Goal: Task Accomplishment & Management: Manage account settings

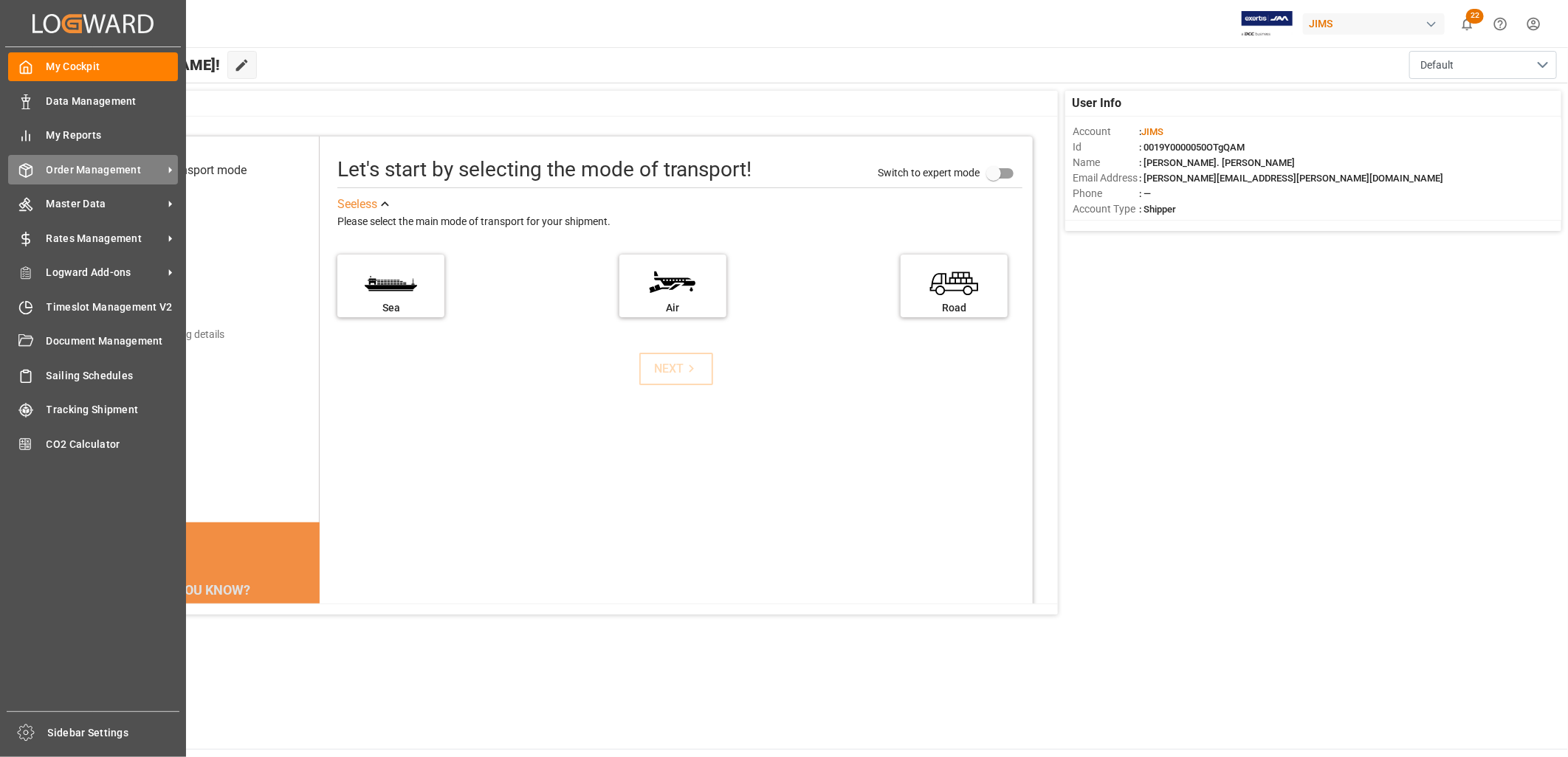
click at [89, 165] on span "Order Management" at bounding box center [105, 170] width 116 height 16
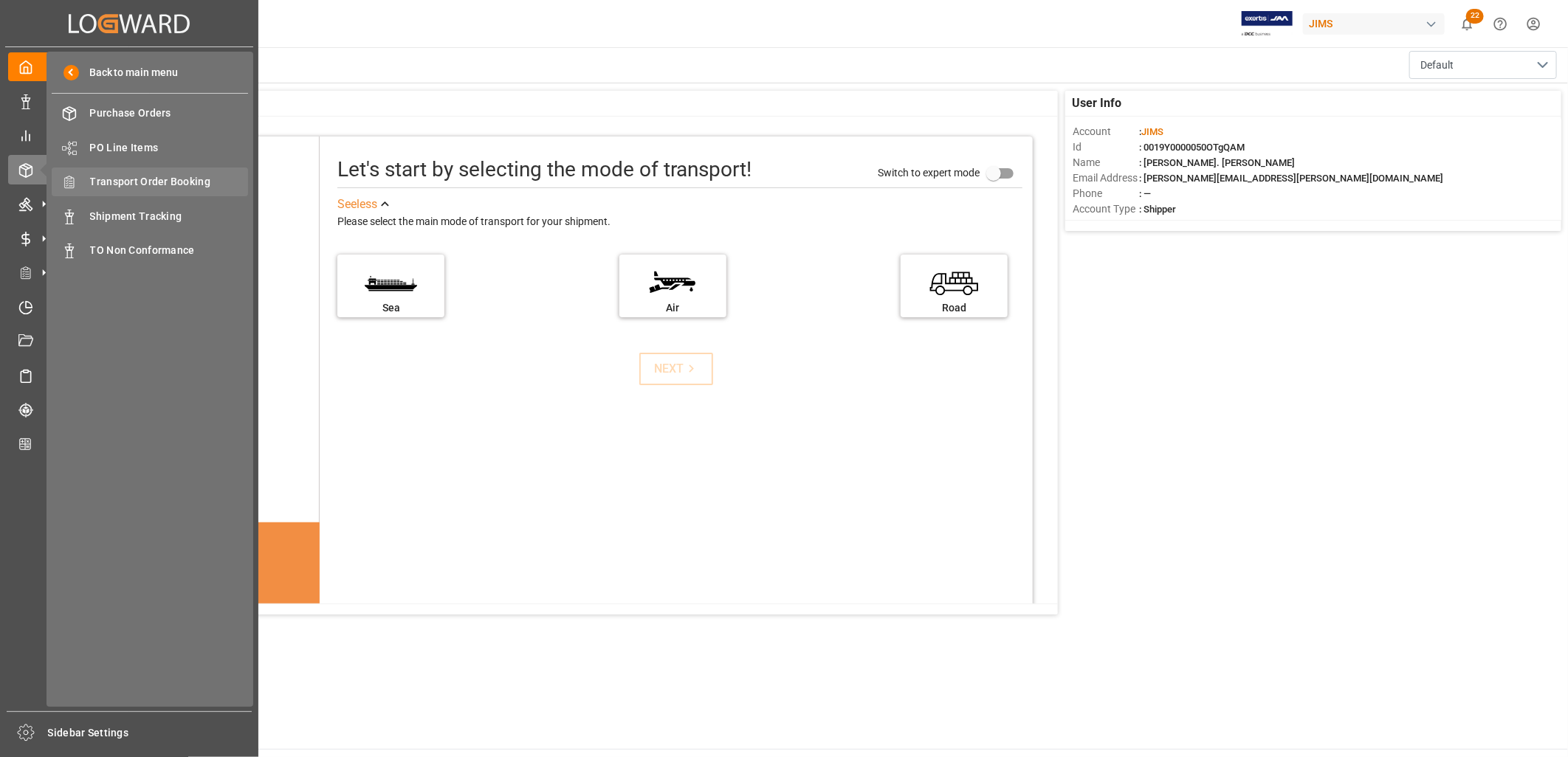
click at [165, 180] on span "Transport Order Booking" at bounding box center [169, 182] width 158 height 16
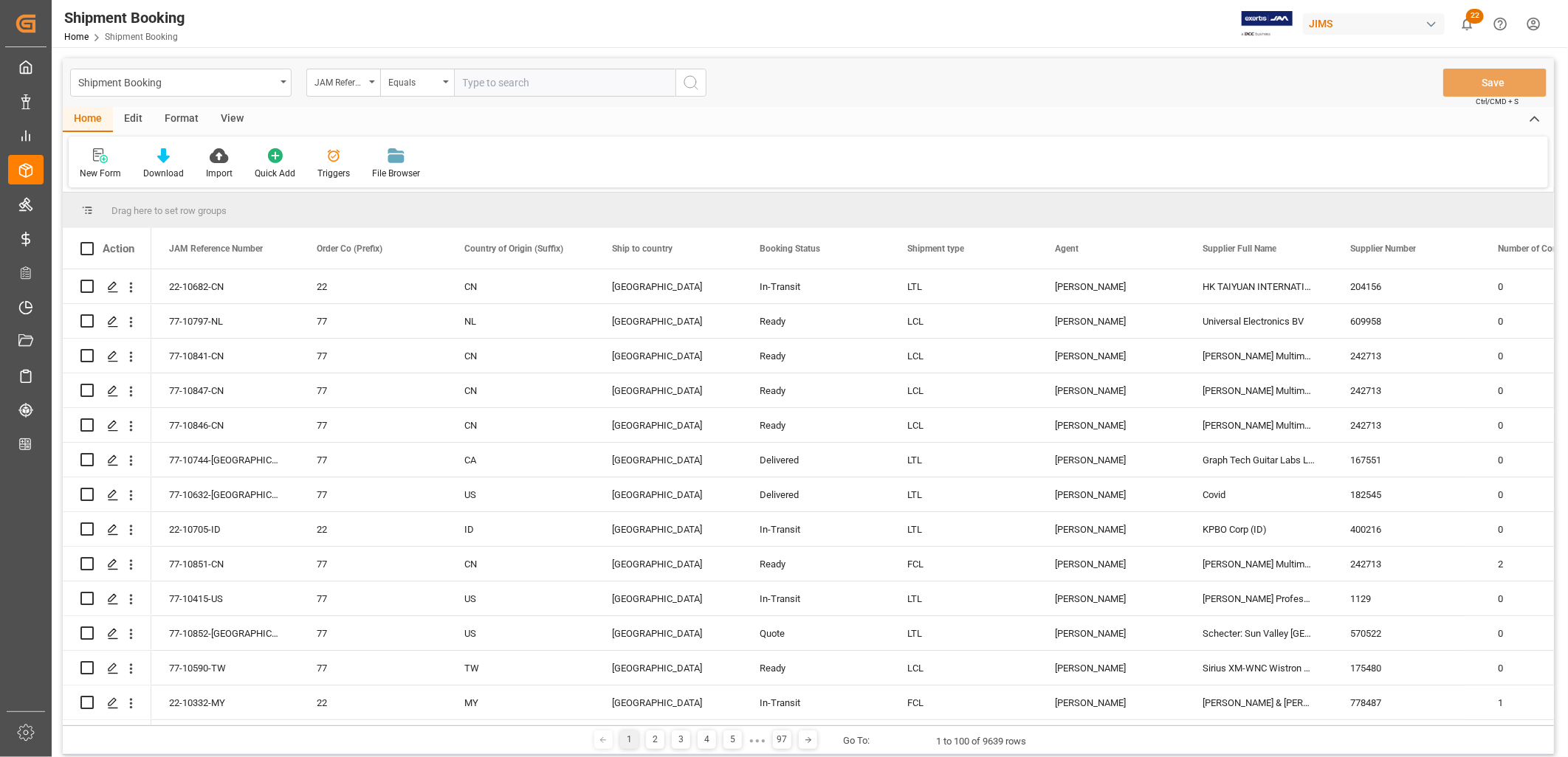
click at [467, 86] on input "text" at bounding box center [565, 82] width 222 height 28
type input "22-10577-MY"
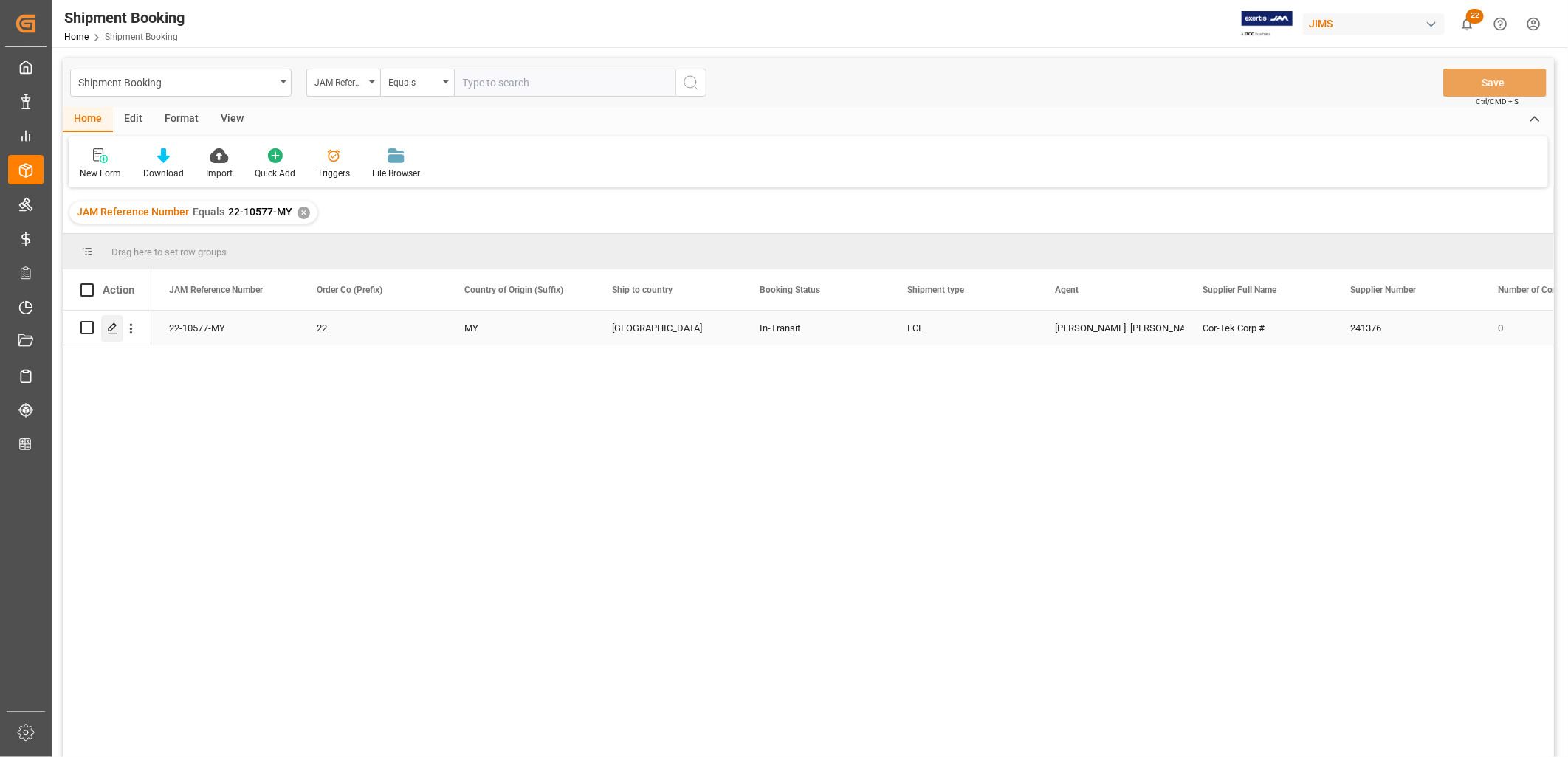
click at [108, 326] on icon "Press SPACE to select this row." at bounding box center [112, 328] width 12 height 12
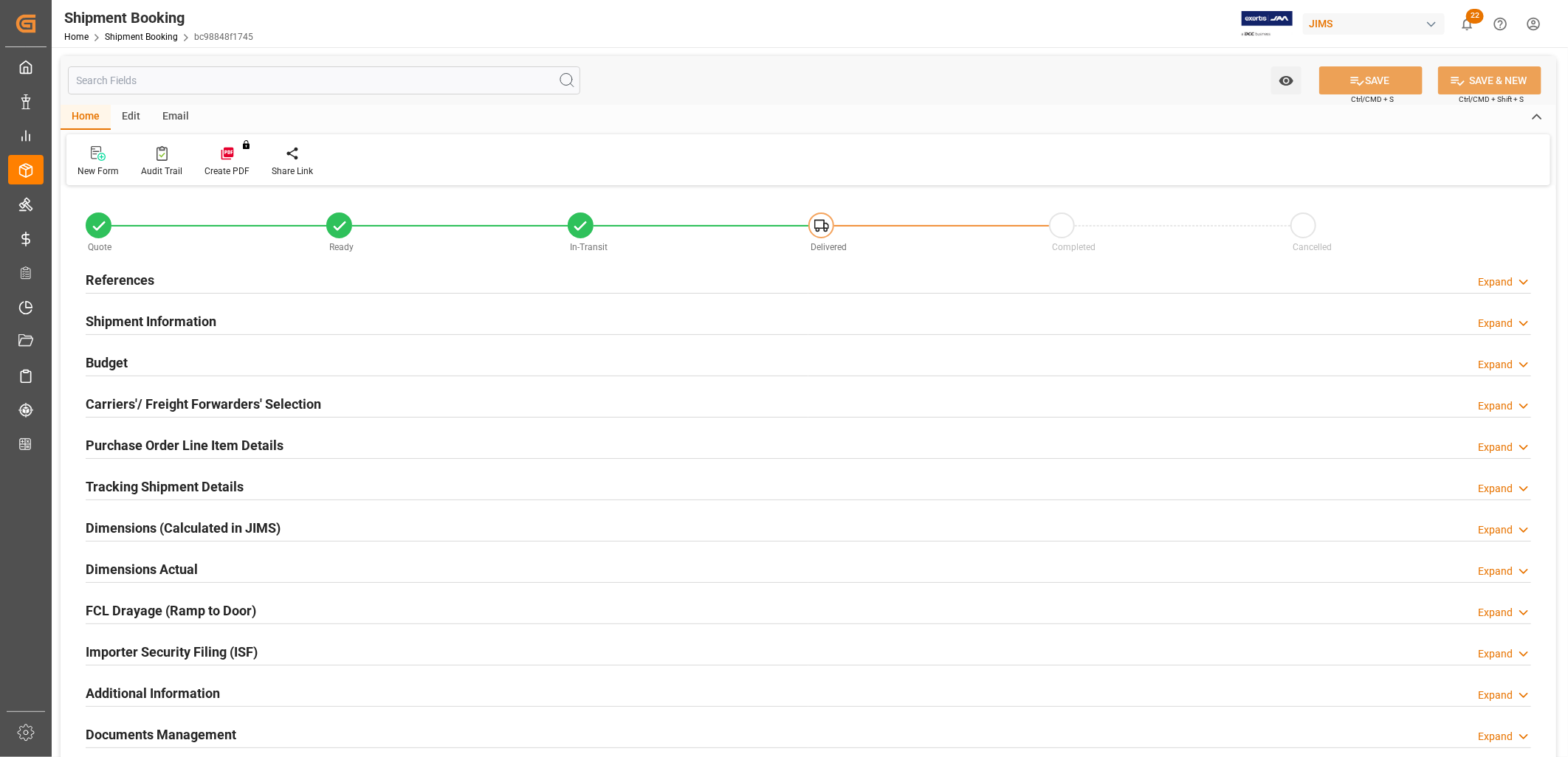
type input "0"
type input "[DATE]"
click at [129, 278] on h2 "References" at bounding box center [120, 280] width 69 height 20
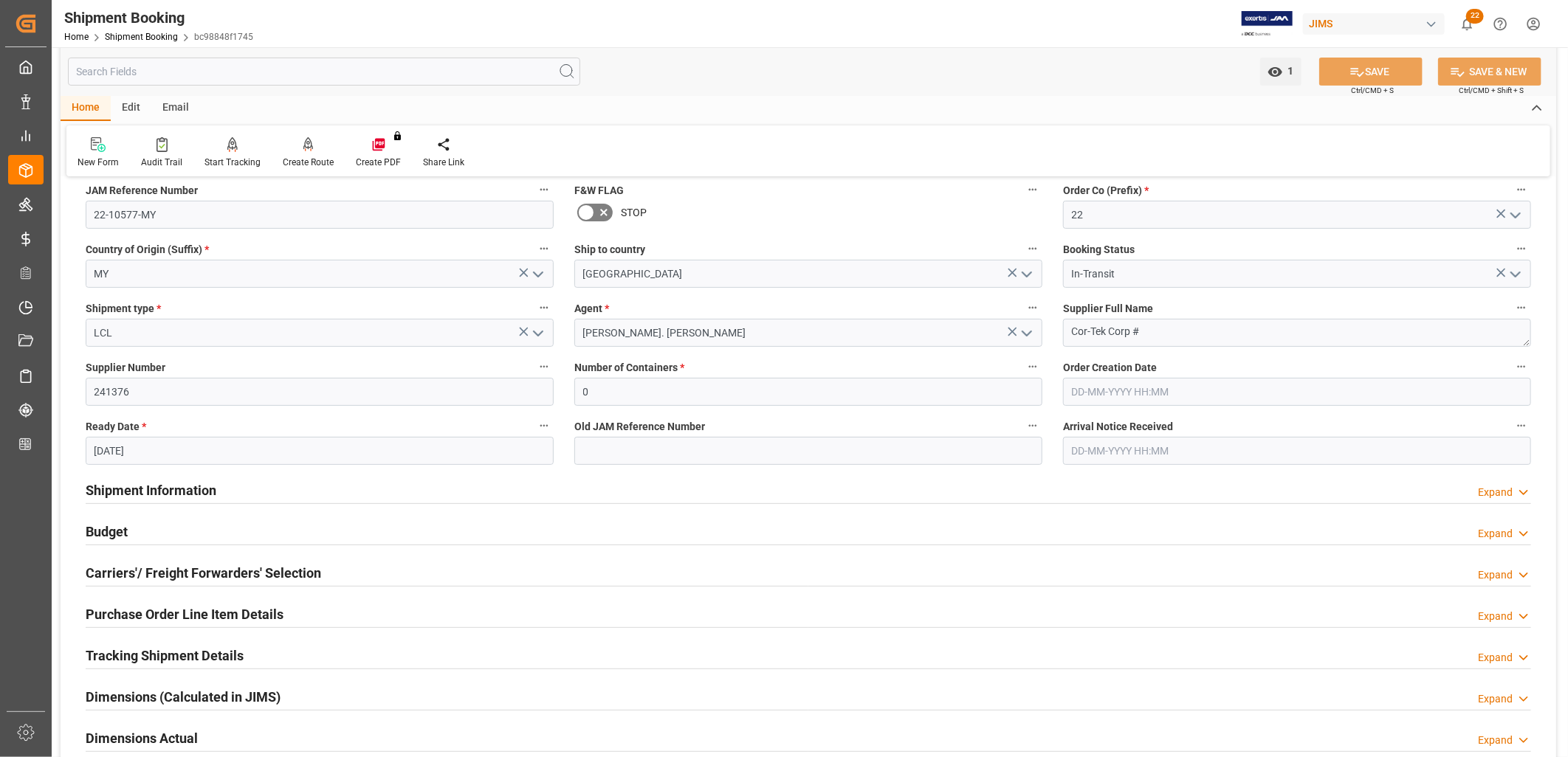
scroll to position [164, 0]
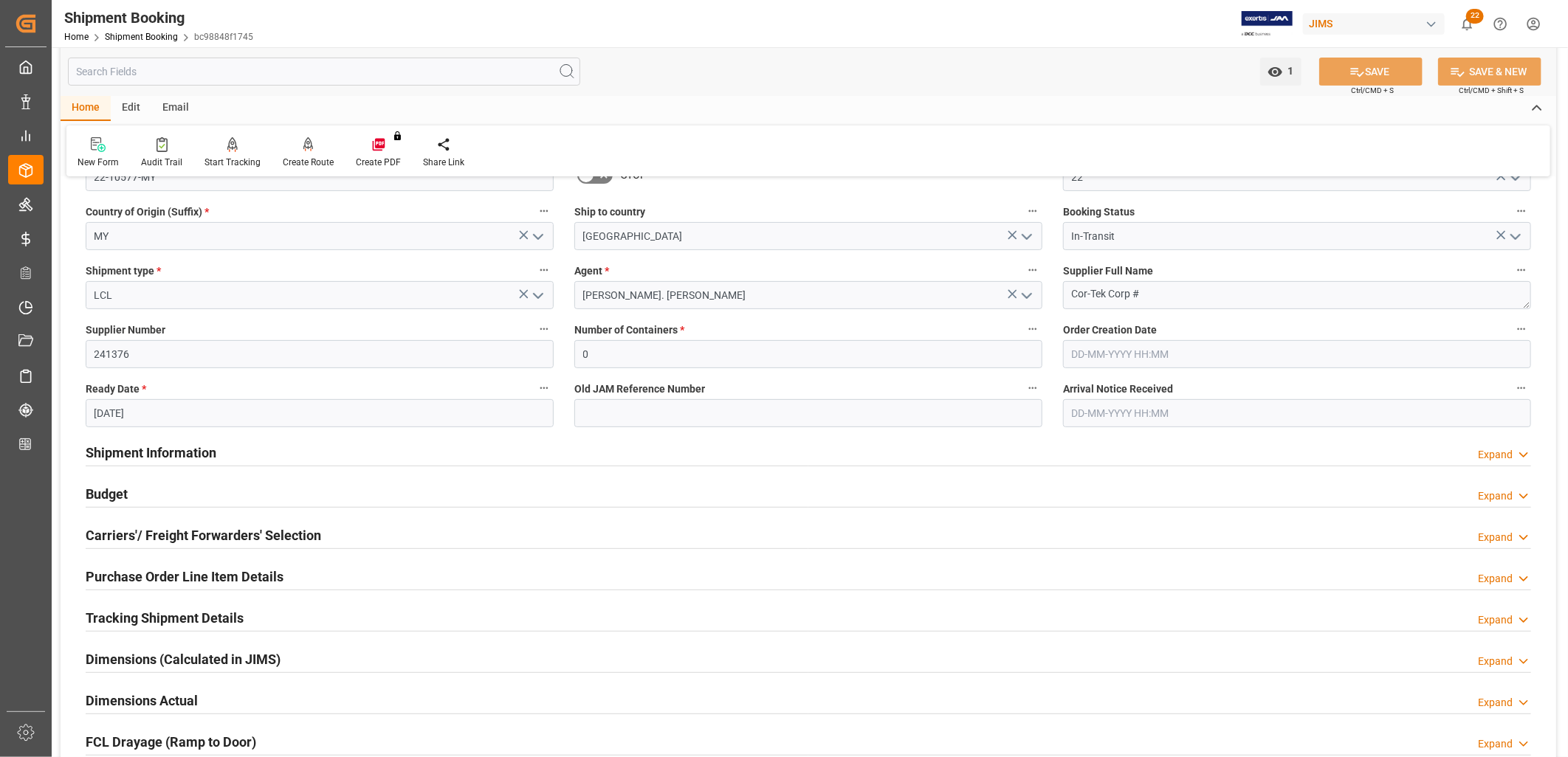
click at [222, 574] on h2 "Purchase Order Line Item Details" at bounding box center [185, 576] width 198 height 20
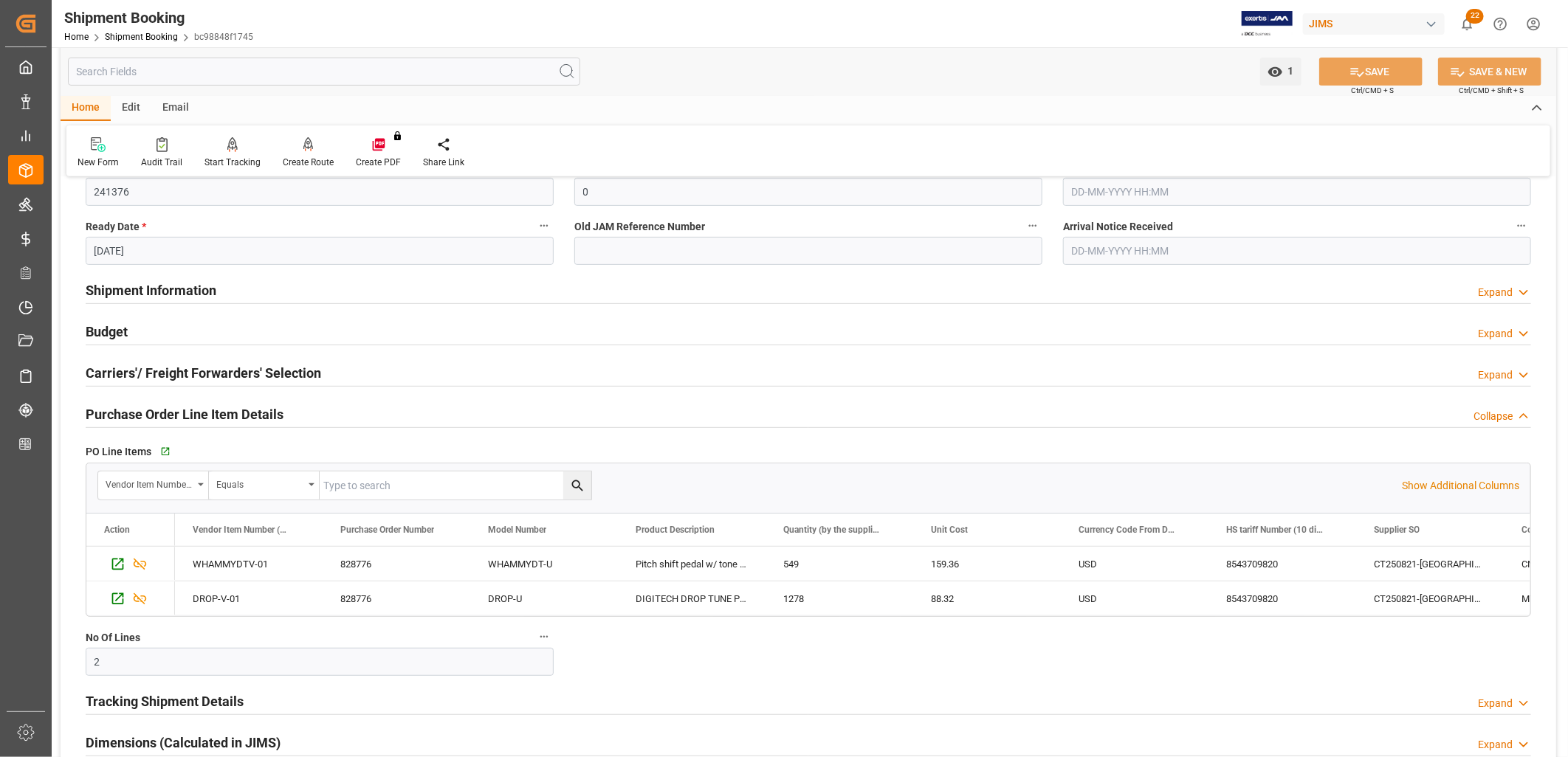
scroll to position [328, 0]
click at [164, 449] on icon "button" at bounding box center [164, 451] width 10 height 10
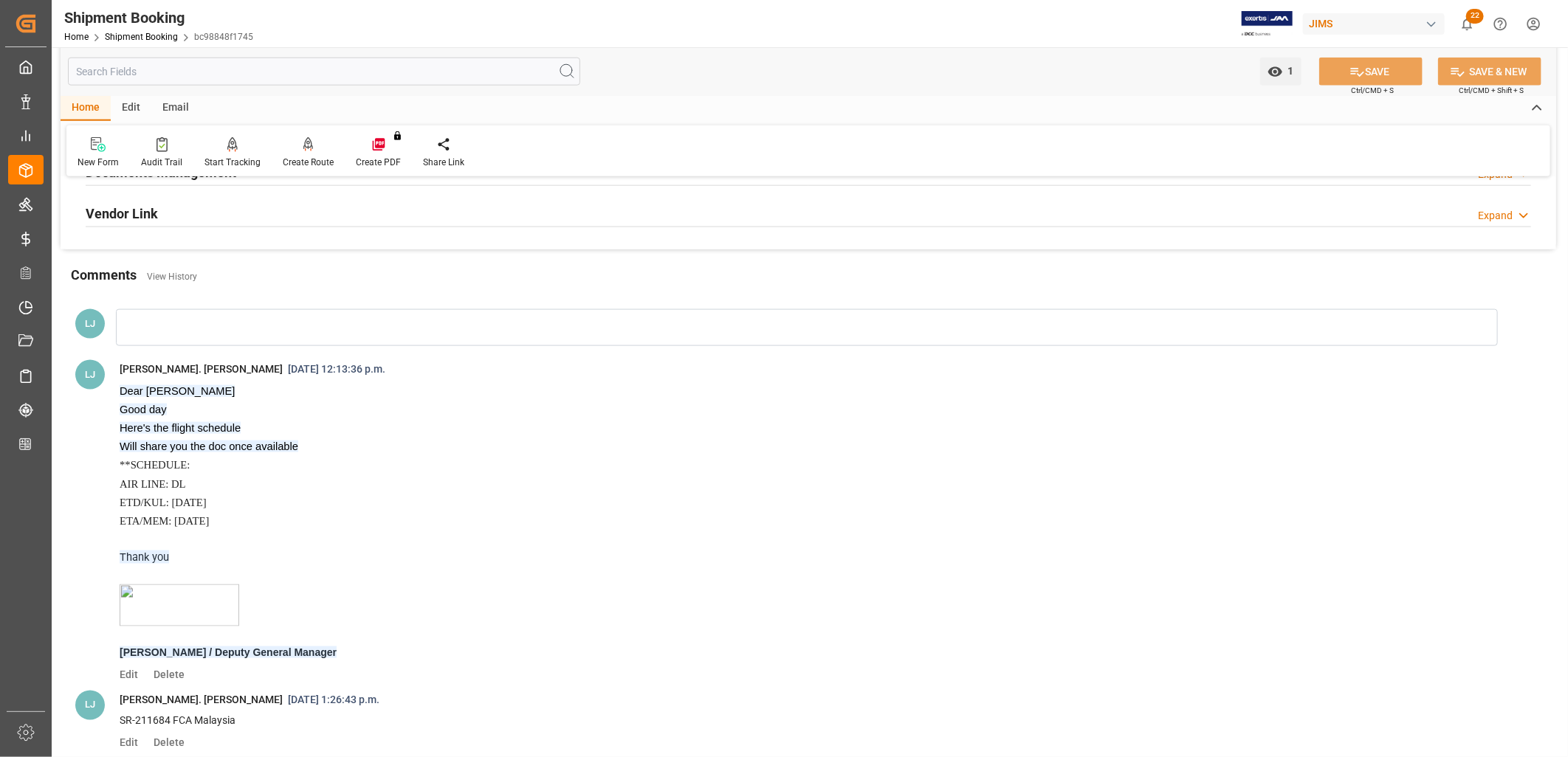
scroll to position [1066, 0]
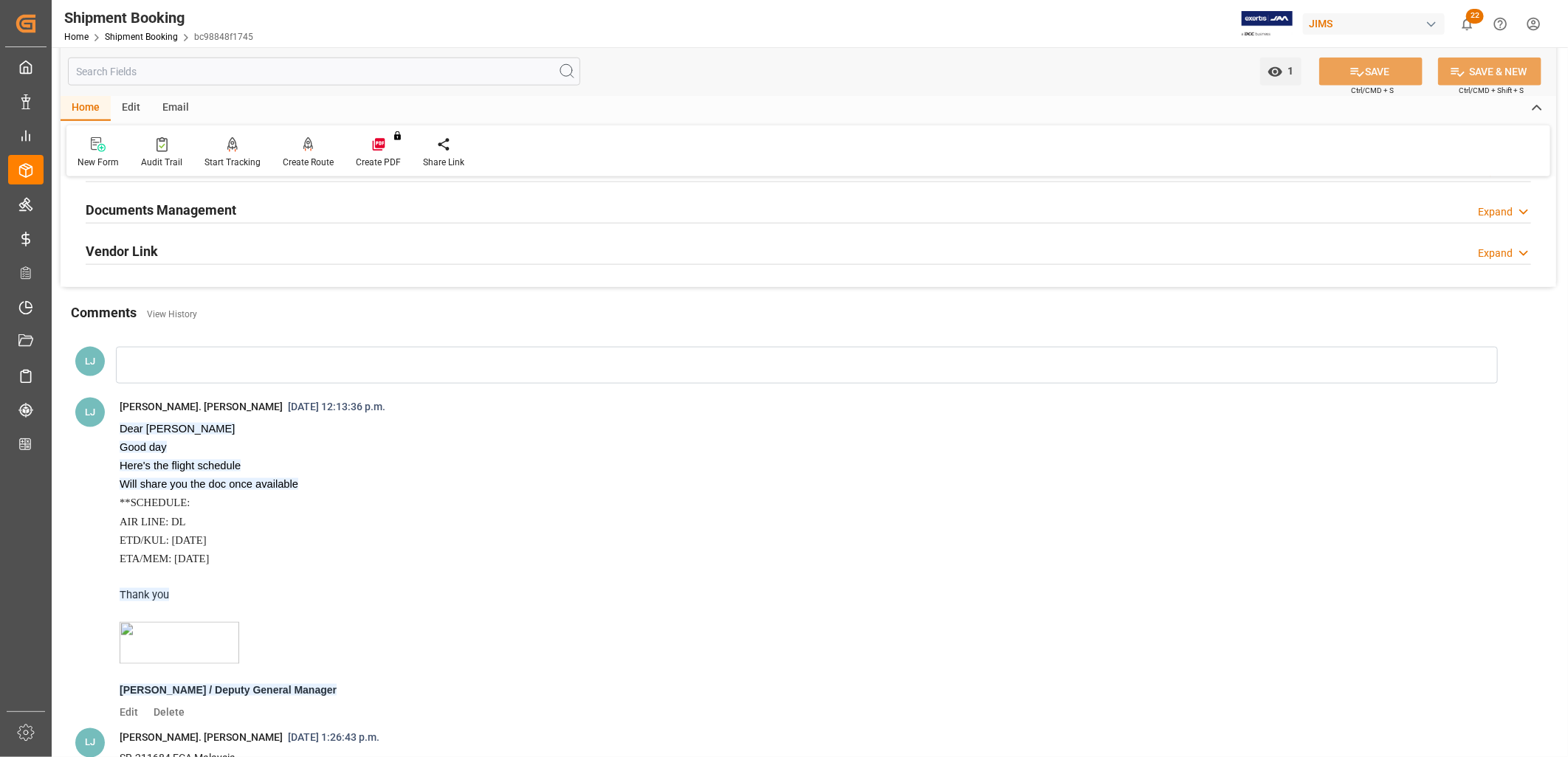
click at [158, 357] on div at bounding box center [806, 365] width 1382 height 37
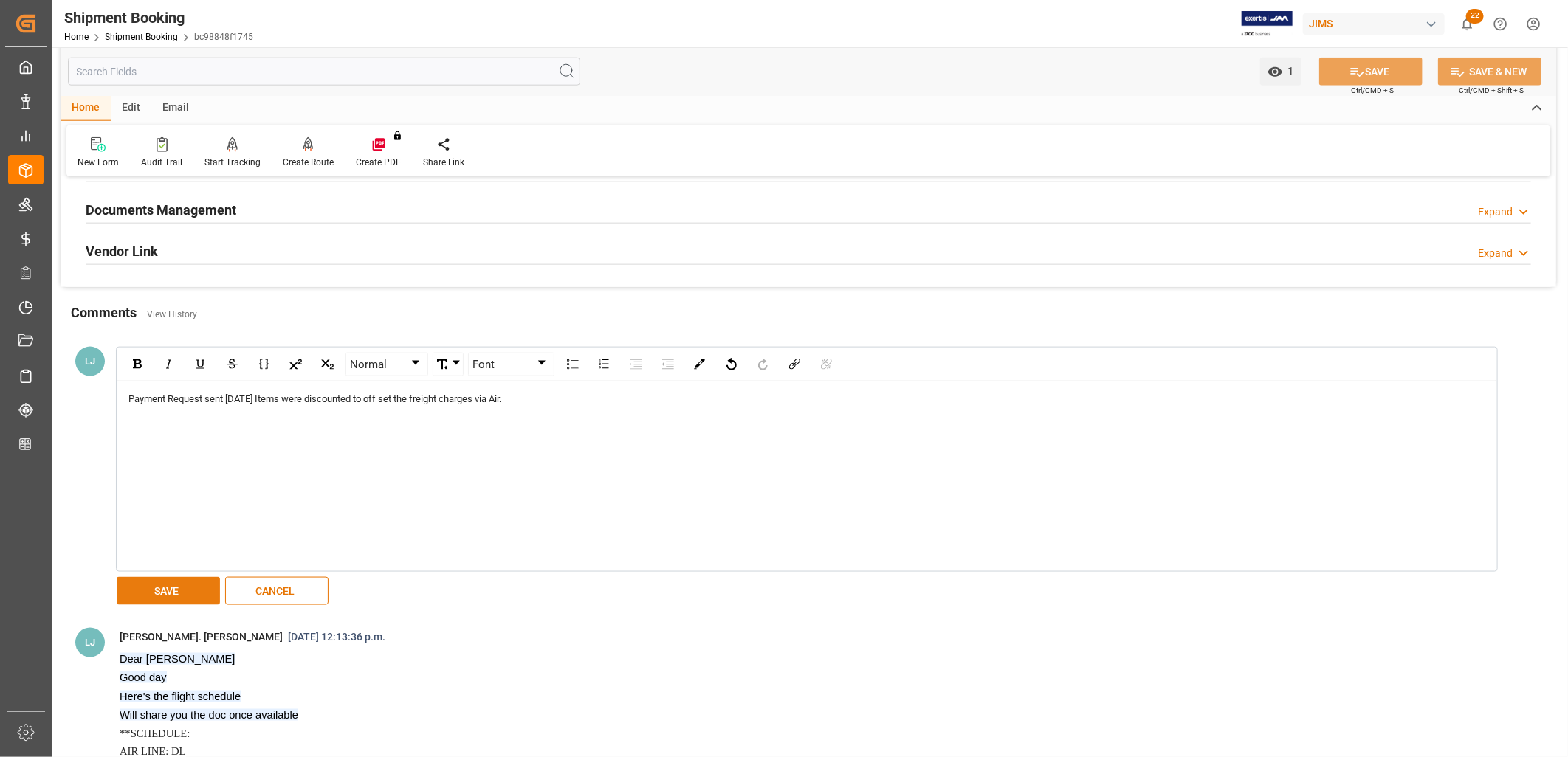
click at [192, 584] on button "SAVE" at bounding box center [168, 591] width 104 height 28
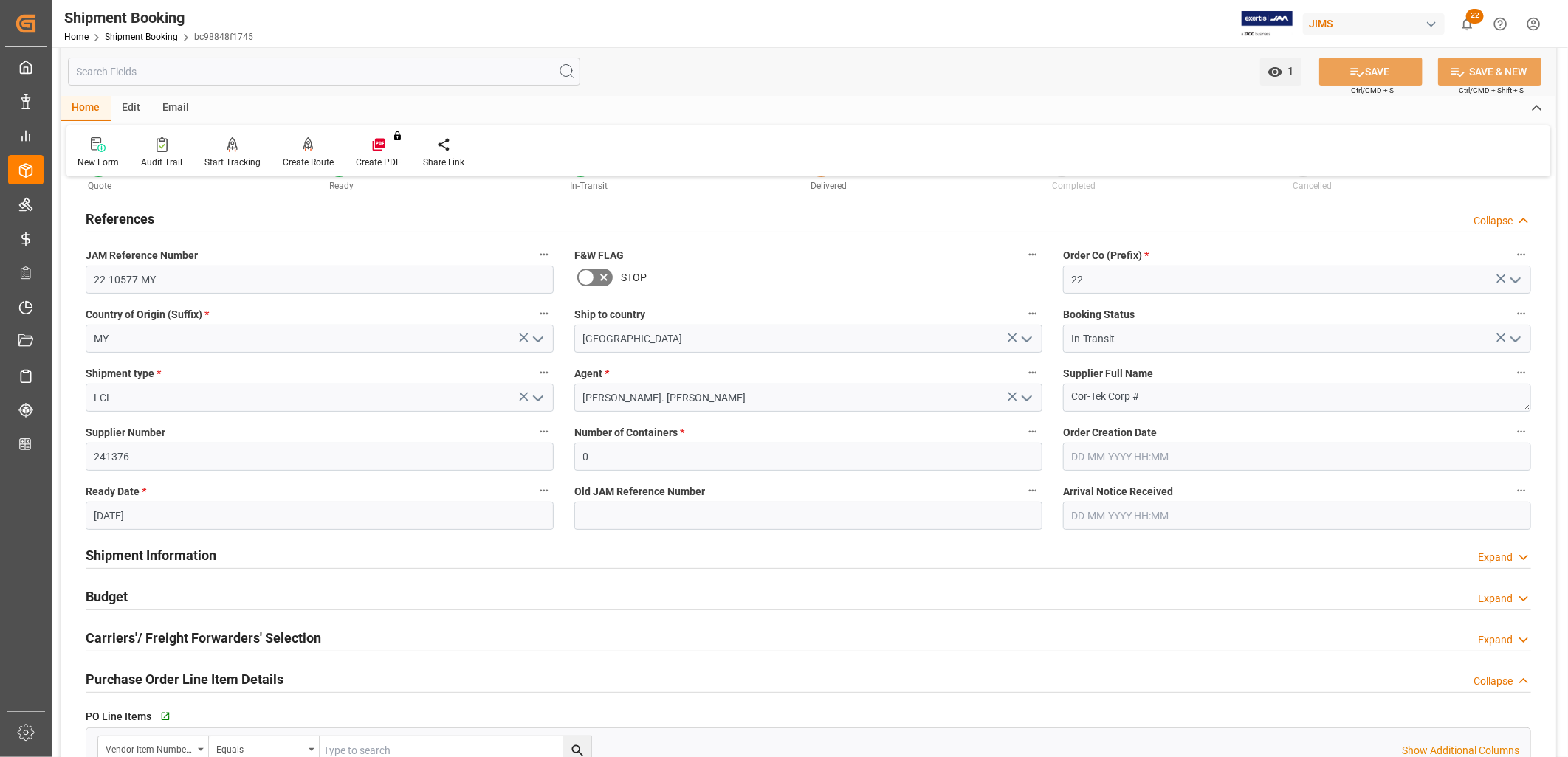
scroll to position [0, 0]
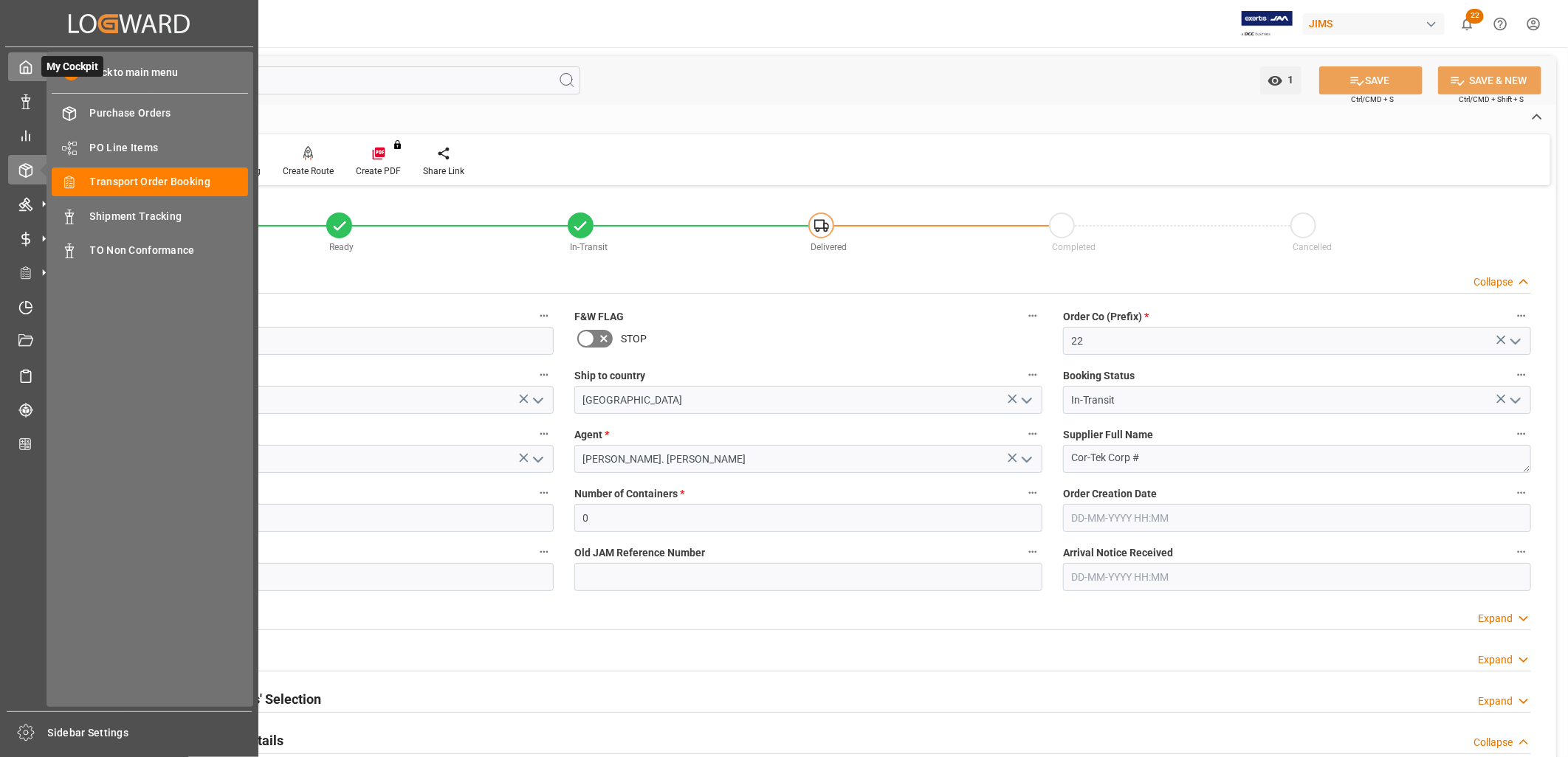
click at [25, 60] on icon at bounding box center [25, 67] width 15 height 15
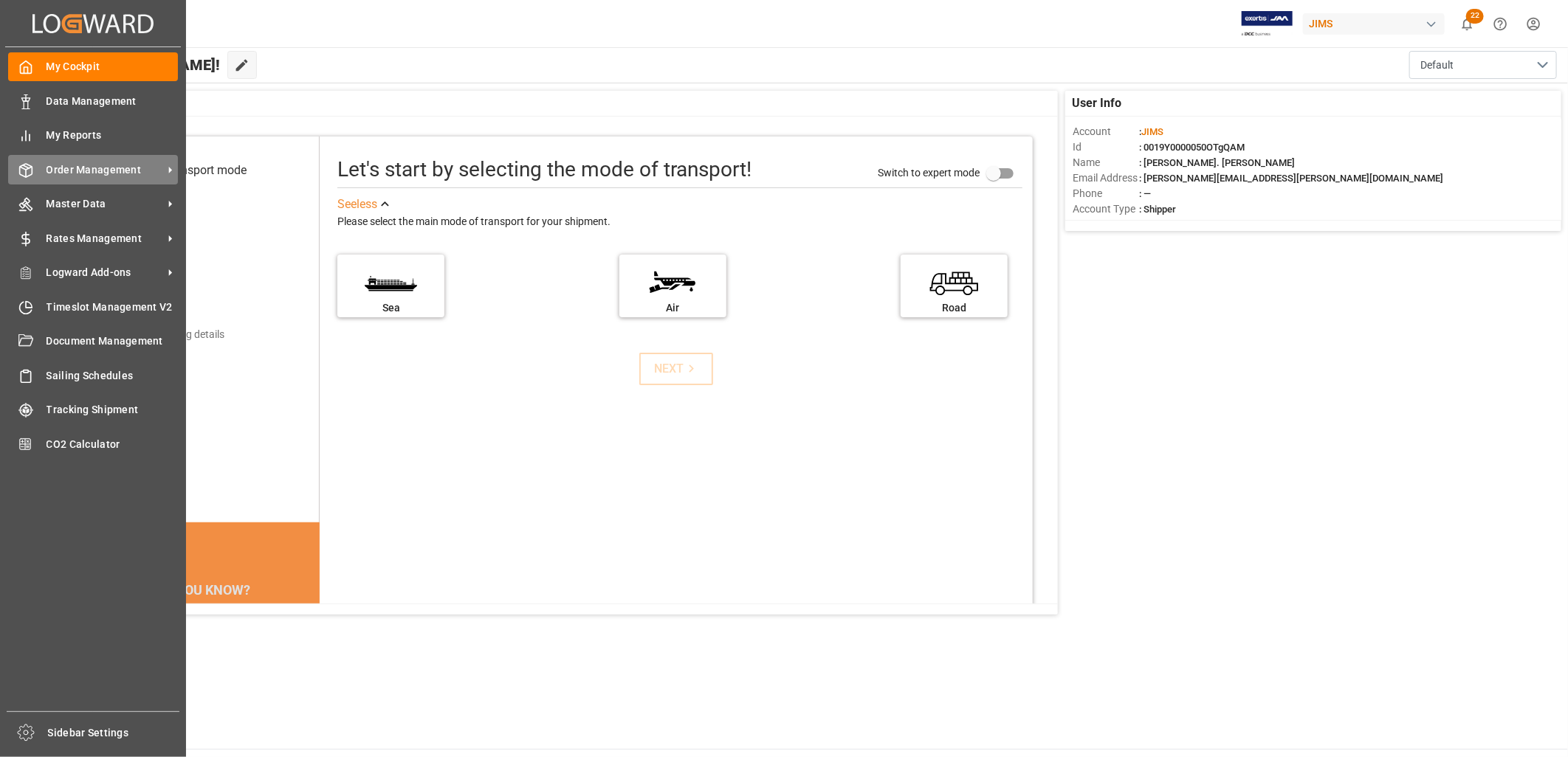
click at [105, 166] on span "Order Management" at bounding box center [105, 170] width 116 height 16
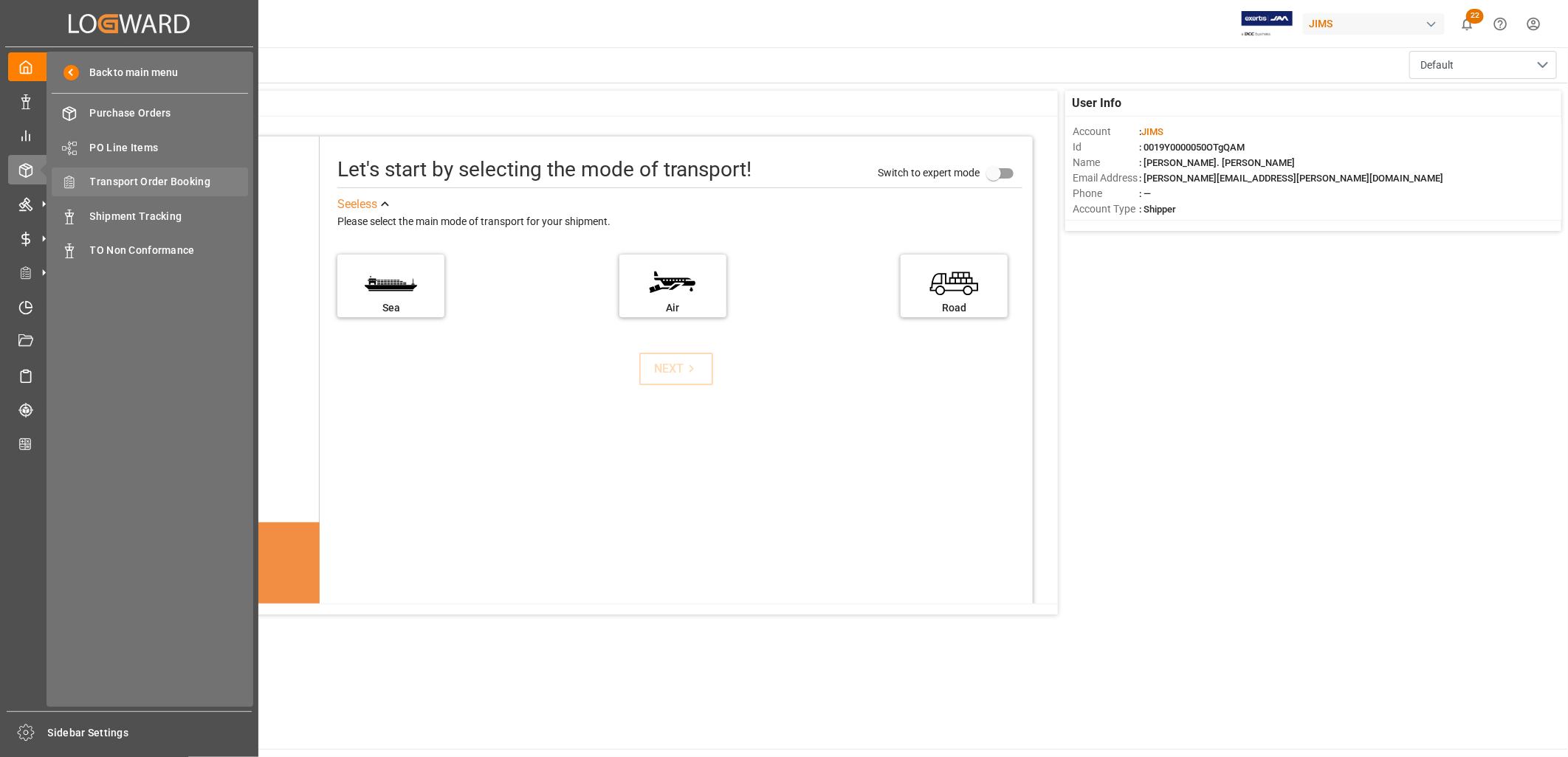
click at [180, 176] on span "Transport Order Booking" at bounding box center [169, 182] width 158 height 16
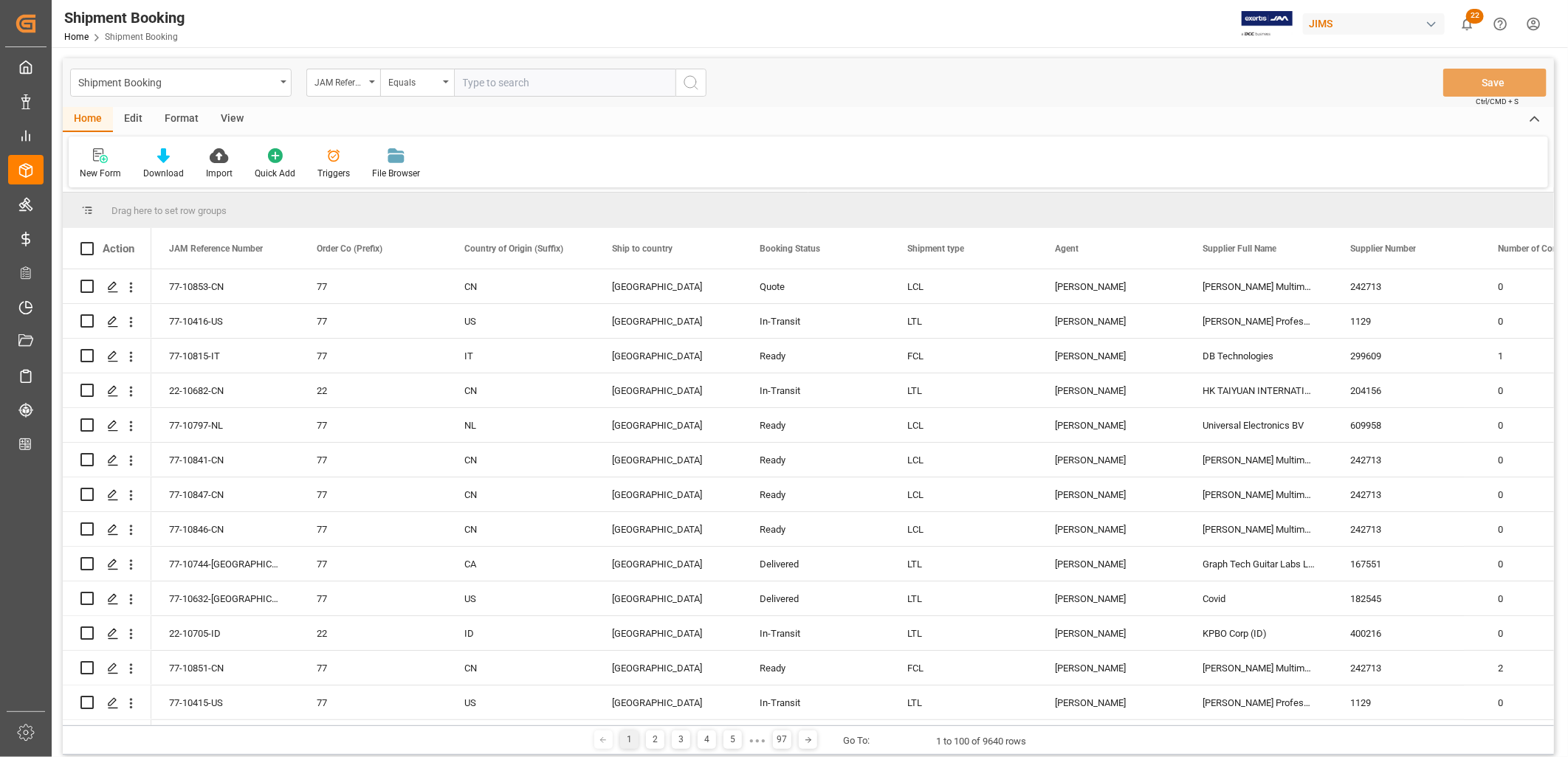
click at [483, 82] on input "text" at bounding box center [565, 82] width 222 height 28
type input "22-10603-CN"
click at [691, 82] on icon "search button" at bounding box center [691, 82] width 17 height 17
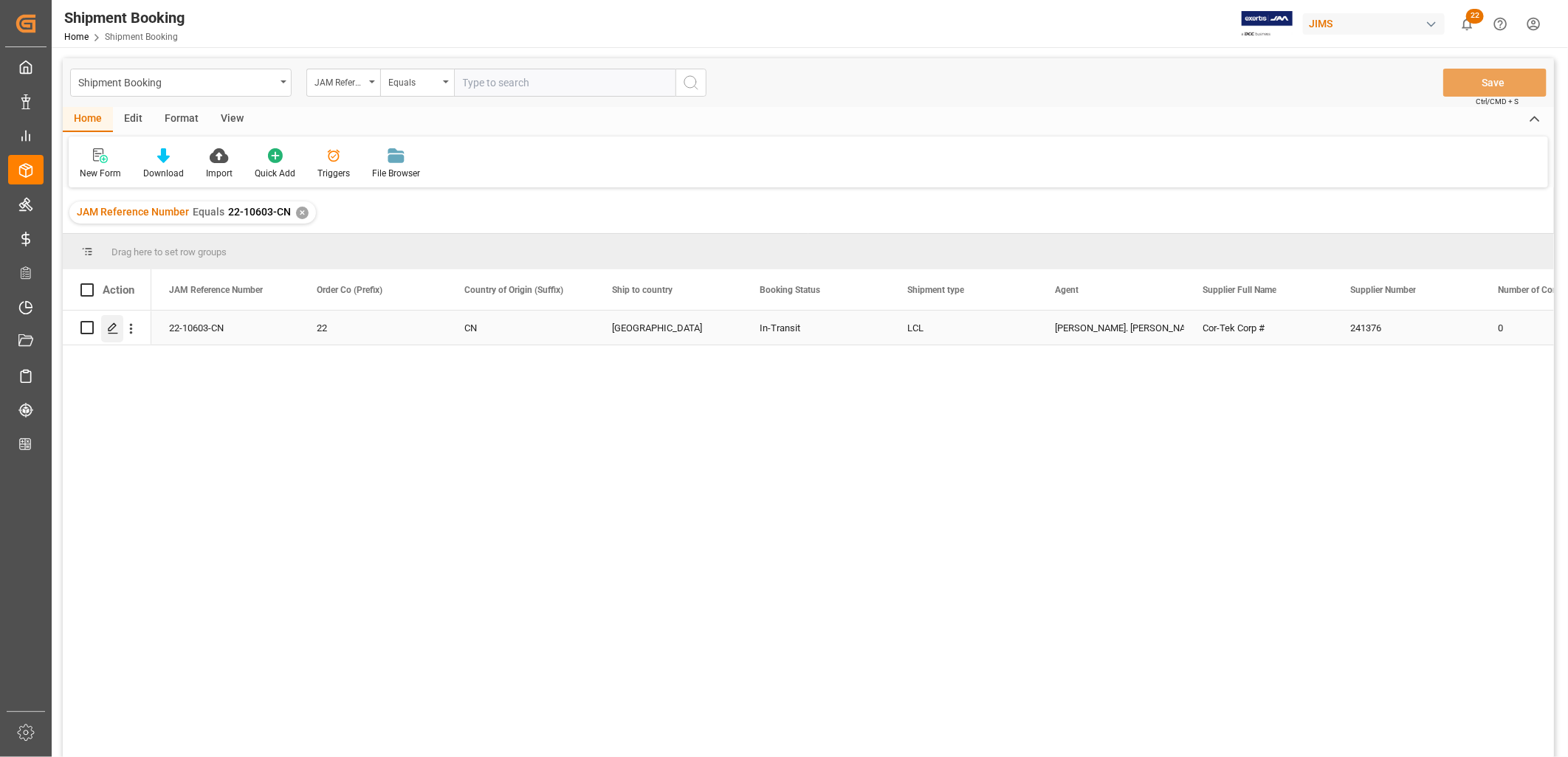
click at [114, 330] on icon "Press SPACE to select this row." at bounding box center [112, 328] width 12 height 12
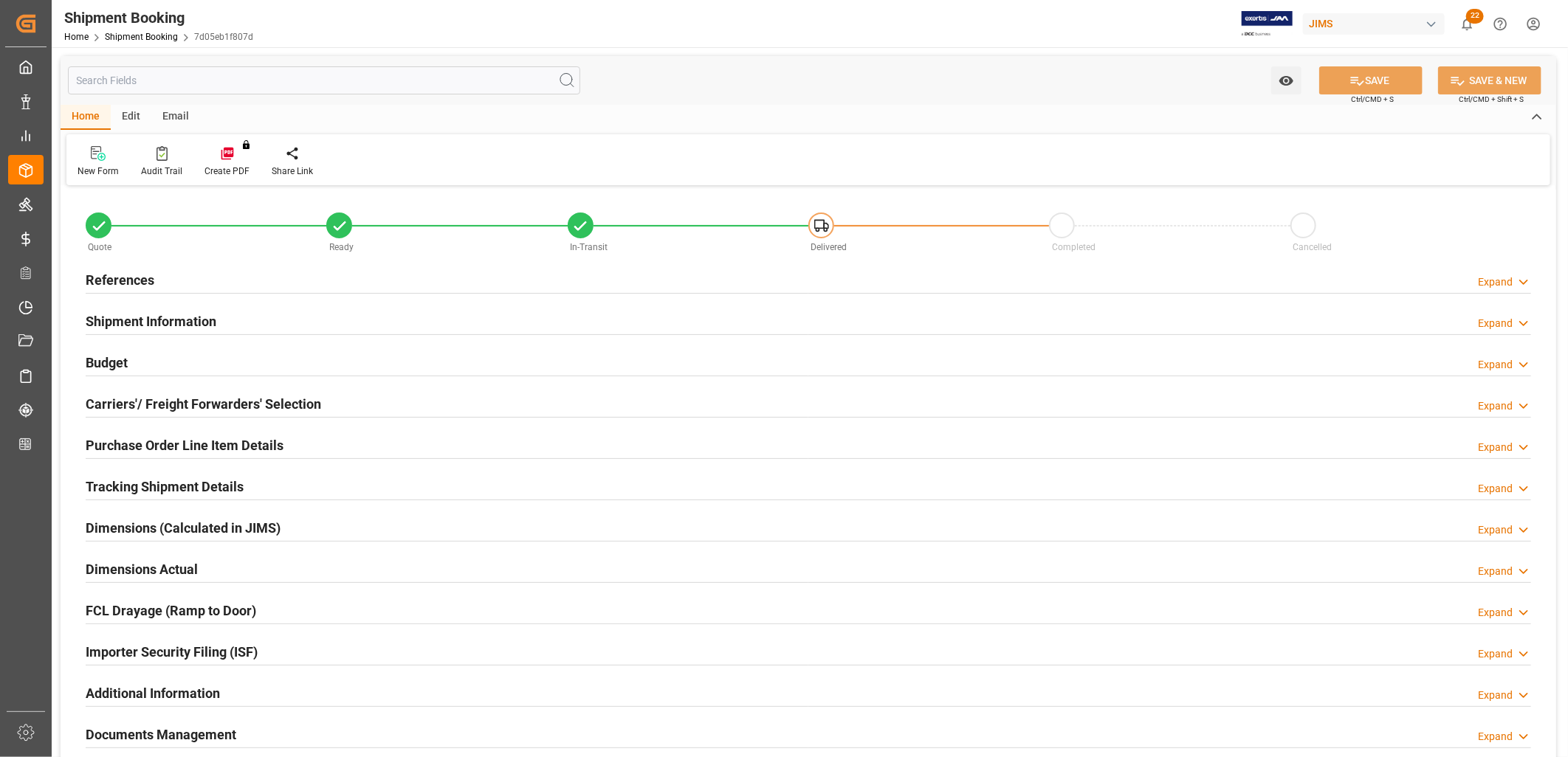
type input "2"
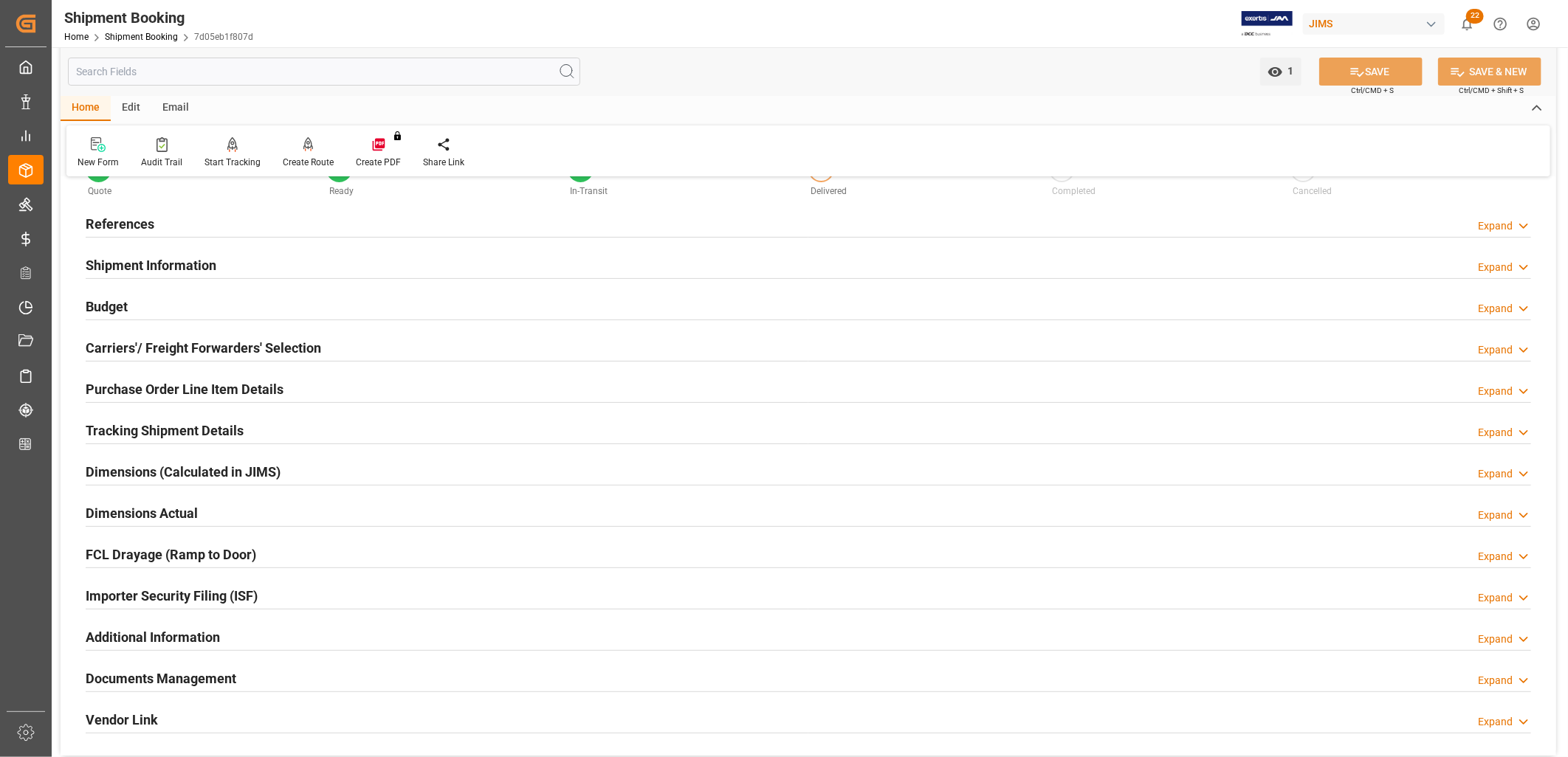
scroll to position [164, 0]
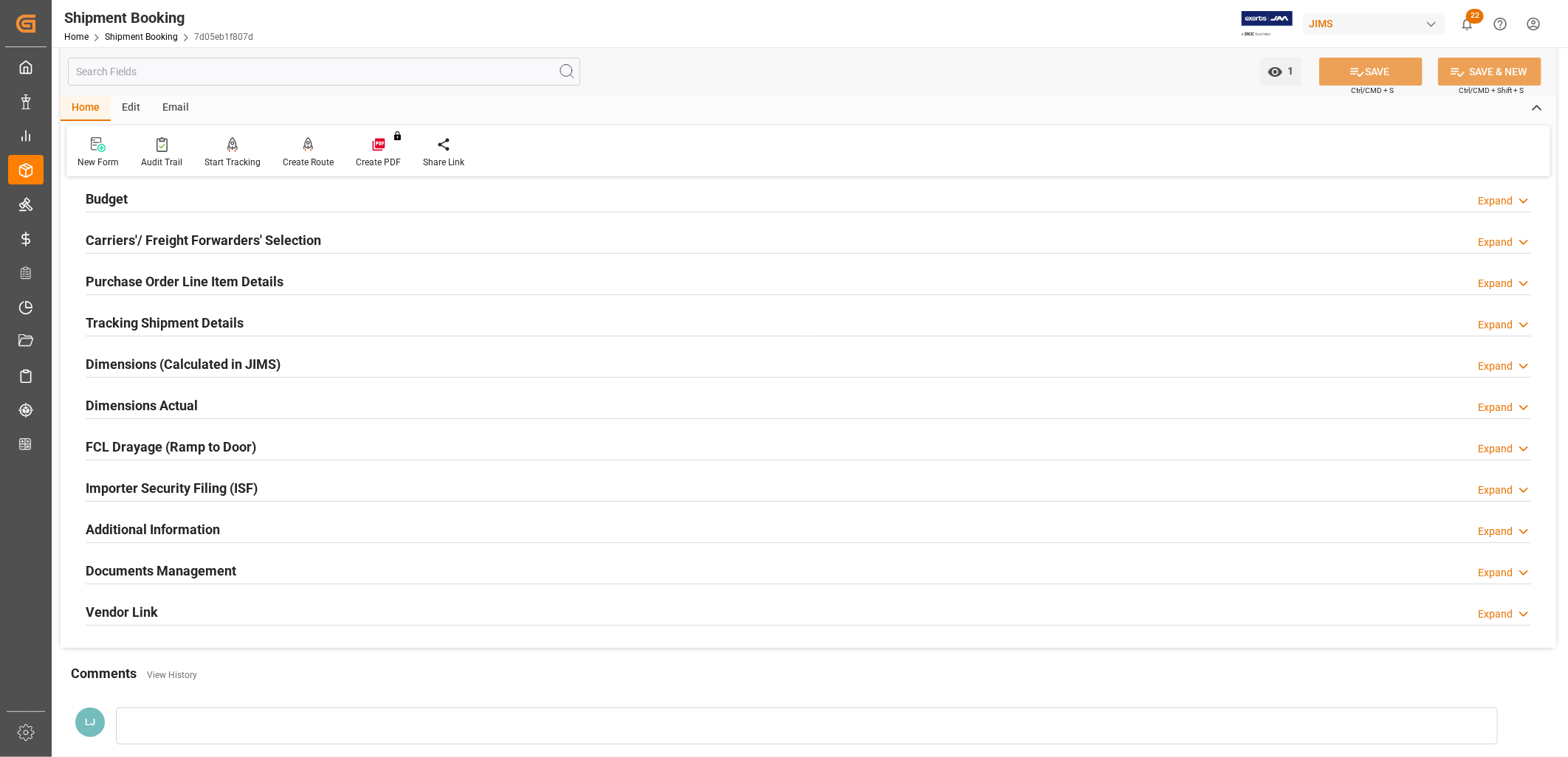
click at [183, 282] on h2 "Purchase Order Line Item Details" at bounding box center [185, 281] width 198 height 20
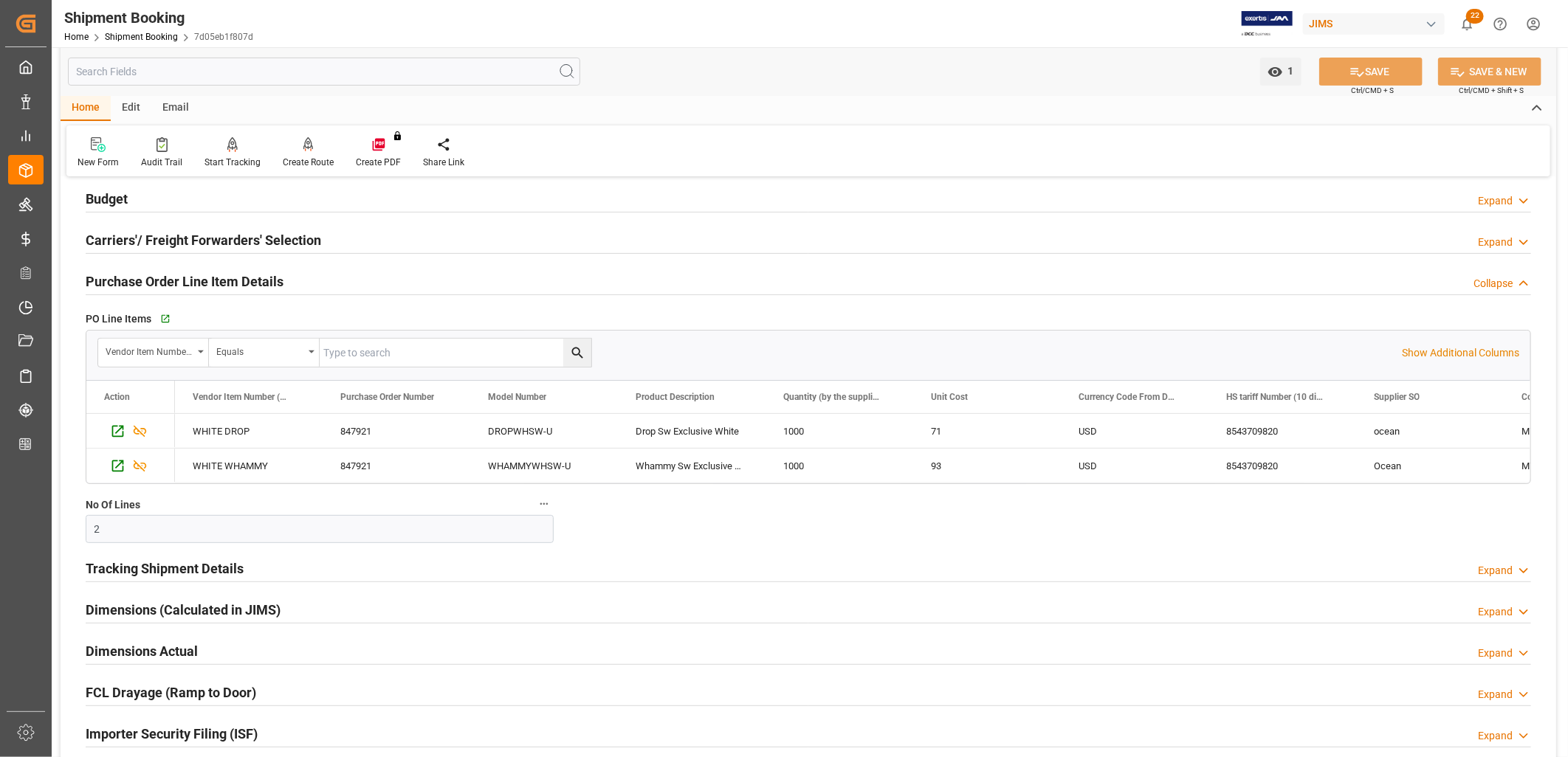
click at [147, 574] on h2 "Tracking Shipment Details" at bounding box center [164, 569] width 158 height 20
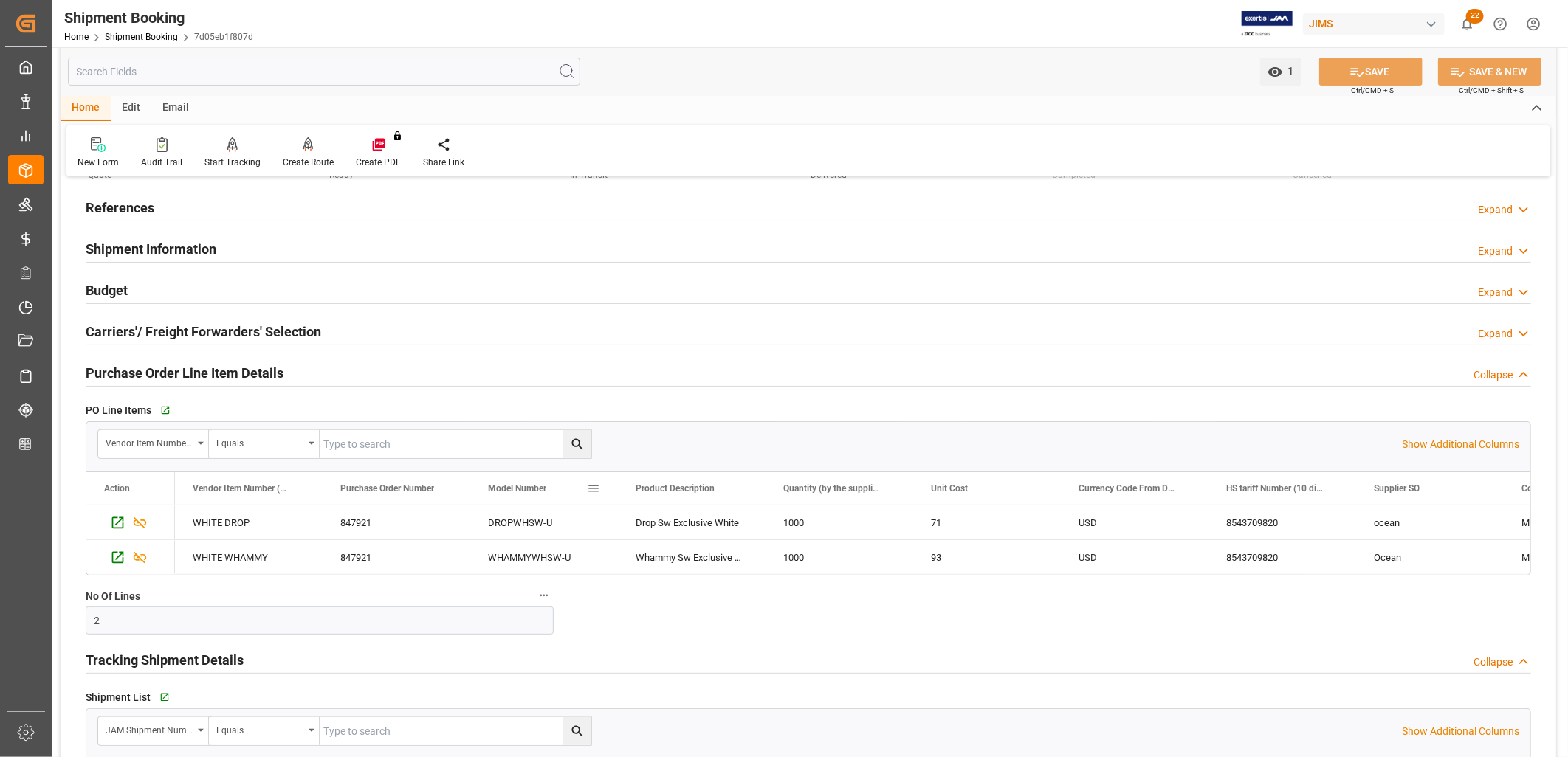
scroll to position [0, 0]
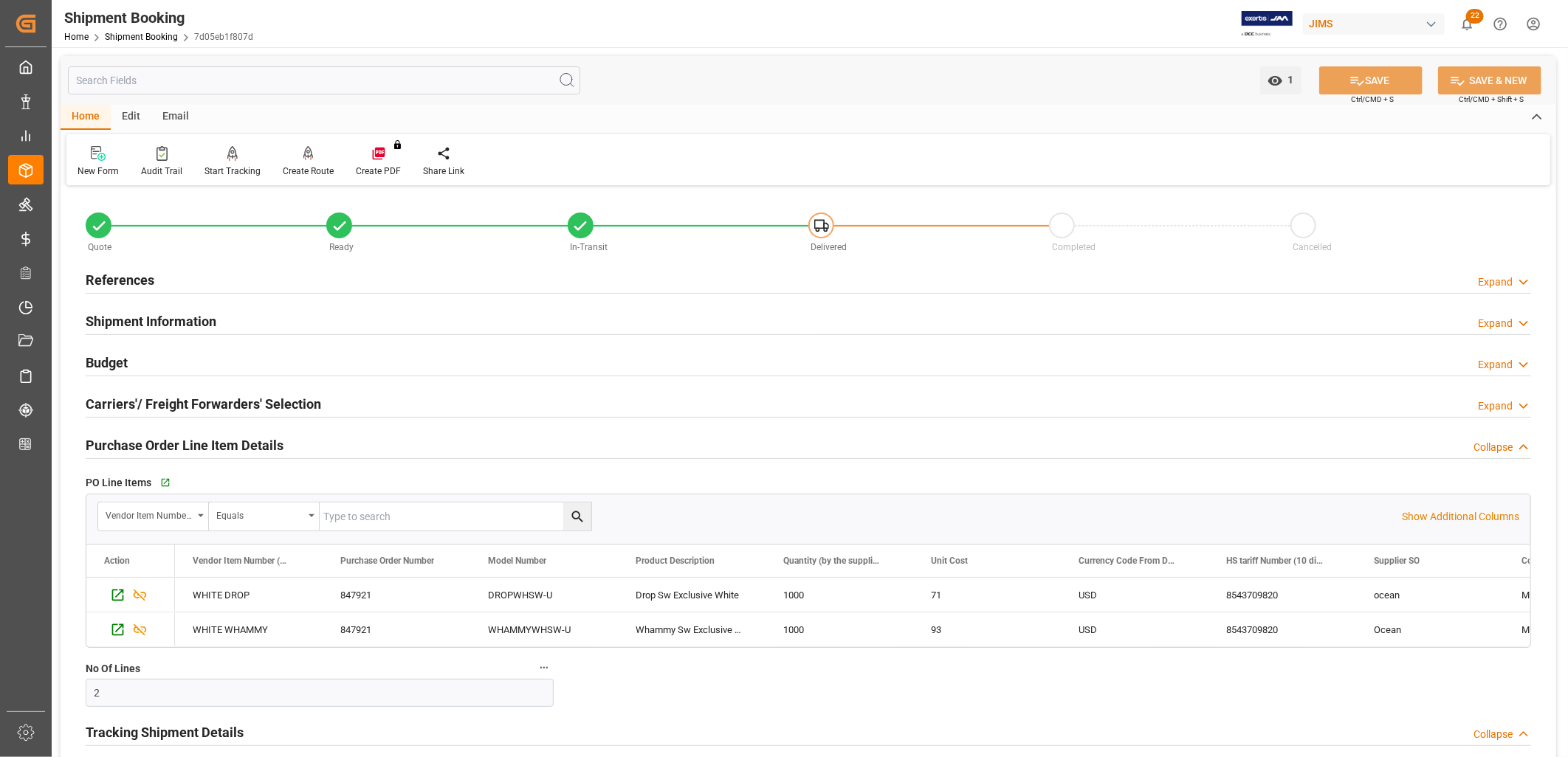
click at [140, 283] on h2 "References" at bounding box center [120, 280] width 69 height 20
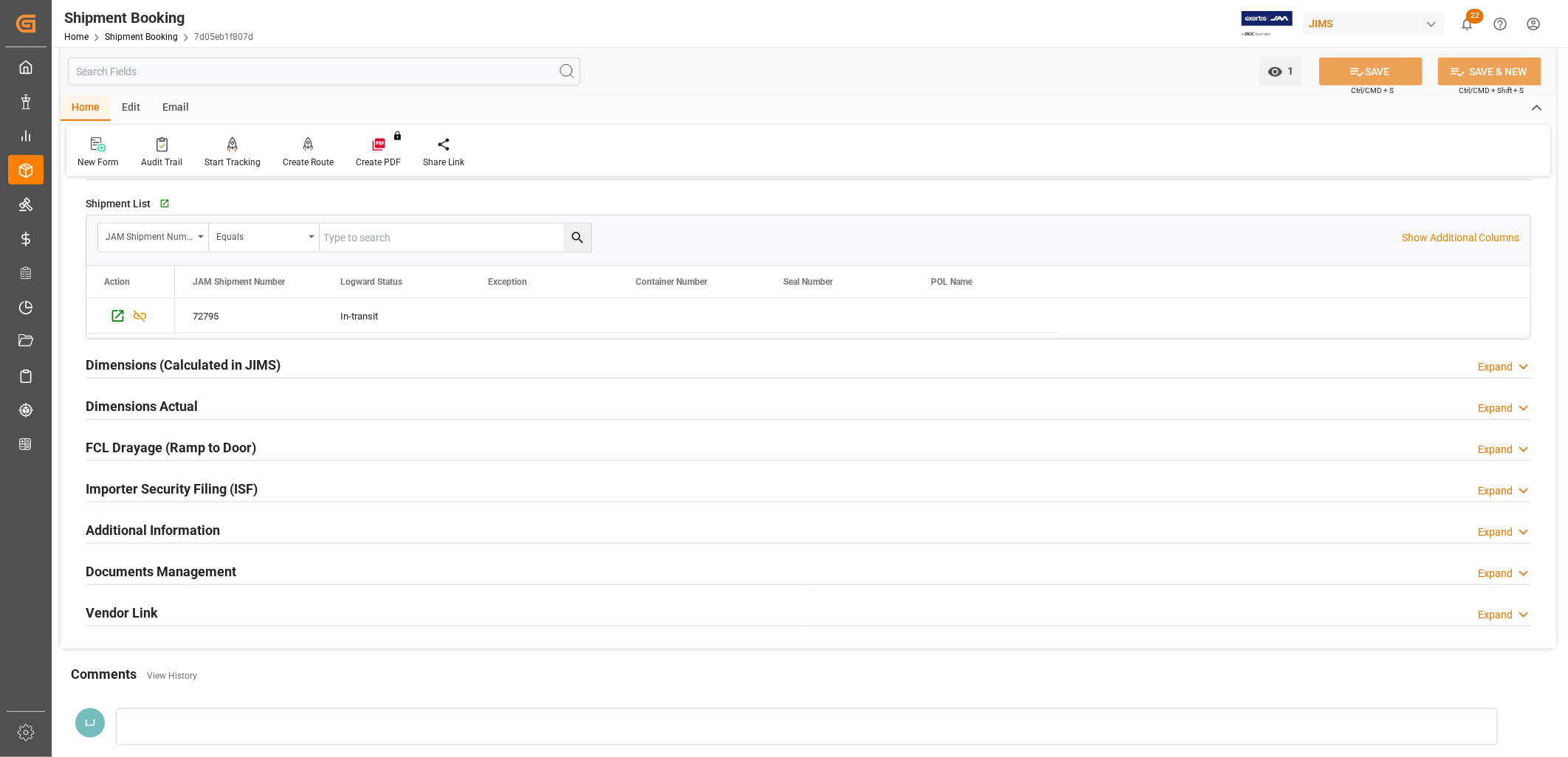
scroll to position [902, 0]
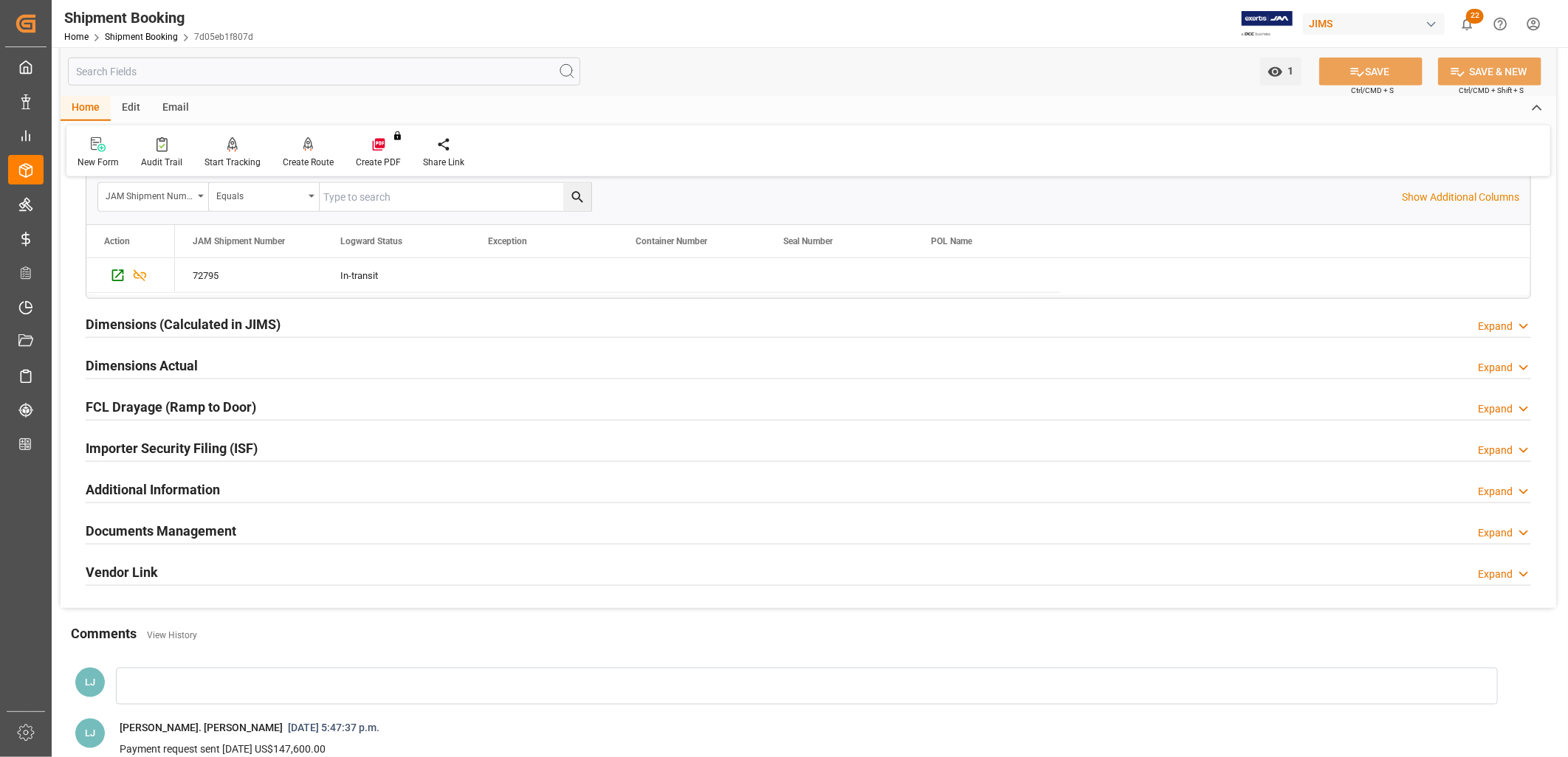
click at [200, 534] on h2 "Documents Management" at bounding box center [161, 531] width 150 height 20
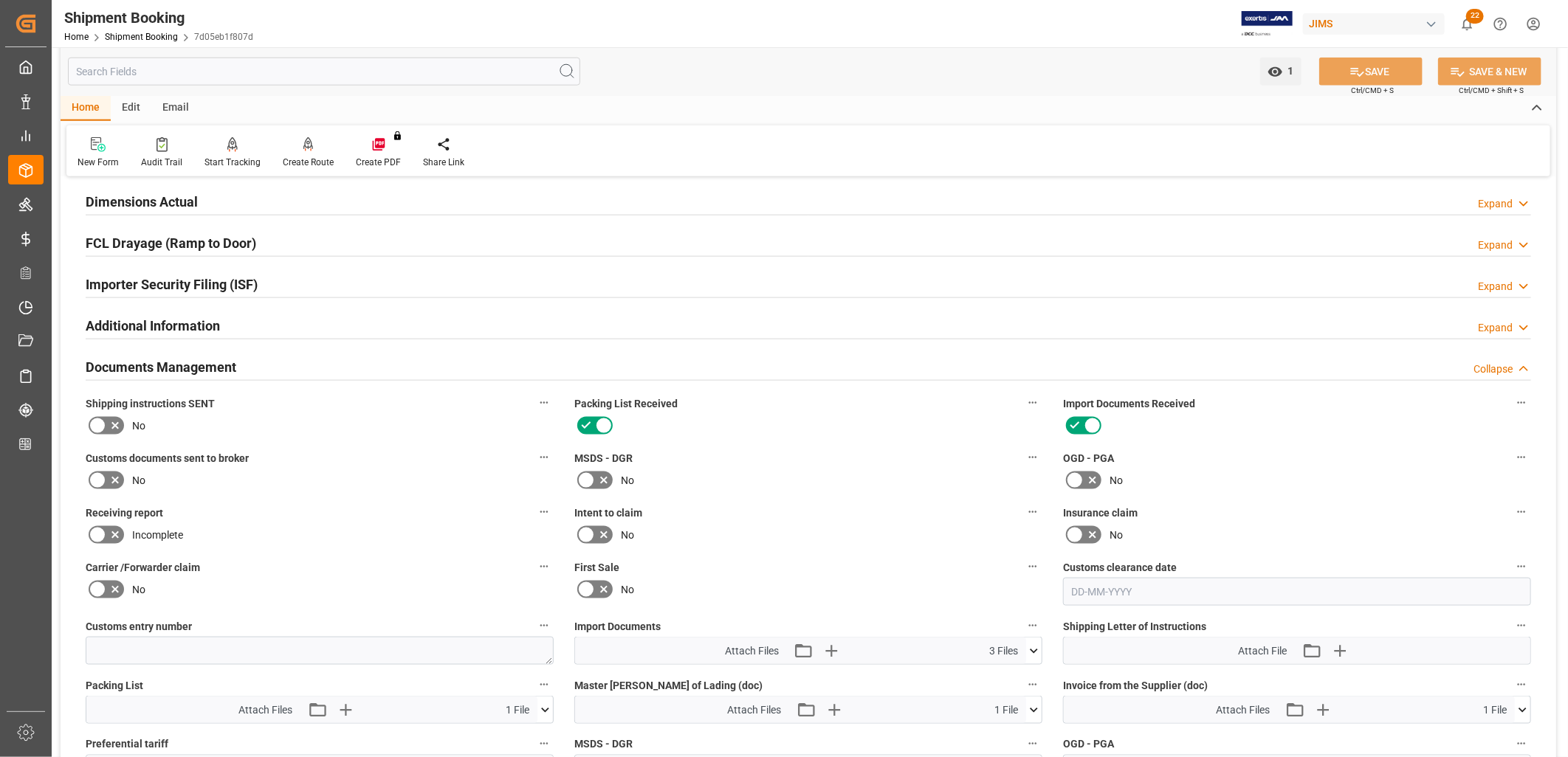
scroll to position [1148, 0]
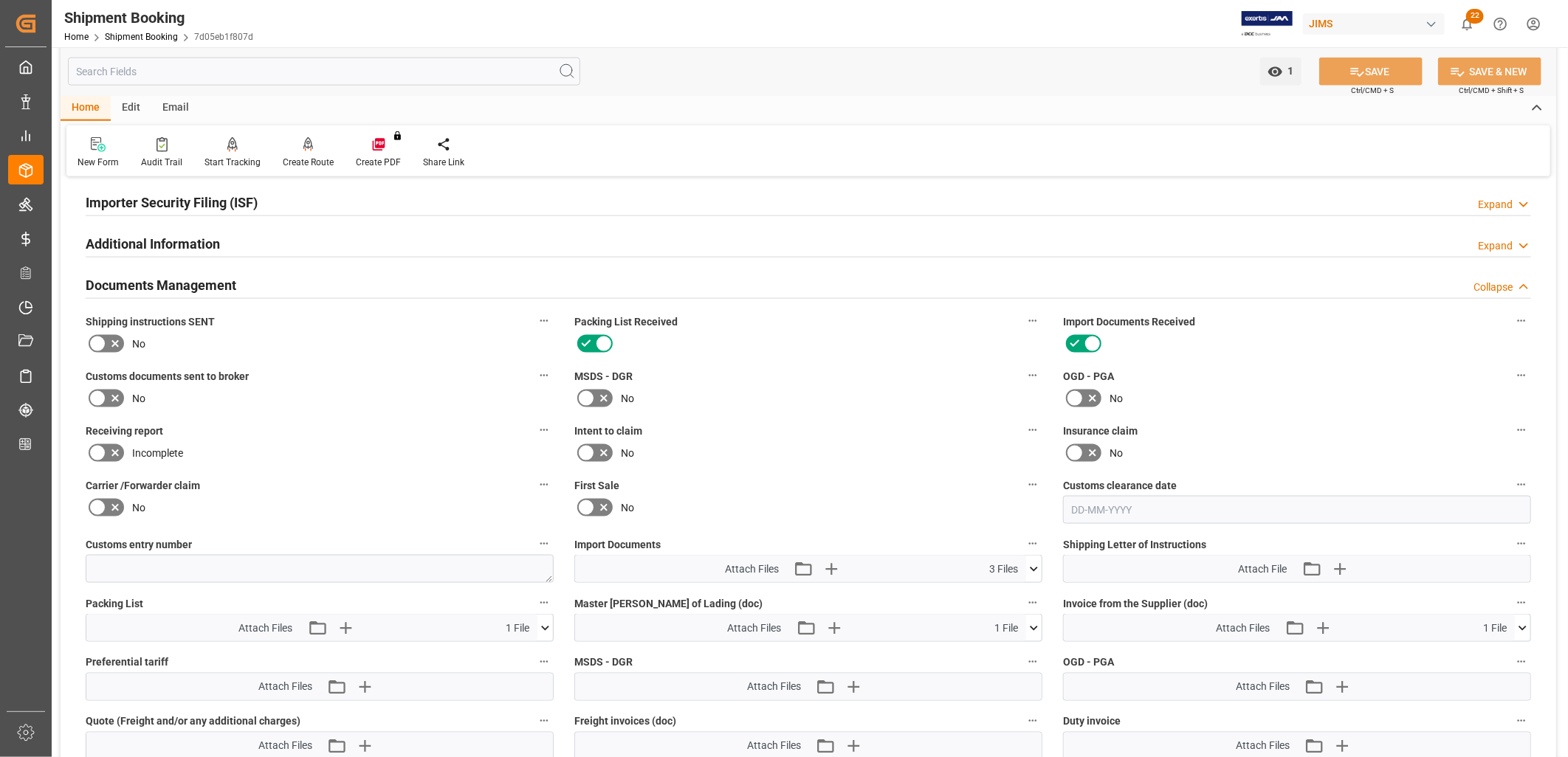
click at [1524, 626] on icon at bounding box center [1523, 629] width 16 height 16
click at [1482, 650] on icon at bounding box center [1483, 656] width 12 height 12
click at [1490, 652] on icon at bounding box center [1483, 656] width 12 height 12
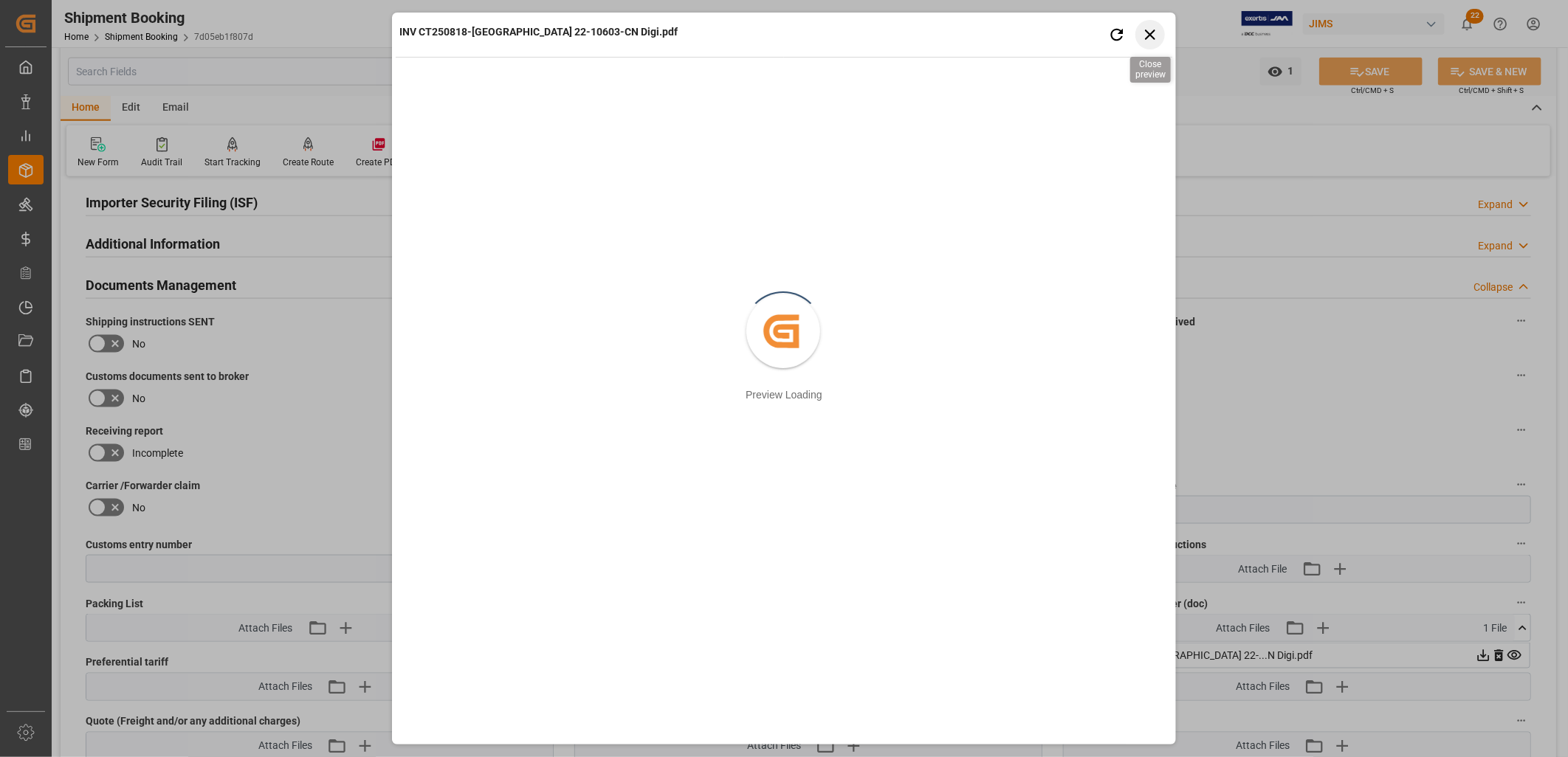
click at [1149, 27] on icon "button" at bounding box center [1150, 34] width 18 height 18
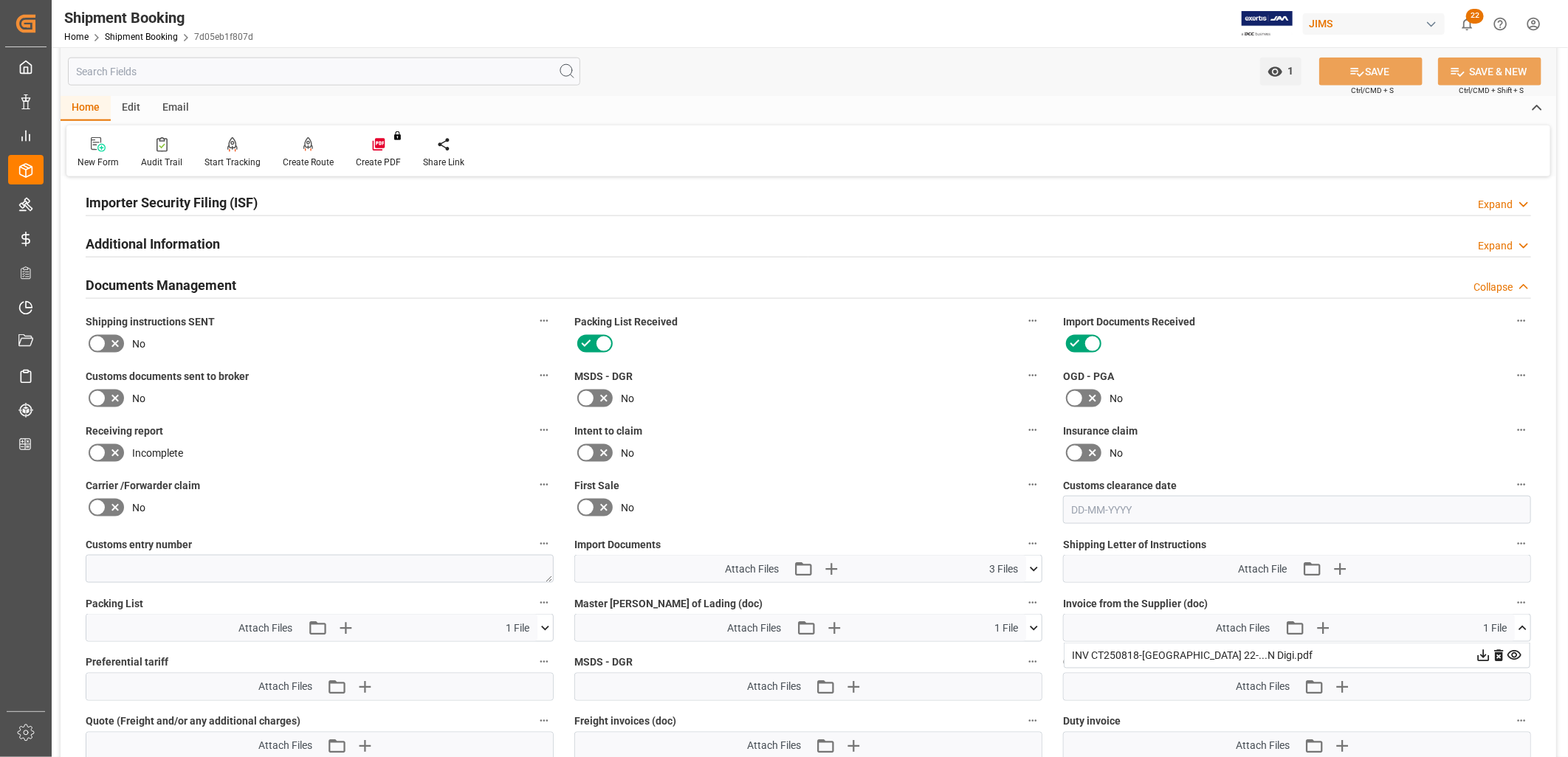
click at [1038, 565] on icon at bounding box center [1034, 569] width 16 height 16
click at [994, 608] on icon at bounding box center [995, 612] width 16 height 16
click at [994, 607] on icon at bounding box center [995, 612] width 16 height 16
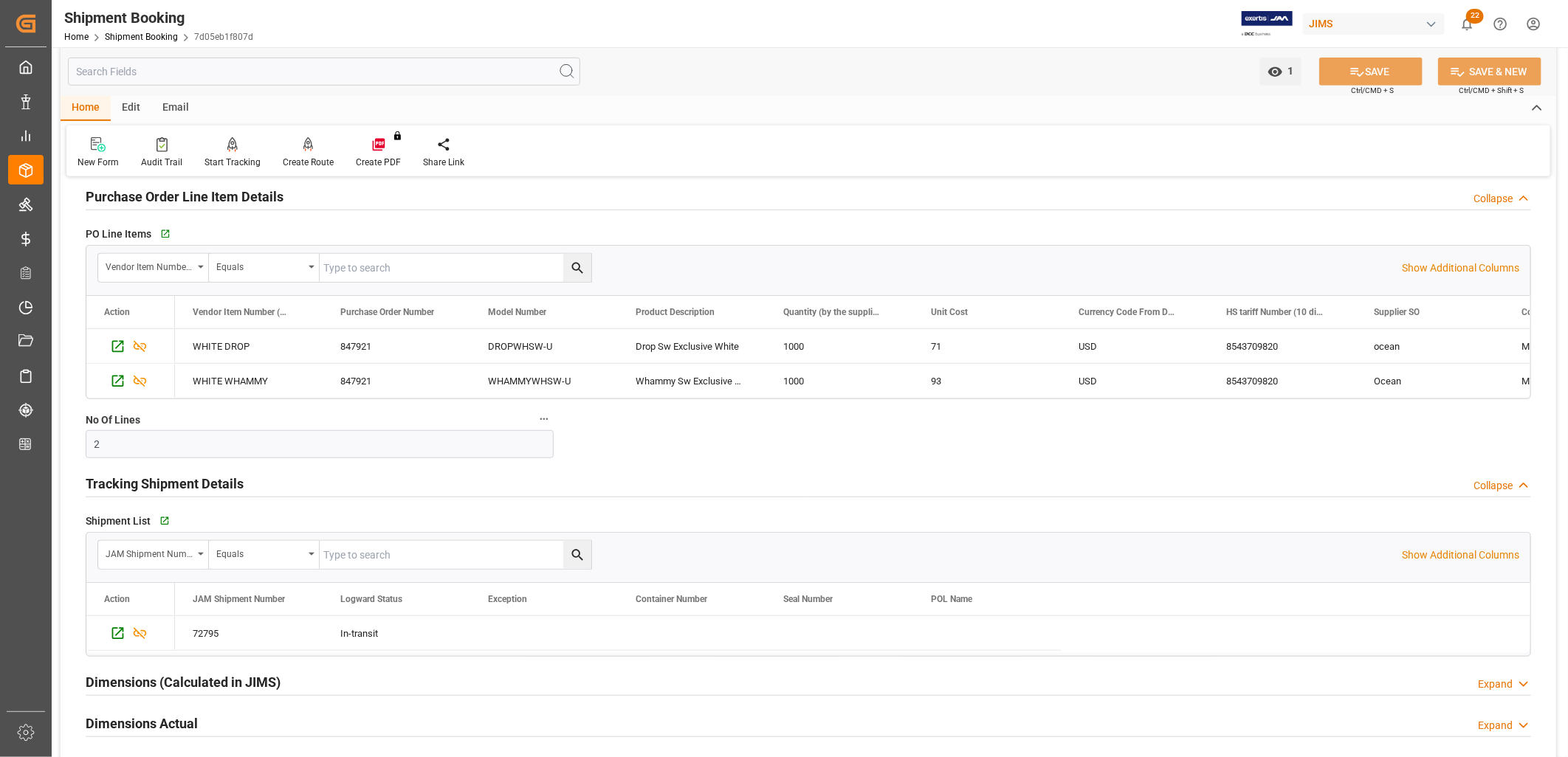
scroll to position [462, 0]
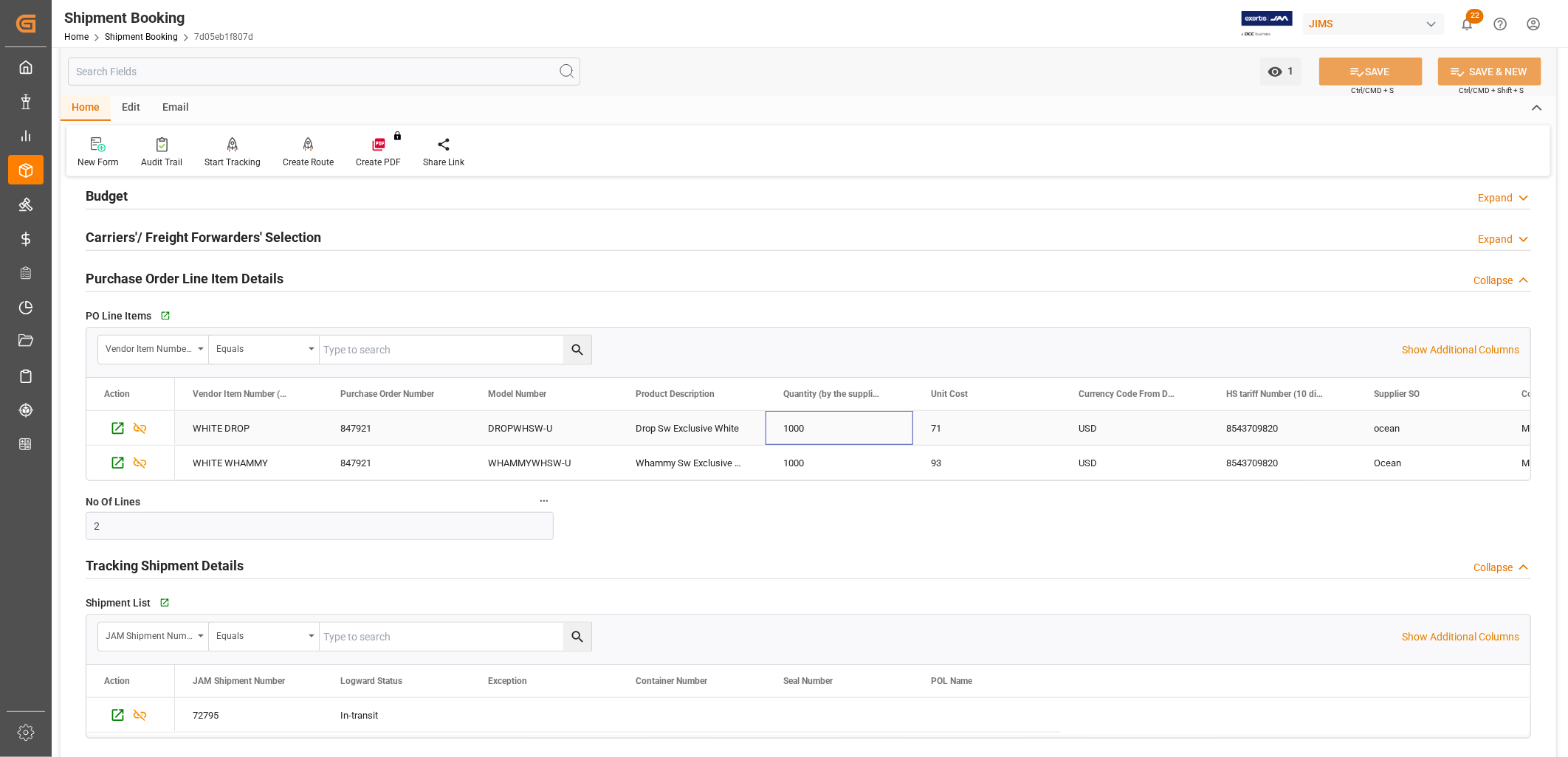
click at [794, 430] on div "1000" at bounding box center [839, 428] width 147 height 34
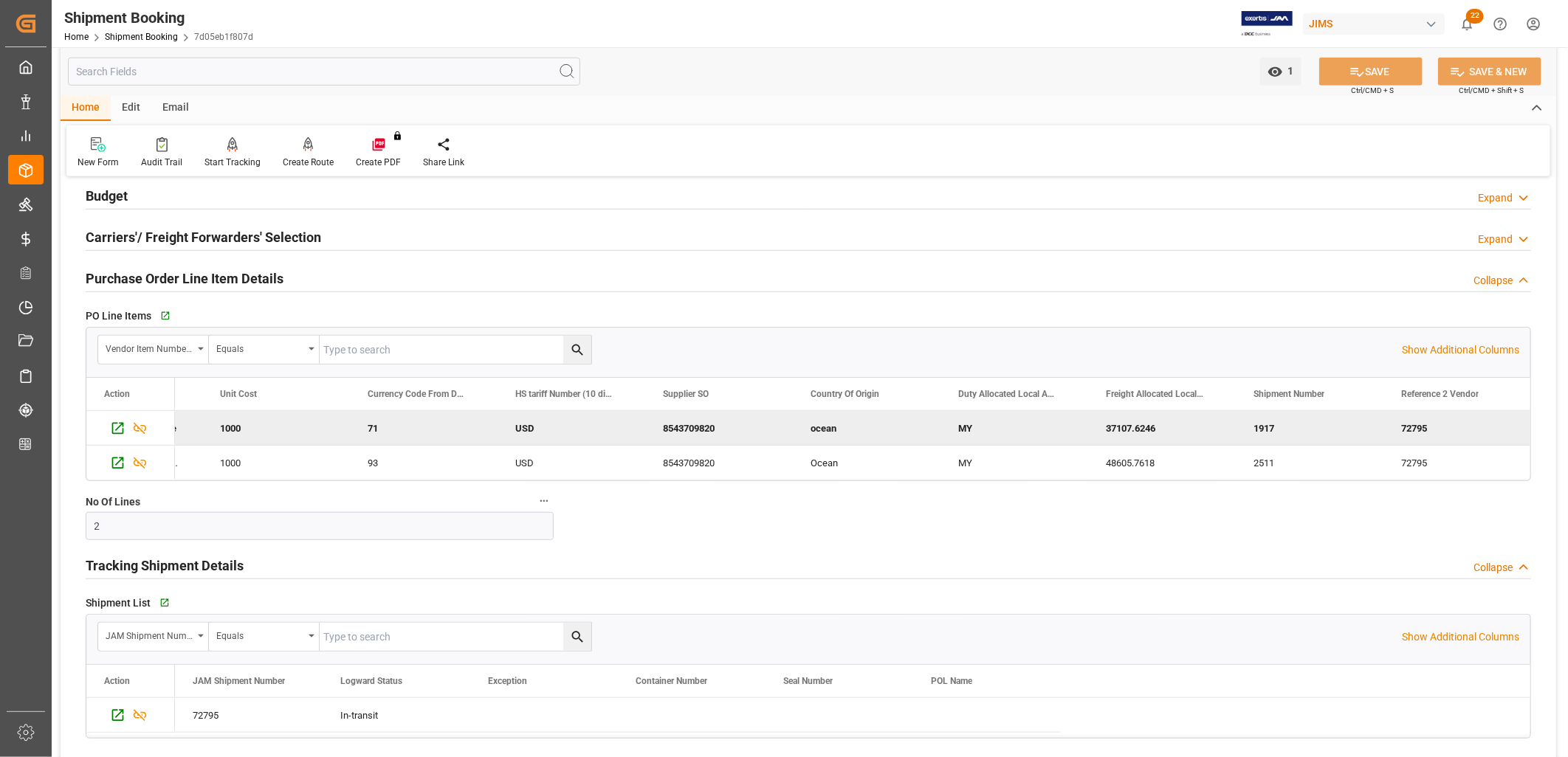
scroll to position [0, 711]
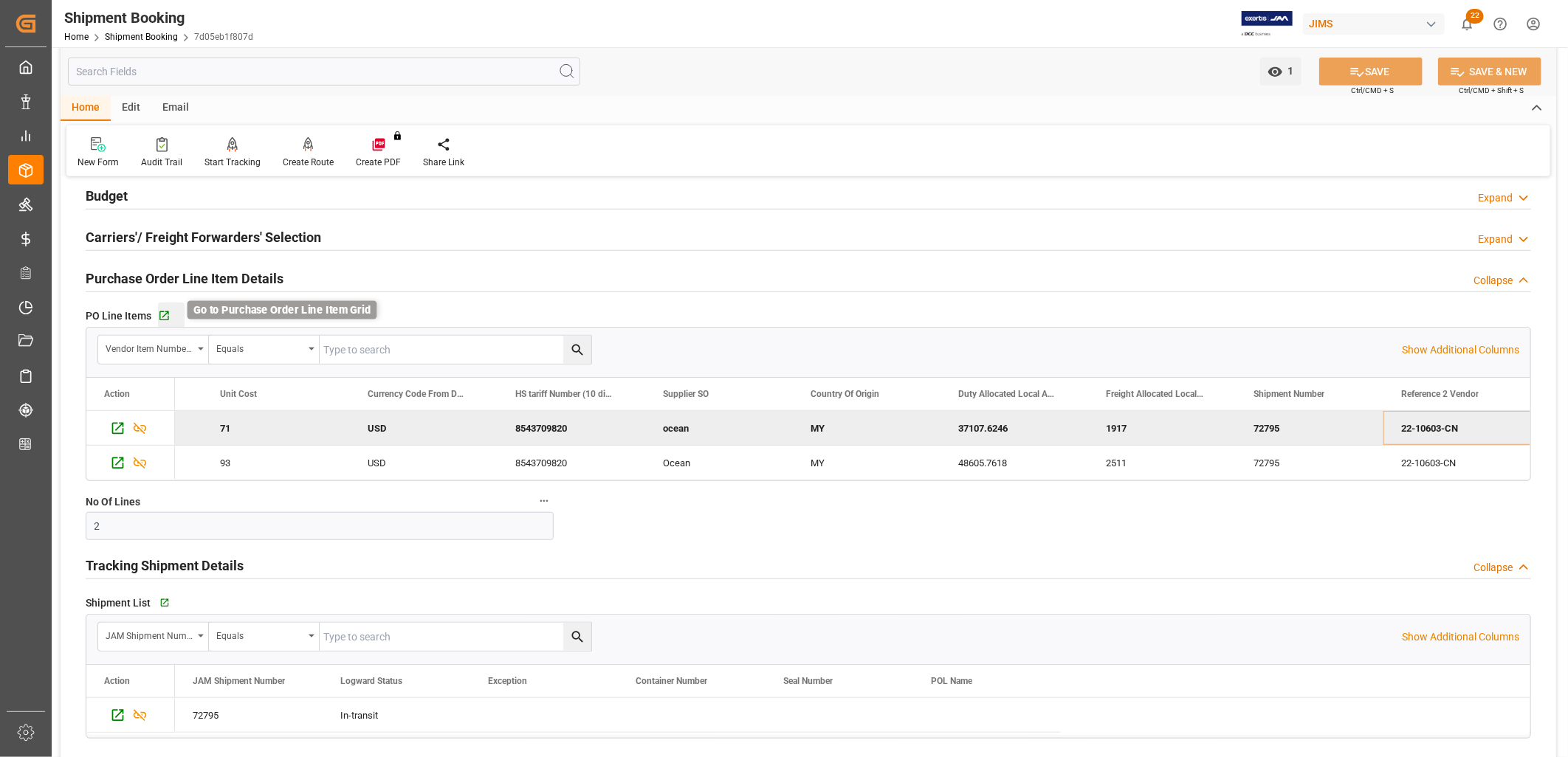
click at [168, 310] on icon "button" at bounding box center [164, 317] width 13 height 13
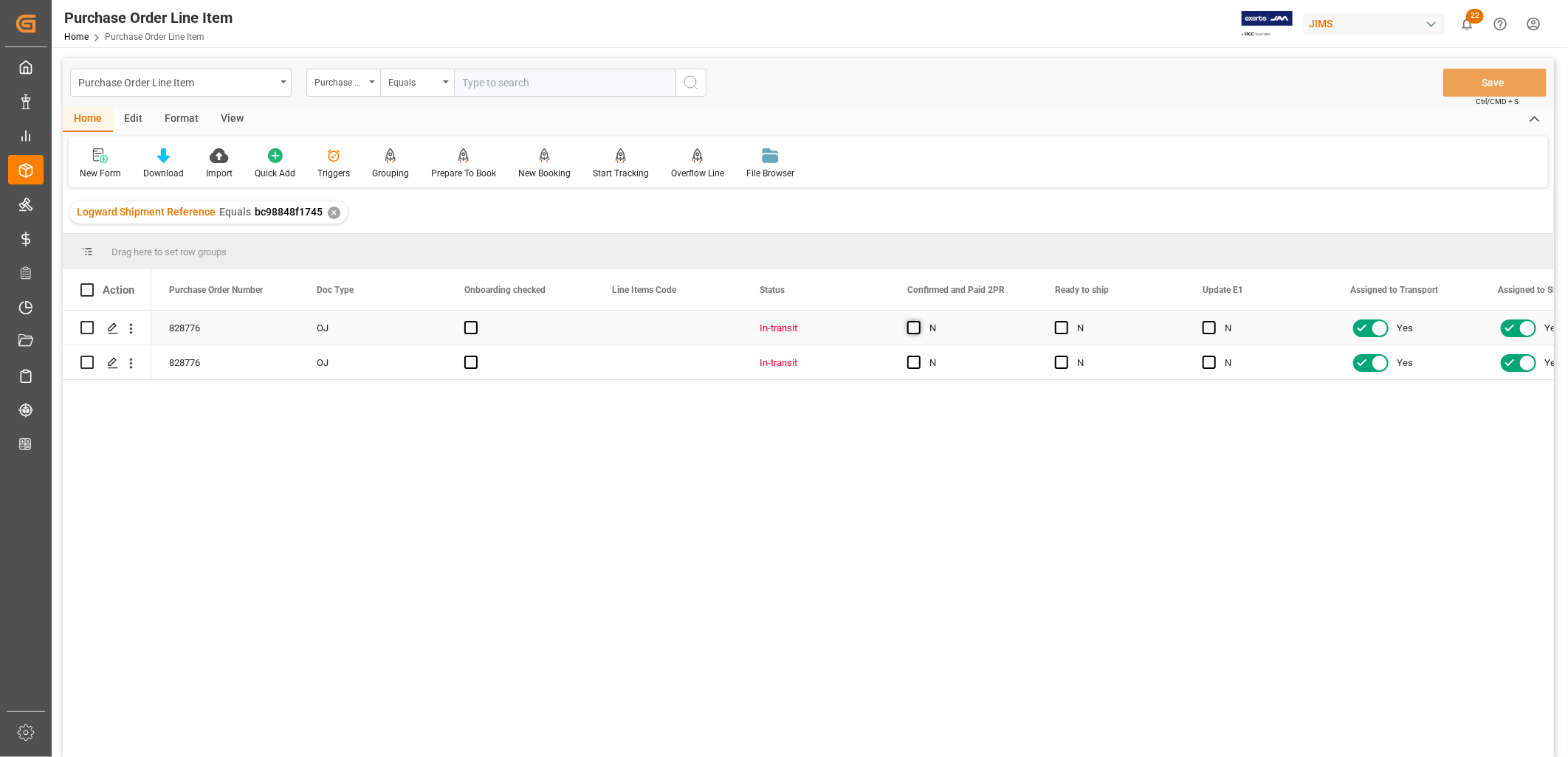
click at [916, 325] on span "Press SPACE to select this row." at bounding box center [914, 327] width 13 height 13
click at [919, 321] on input "Press SPACE to select this row." at bounding box center [919, 321] width 0 height 0
click at [915, 357] on span "Press SPACE to select this row." at bounding box center [914, 362] width 13 height 13
click at [919, 356] on input "Press SPACE to select this row." at bounding box center [919, 356] width 0 height 0
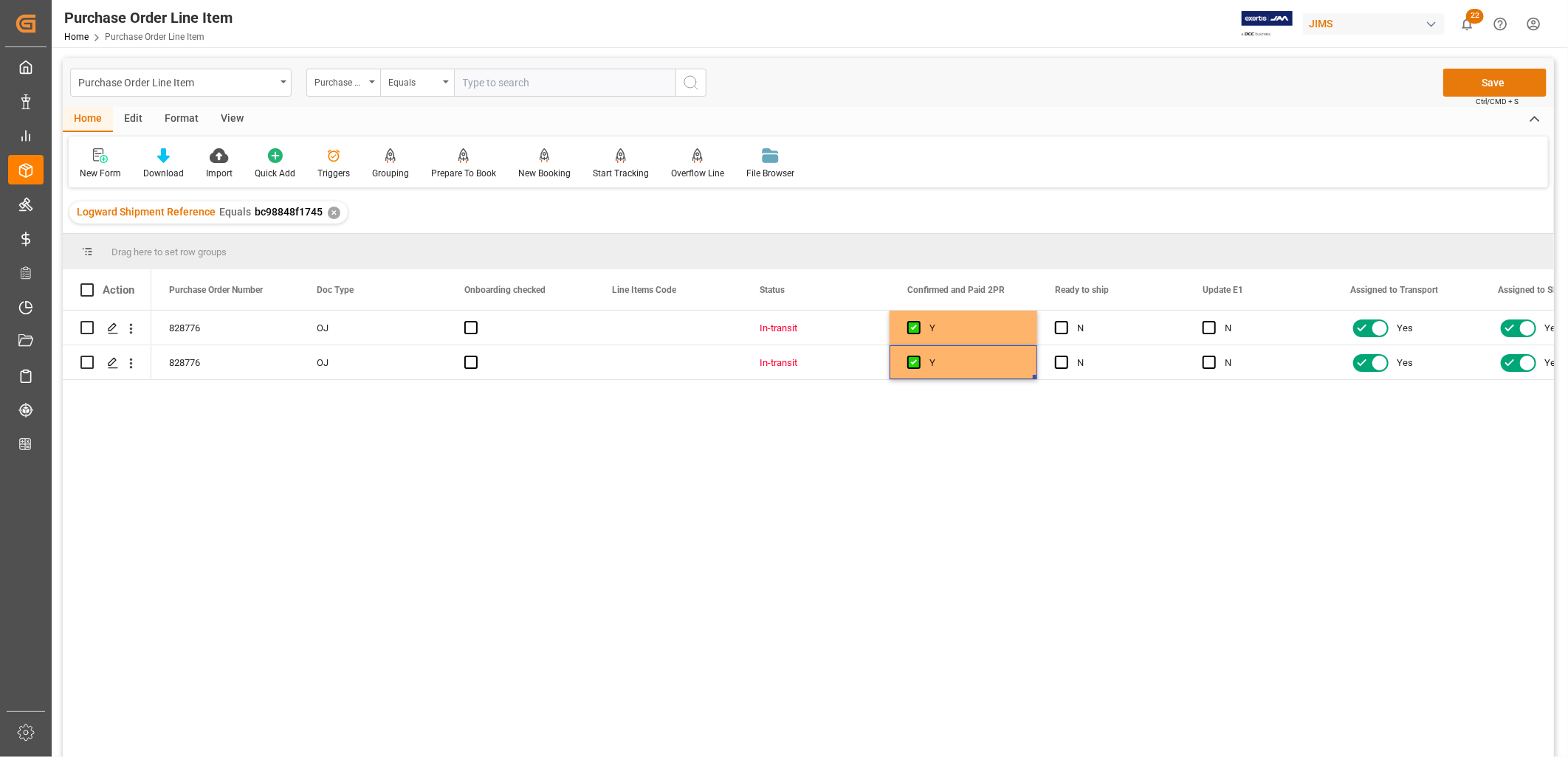
click at [1486, 80] on button "Save" at bounding box center [1494, 82] width 104 height 28
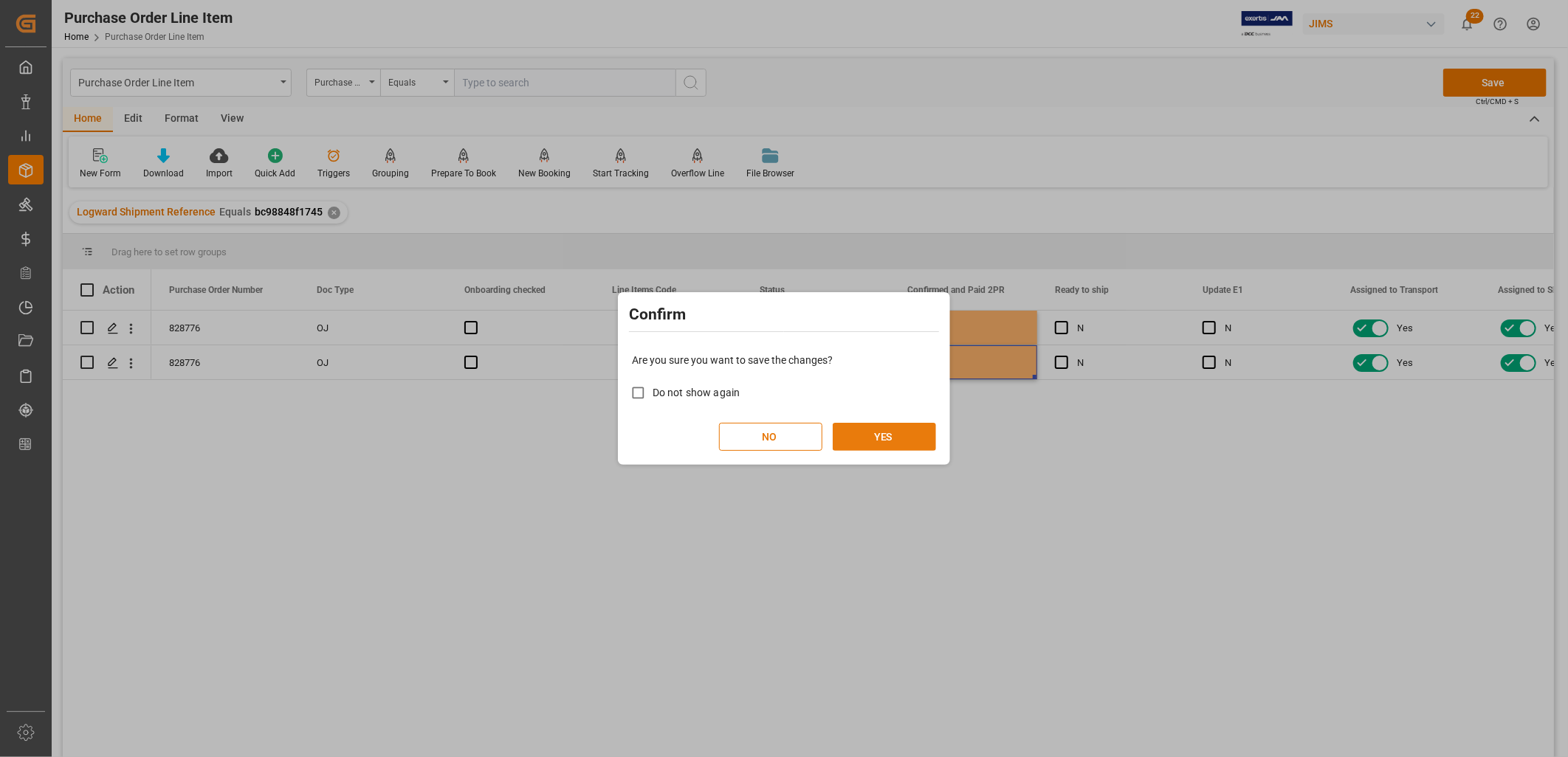
click at [888, 438] on button "YES" at bounding box center [884, 436] width 104 height 28
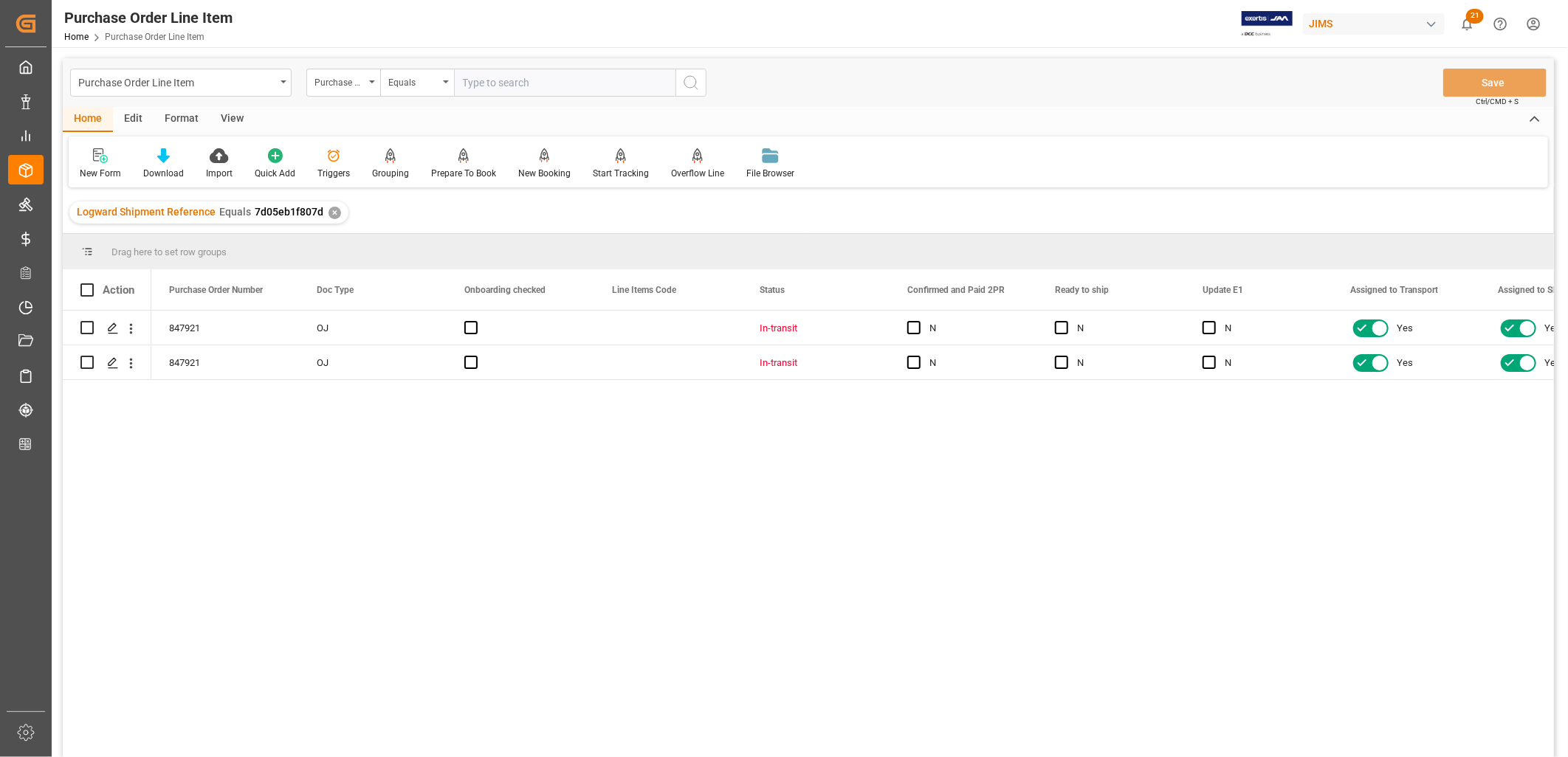
click at [234, 114] on div "View" at bounding box center [232, 120] width 45 height 25
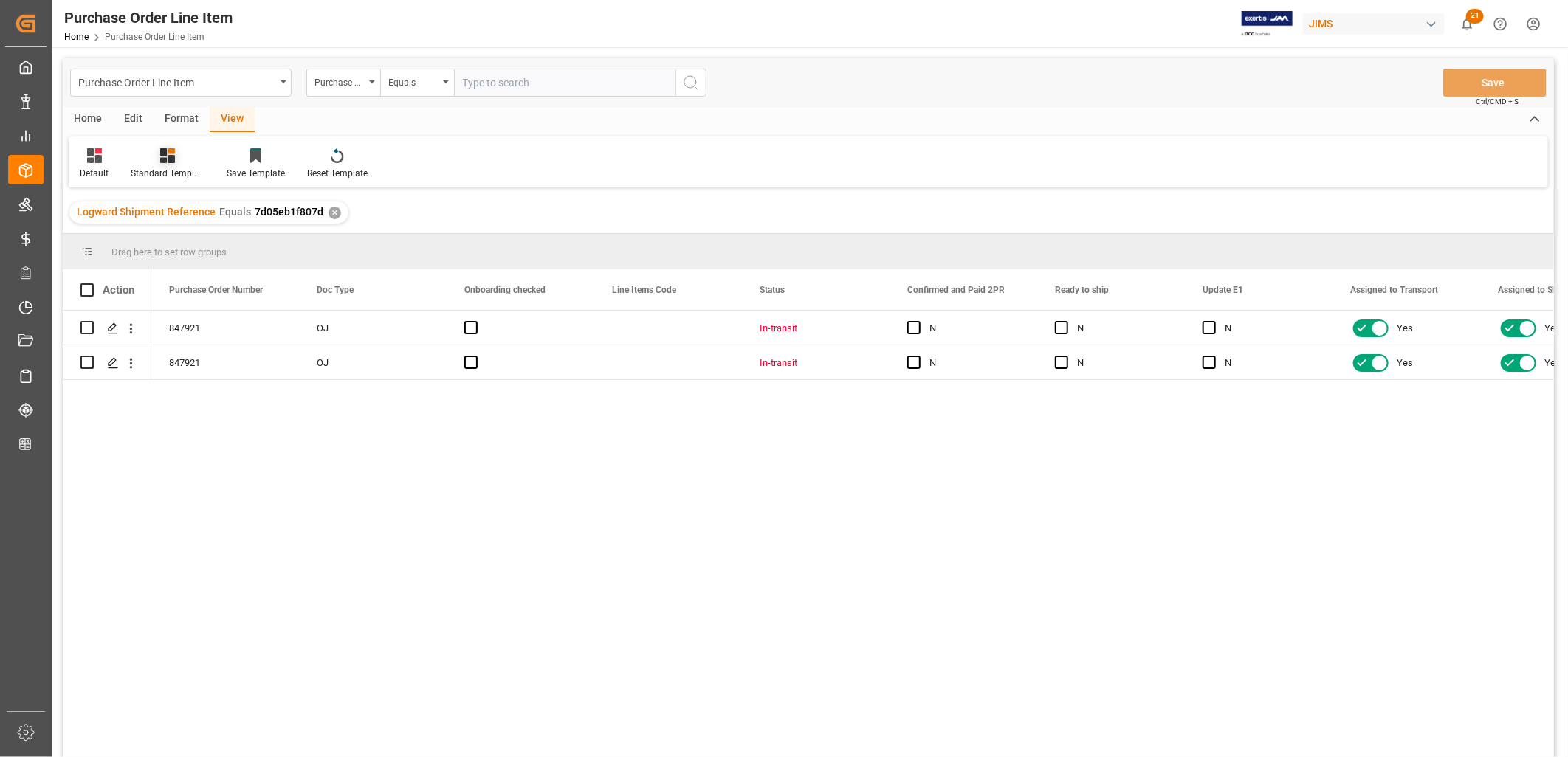
click at [172, 161] on icon at bounding box center [167, 155] width 15 height 15
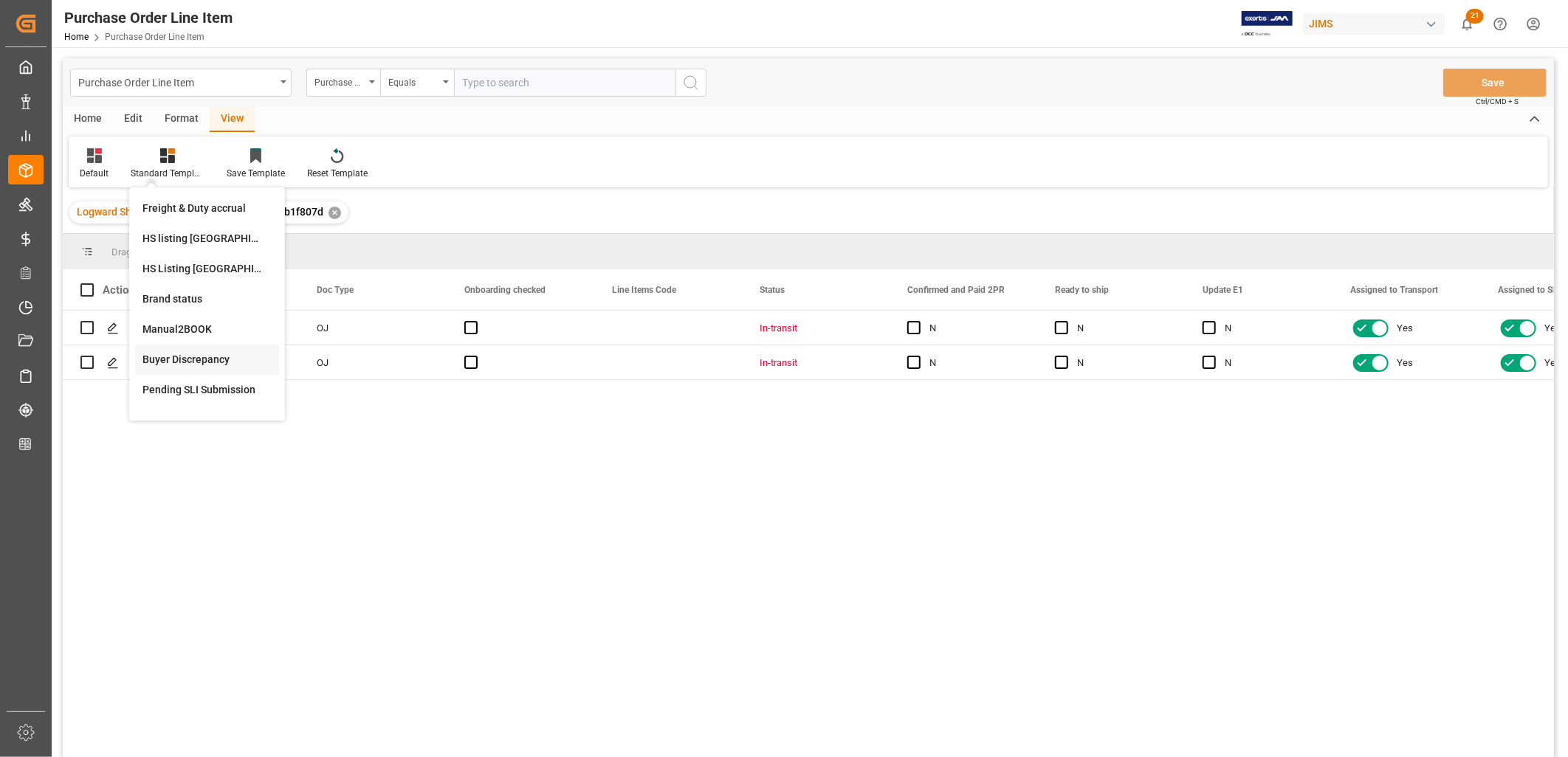
click at [190, 358] on div "Buyer Discrepancy" at bounding box center [207, 360] width 129 height 16
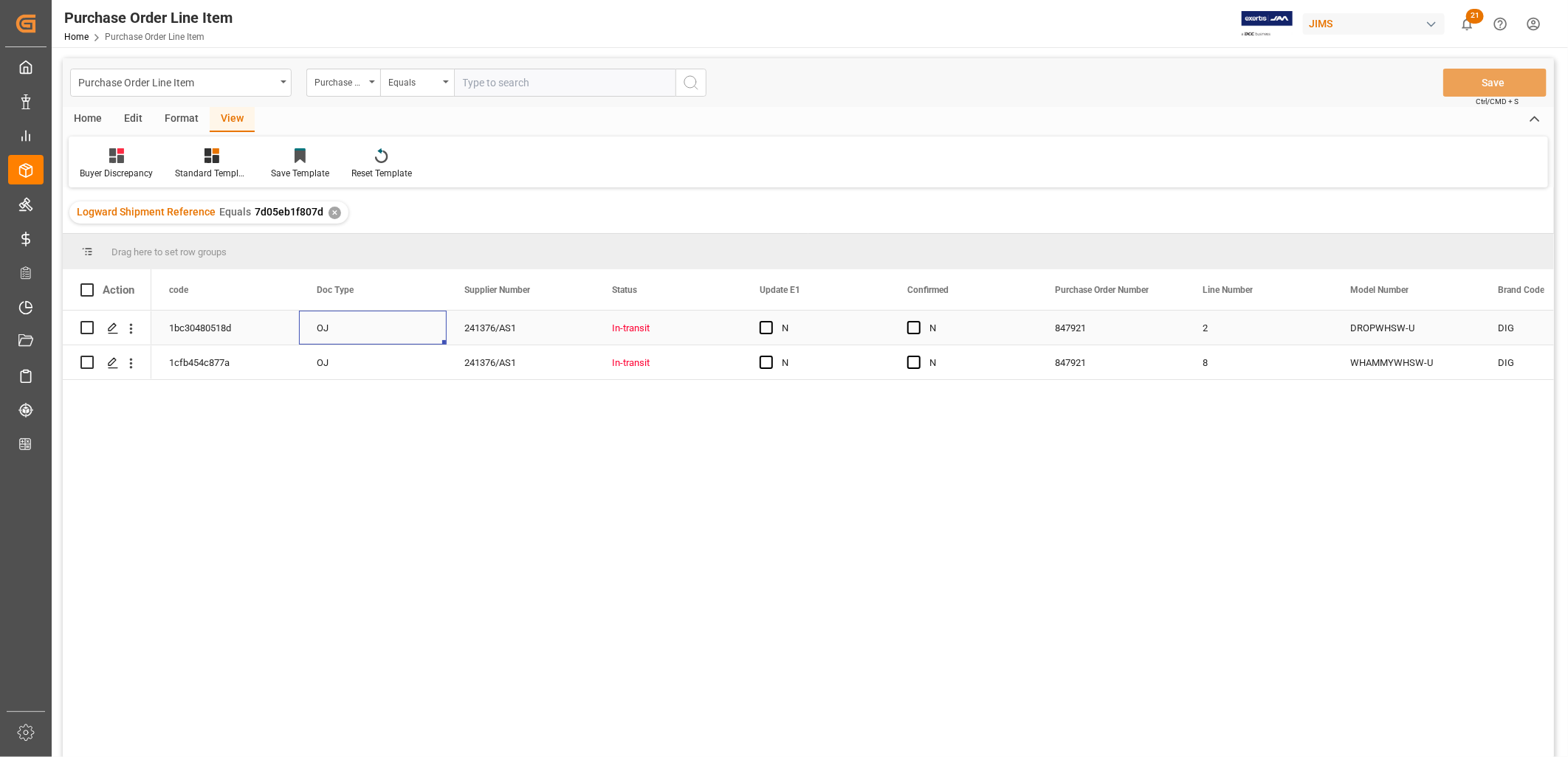
click at [322, 326] on div "OJ" at bounding box center [373, 327] width 147 height 34
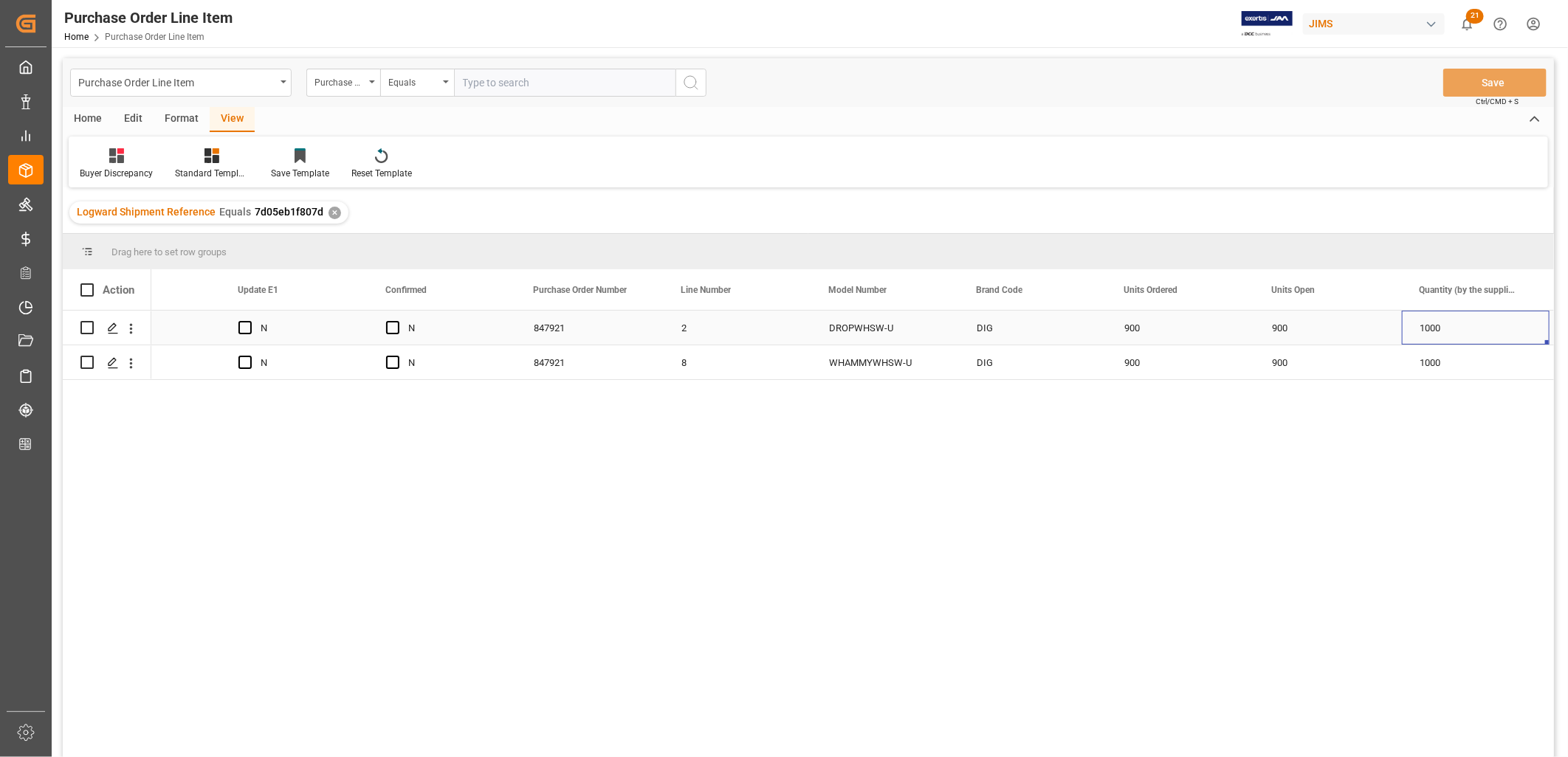
scroll to position [0, 669]
click at [1282, 329] on div "1000" at bounding box center [1328, 327] width 147 height 34
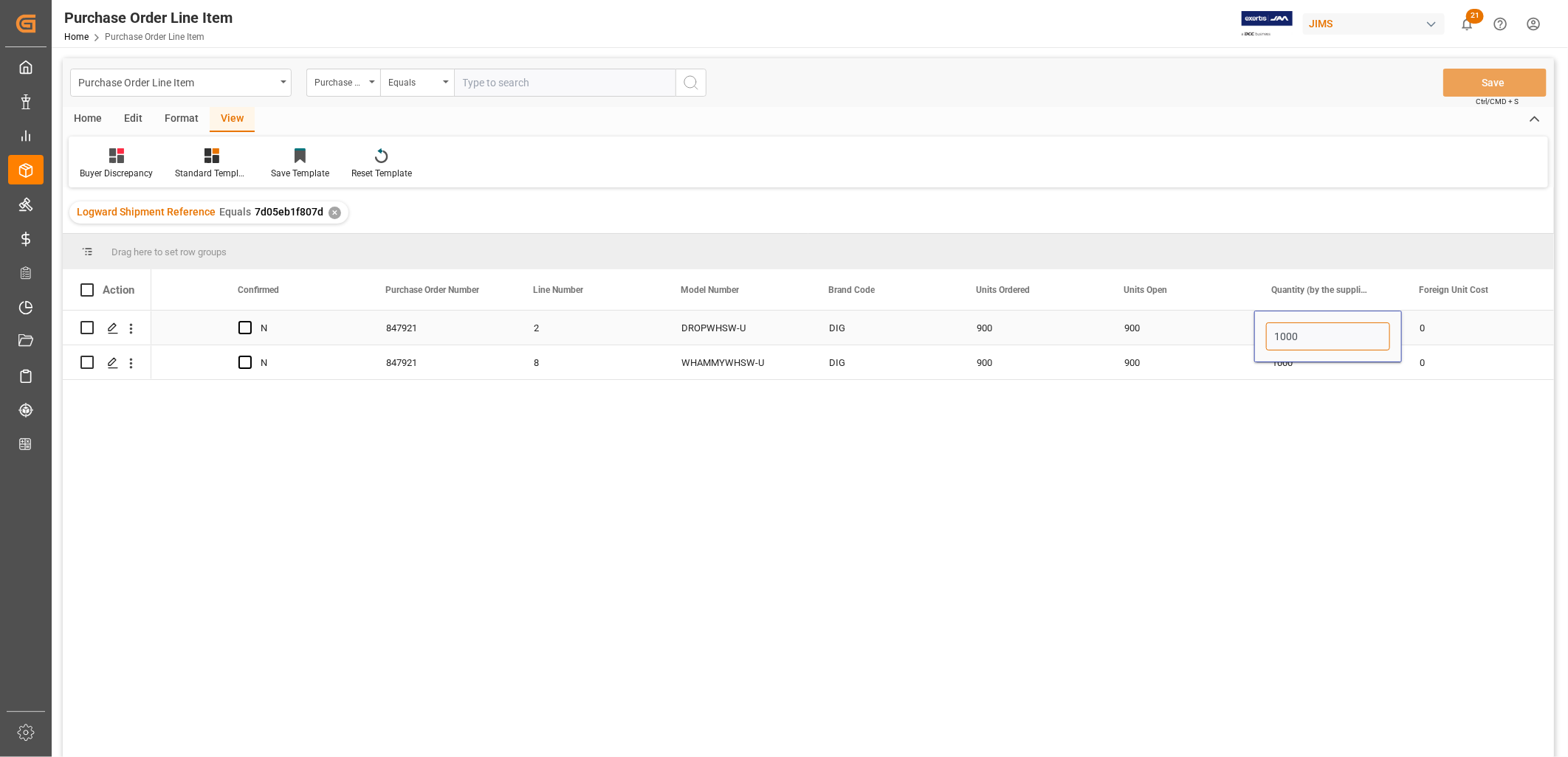
drag, startPoint x: 1303, startPoint y: 340, endPoint x: 1255, endPoint y: 336, distance: 48.2
click at [1255, 336] on div "1000" at bounding box center [1328, 336] width 147 height 51
type input "900"
click at [1425, 333] on div "0" at bounding box center [1475, 327] width 147 height 34
click at [1288, 359] on div "1000" at bounding box center [1328, 362] width 147 height 34
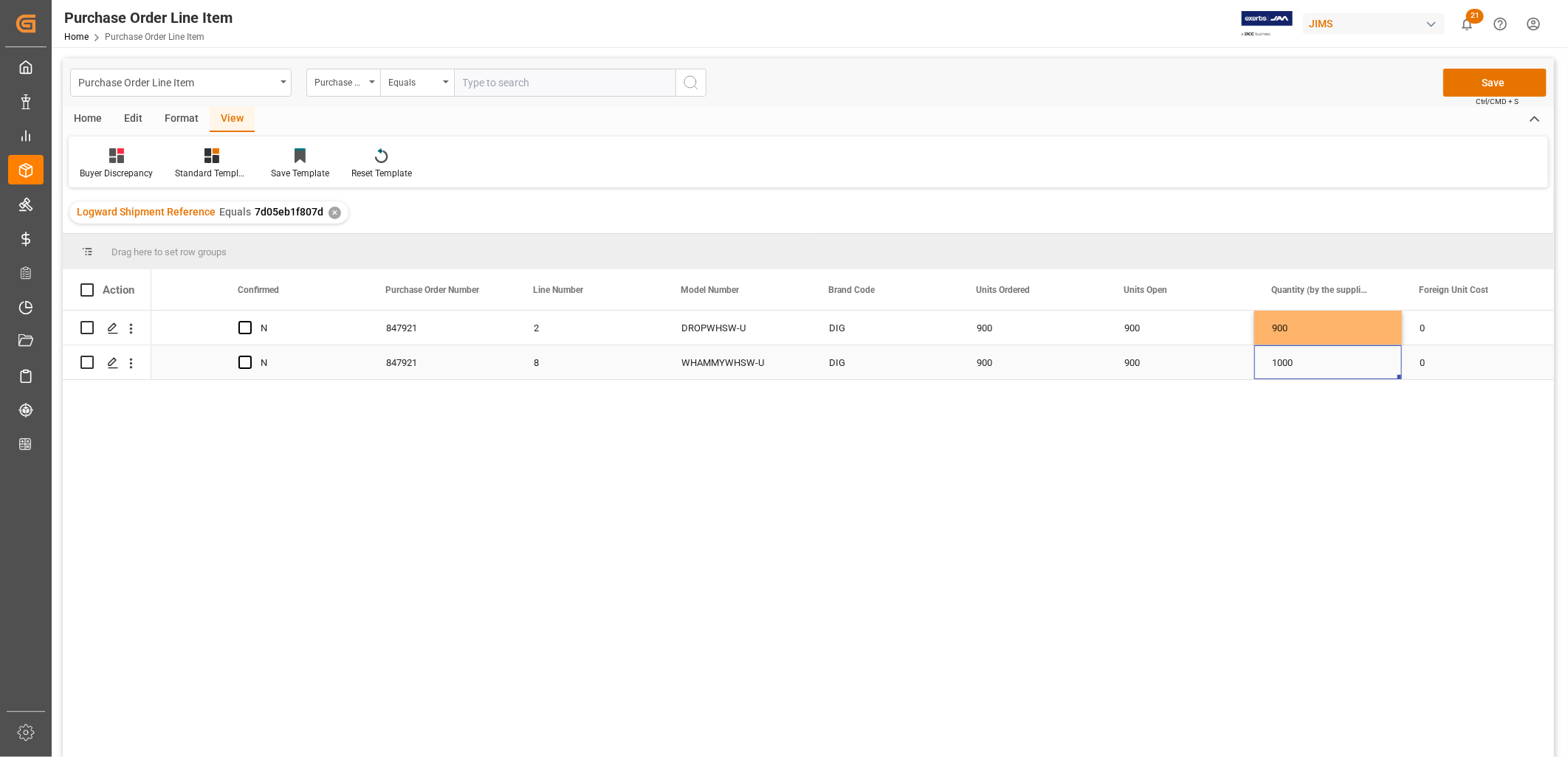
click at [1288, 359] on div "1000" at bounding box center [1328, 362] width 147 height 34
drag, startPoint x: 1303, startPoint y: 352, endPoint x: 1249, endPoint y: 347, distance: 54.2
click at [1307, 355] on input "1000" at bounding box center [1328, 353] width 124 height 28
drag, startPoint x: 1307, startPoint y: 355, endPoint x: 1275, endPoint y: 353, distance: 32.1
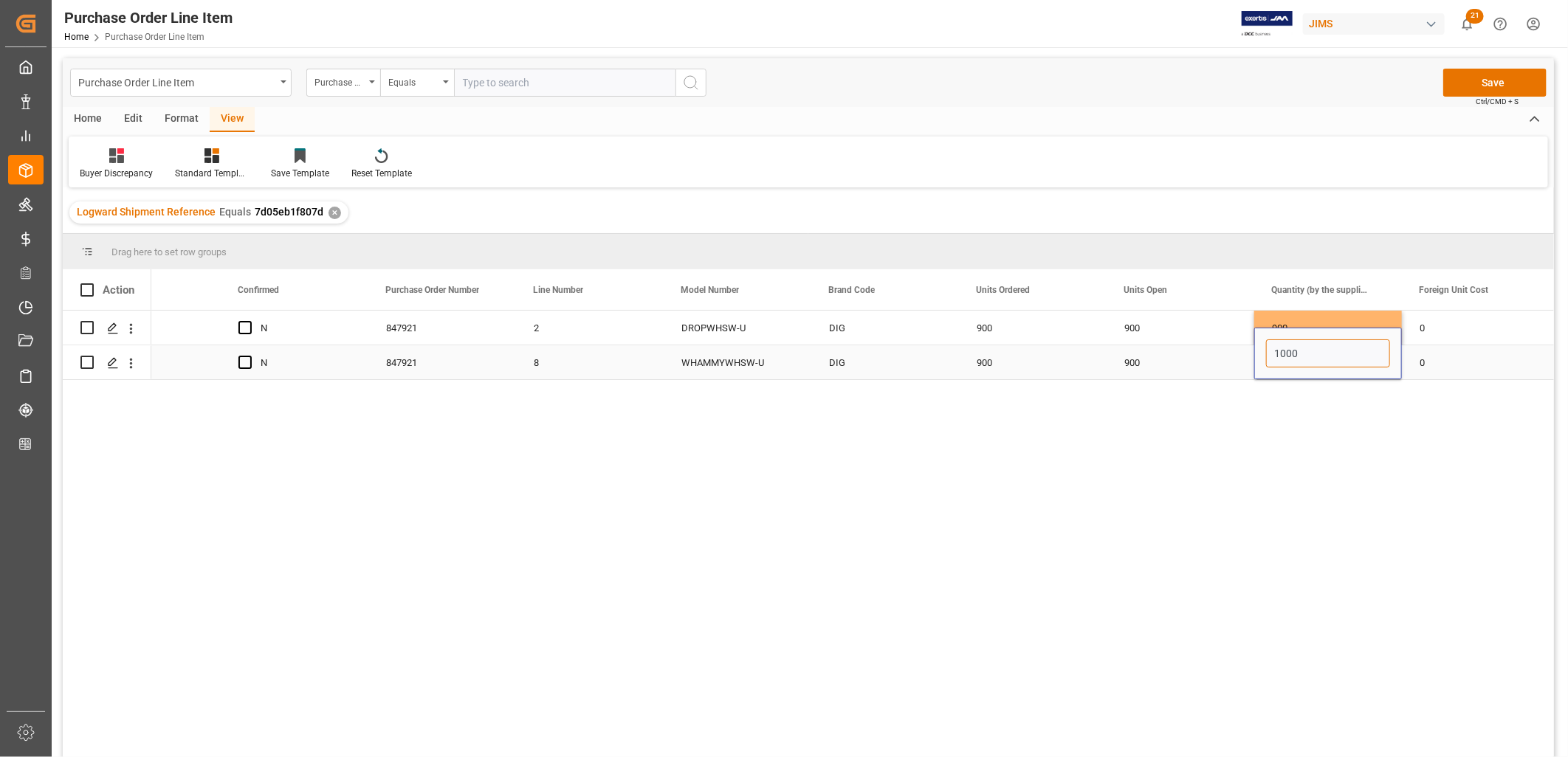
click at [1275, 353] on input "1000" at bounding box center [1328, 353] width 124 height 28
type input "900"
click at [1292, 432] on div "In-transit N N 847921 2 DROPWHSW-U DIG 900 900 900 0 71 97 In-transit N N 84792…" at bounding box center [852, 538] width 1402 height 456
click at [1492, 84] on button "Save" at bounding box center [1494, 82] width 104 height 28
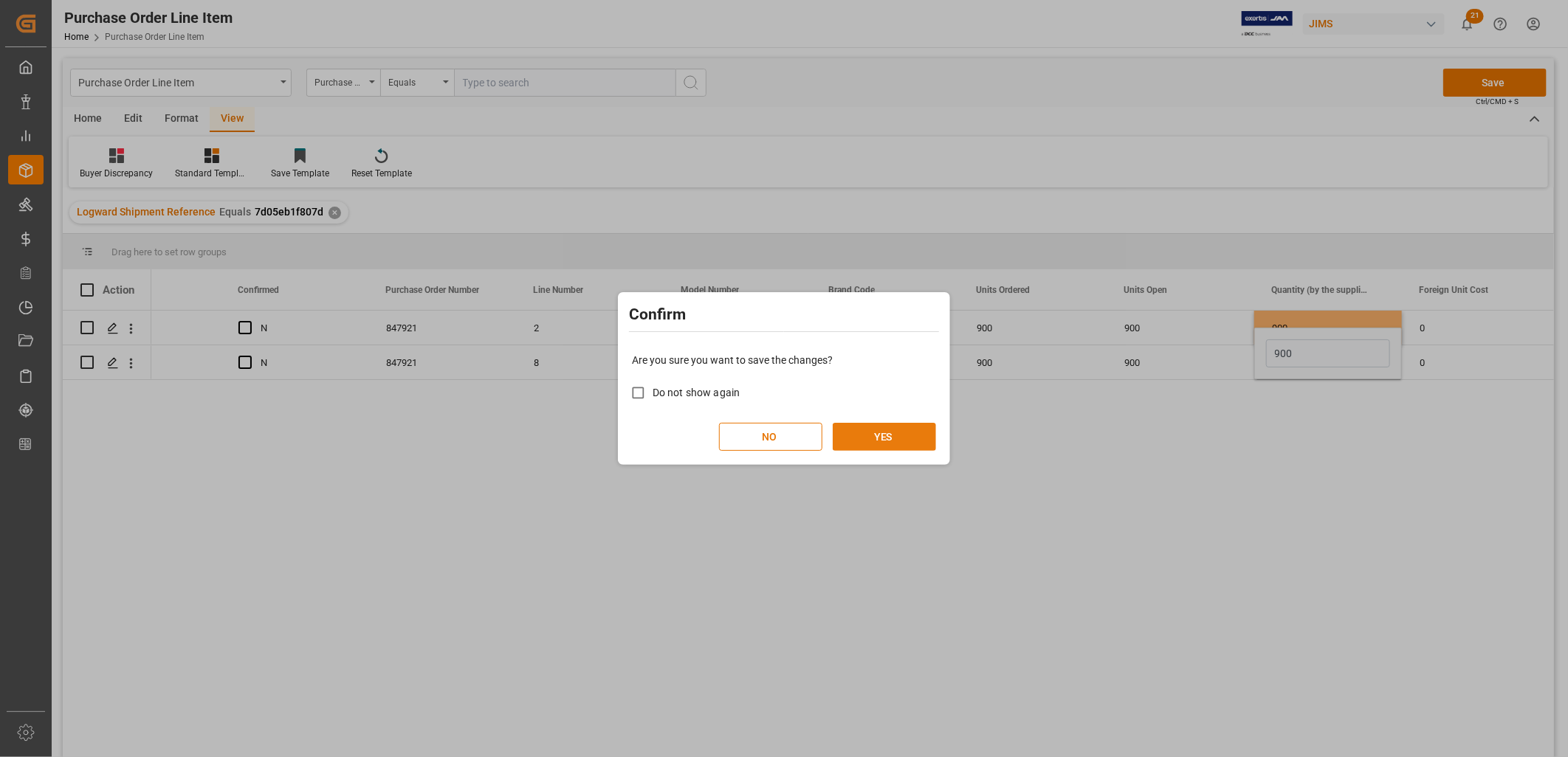
click at [883, 425] on button "YES" at bounding box center [884, 436] width 104 height 28
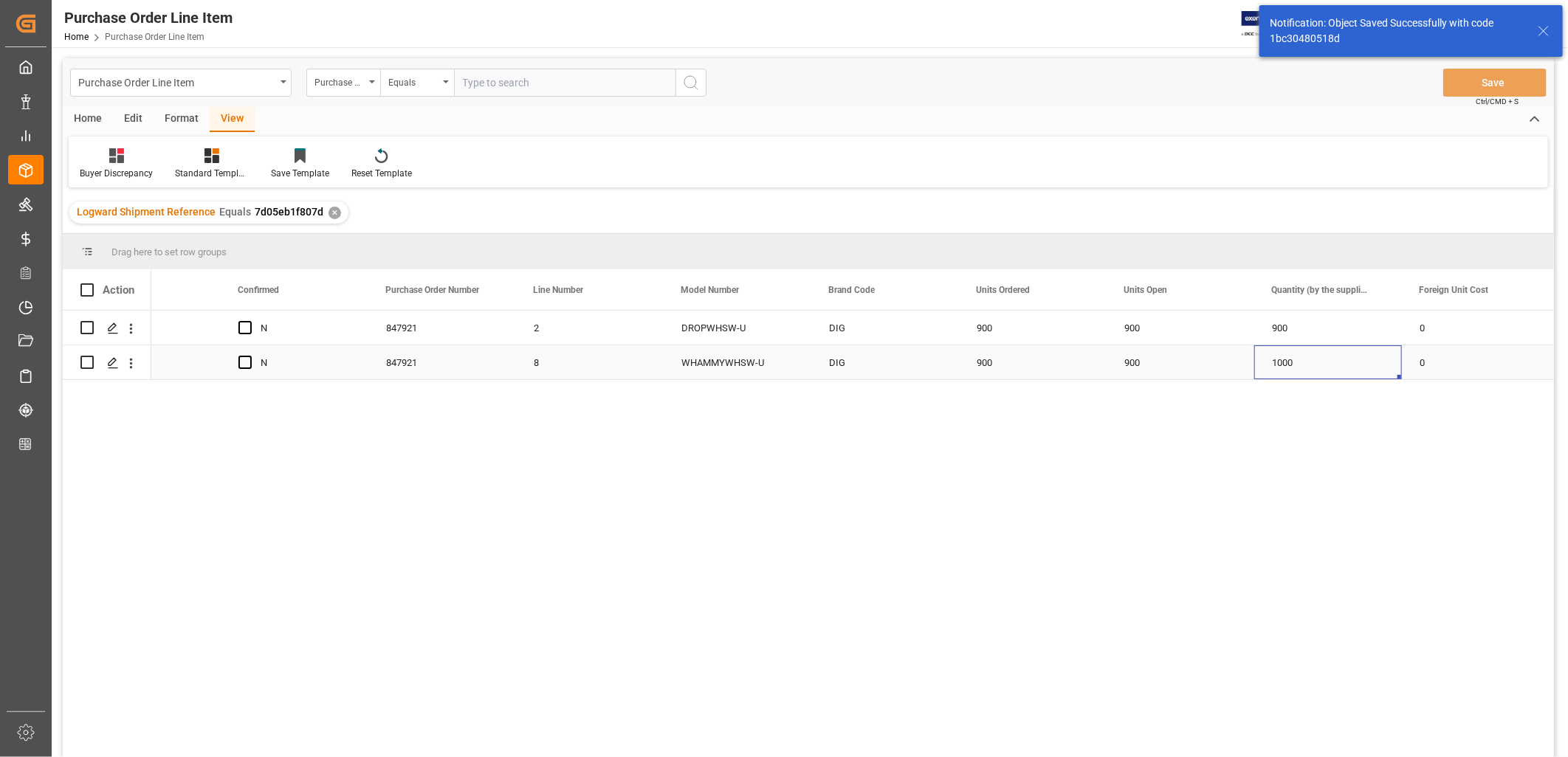
click at [1297, 362] on div "1000" at bounding box center [1328, 362] width 147 height 34
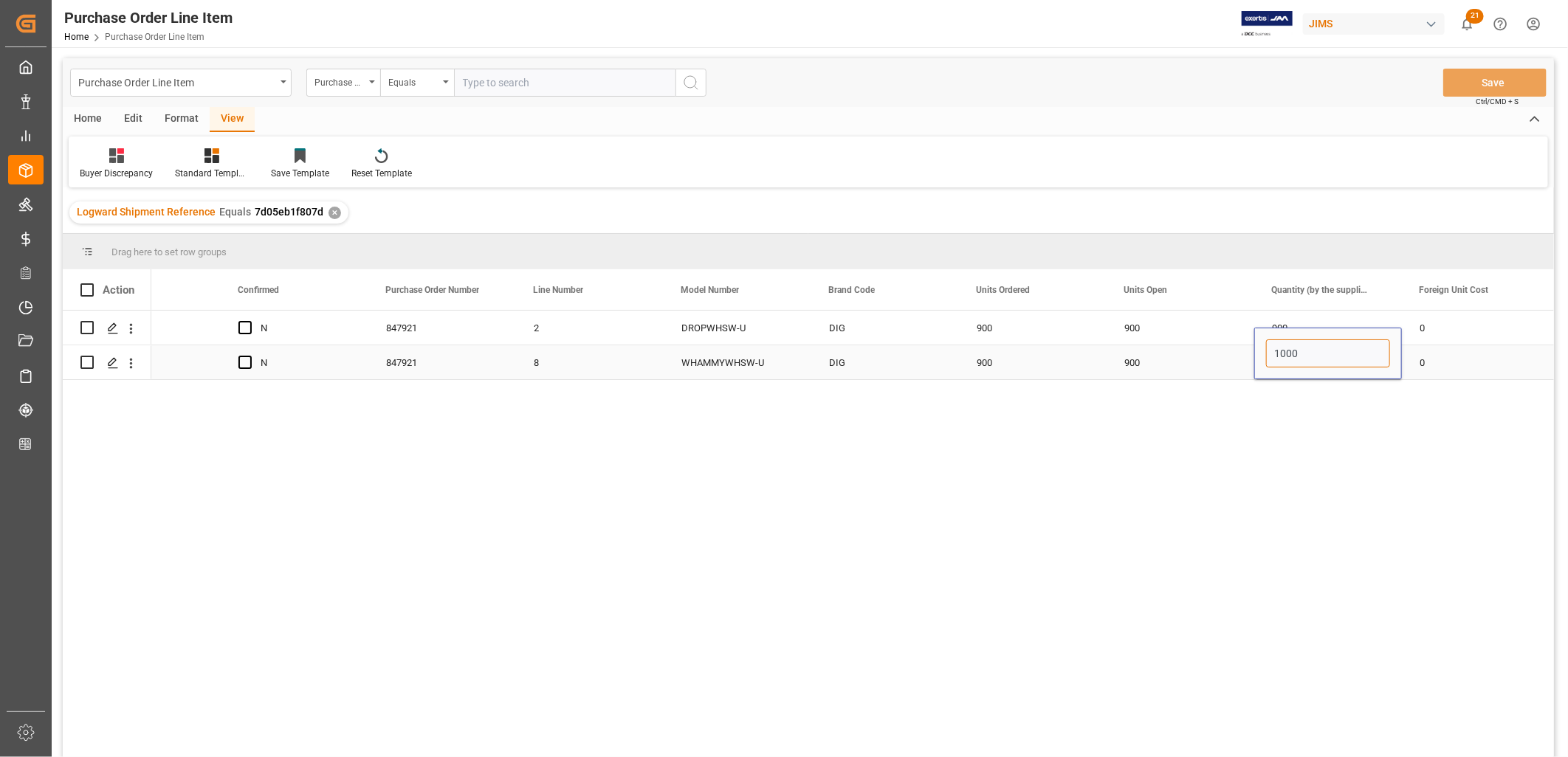
drag, startPoint x: 1307, startPoint y: 352, endPoint x: 1258, endPoint y: 359, distance: 49.5
click at [1258, 359] on div "1000" at bounding box center [1328, 353] width 147 height 51
type input "900"
click at [1056, 351] on div "900" at bounding box center [1033, 362] width 147 height 34
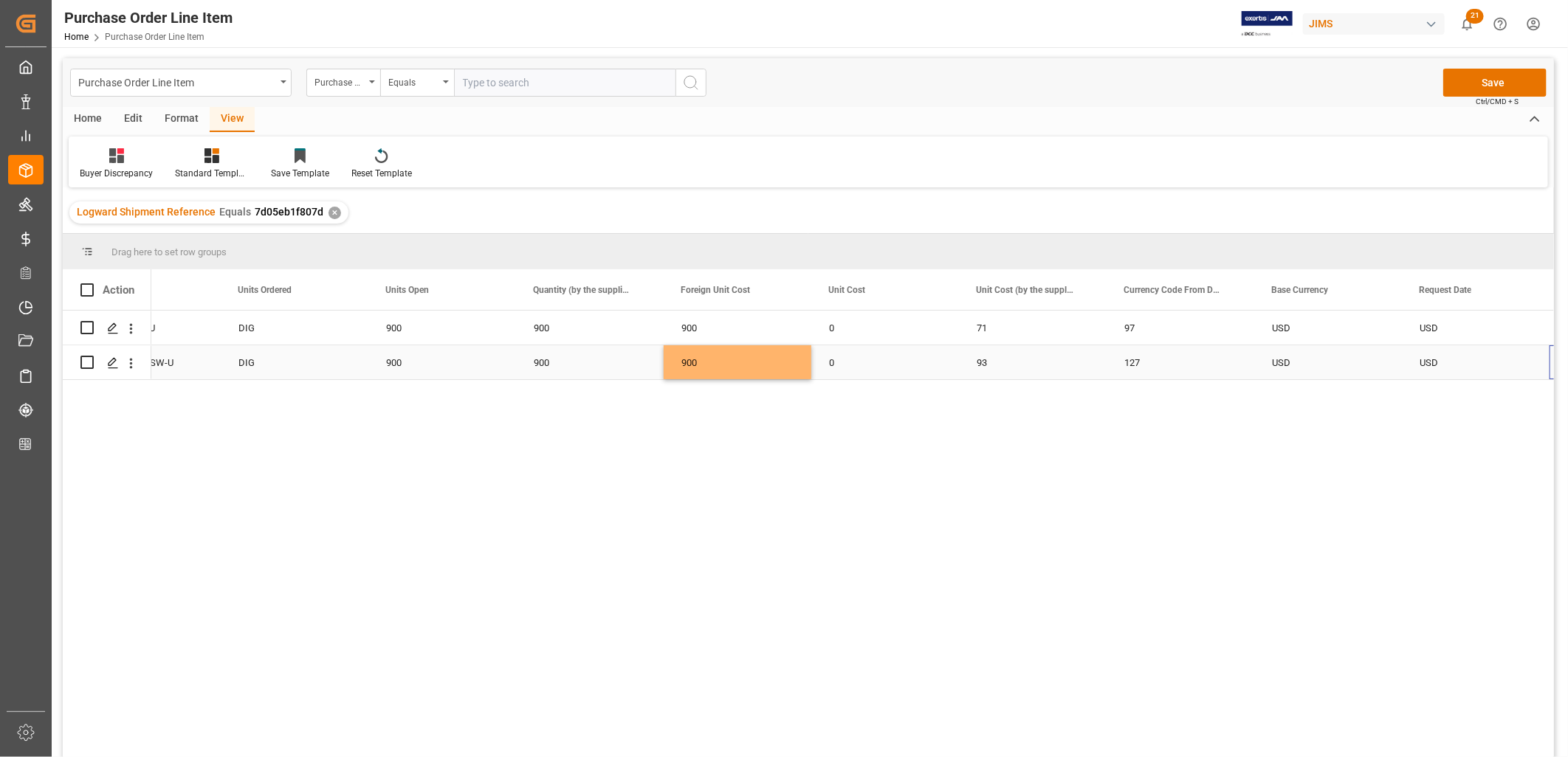
scroll to position [0, 1407]
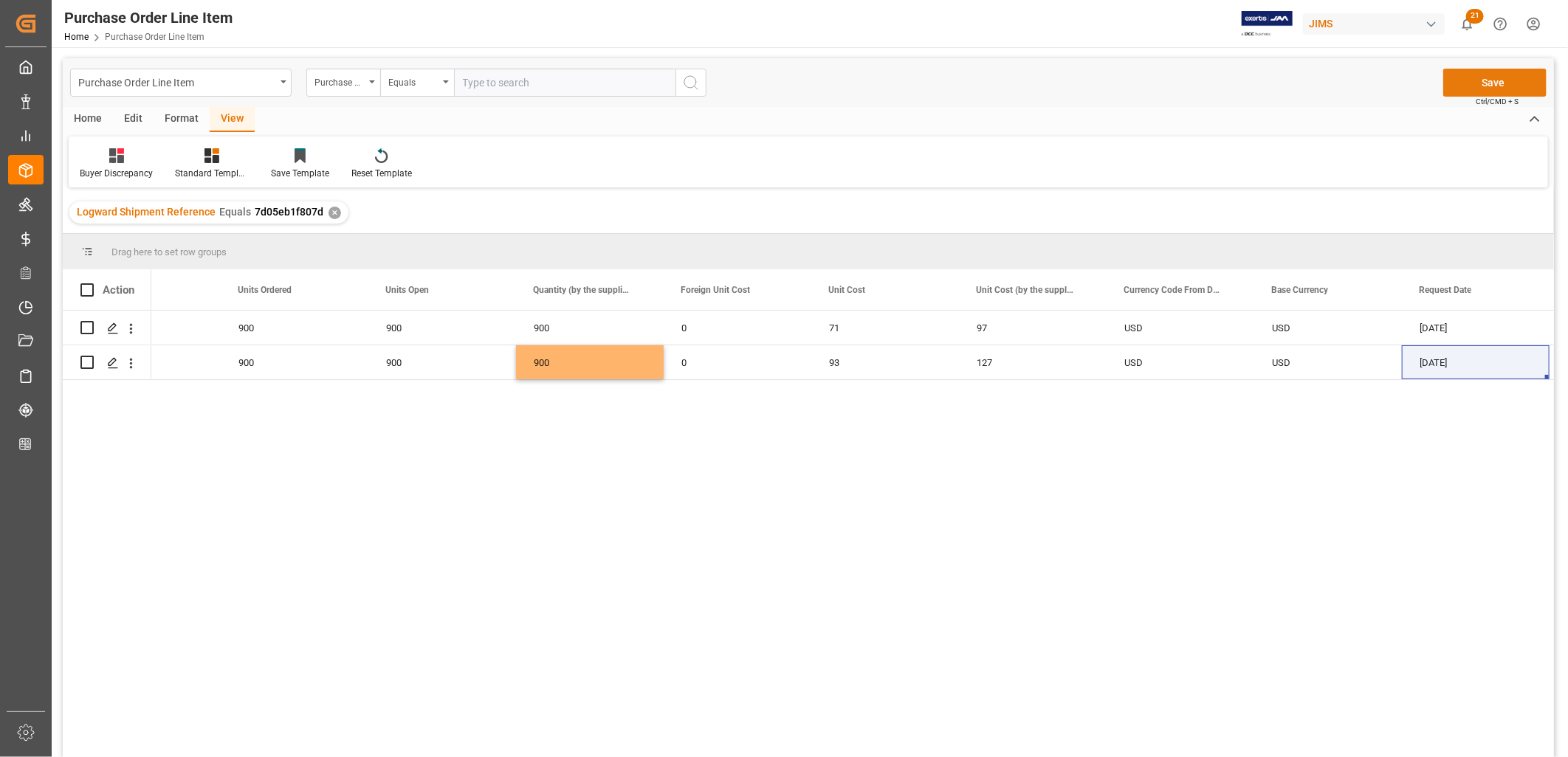
click at [1487, 75] on button "Save" at bounding box center [1494, 82] width 104 height 28
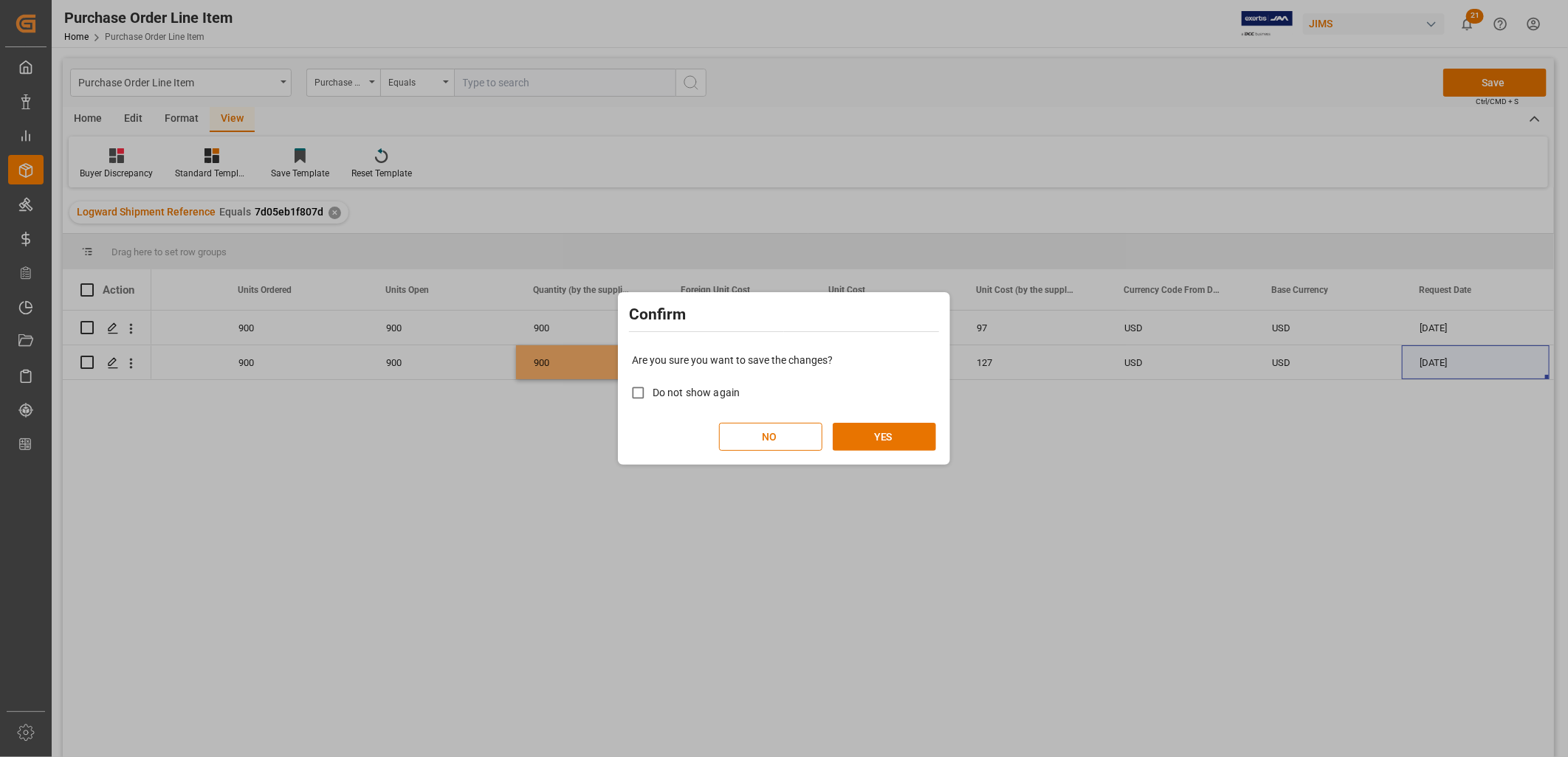
click at [882, 421] on div "Are you sure you want to save the changes? Do not show again NO YES" at bounding box center [784, 402] width 325 height 119
click at [876, 432] on button "YES" at bounding box center [884, 436] width 104 height 28
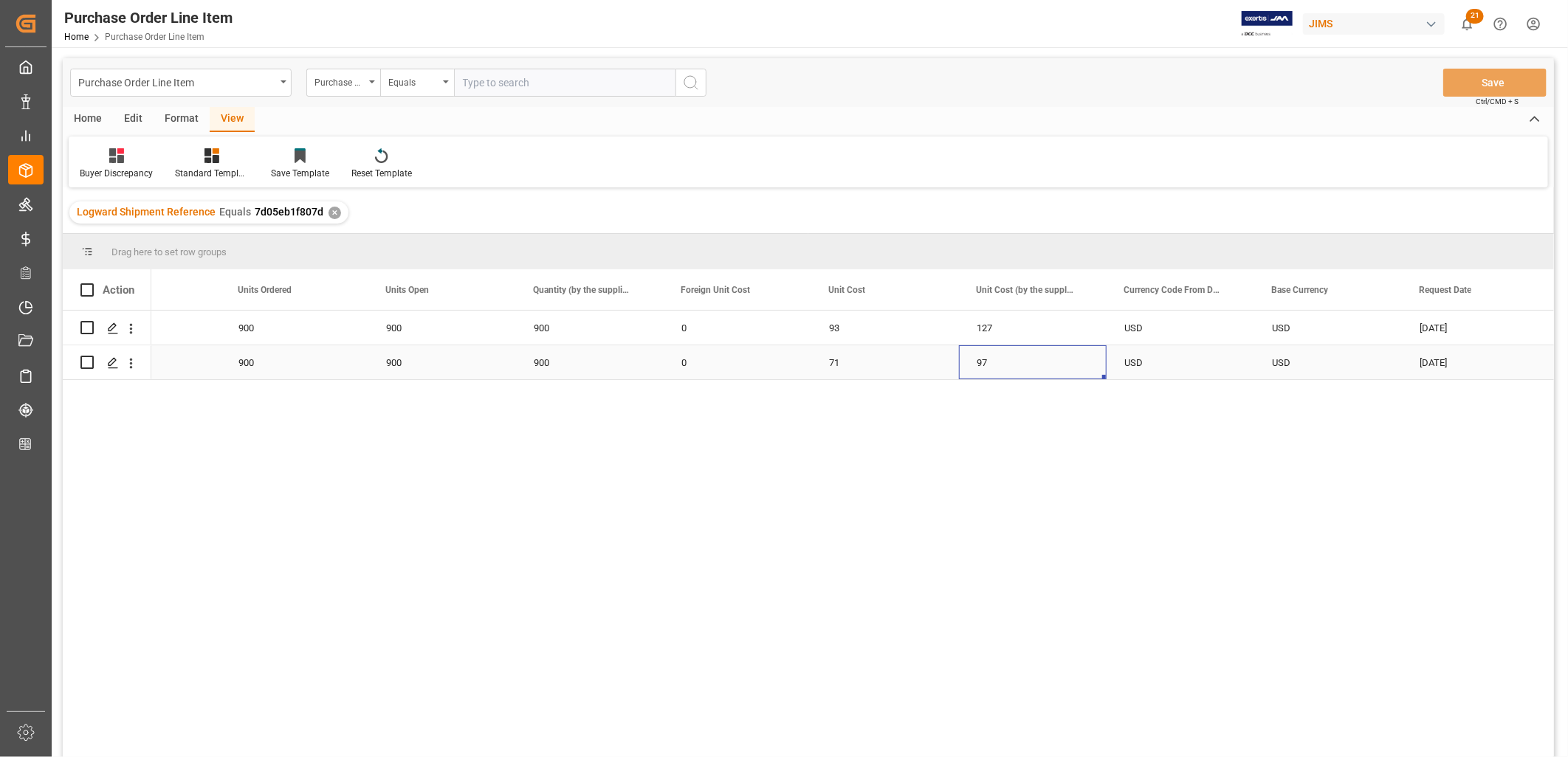
click at [980, 356] on div "97" at bounding box center [1033, 362] width 147 height 34
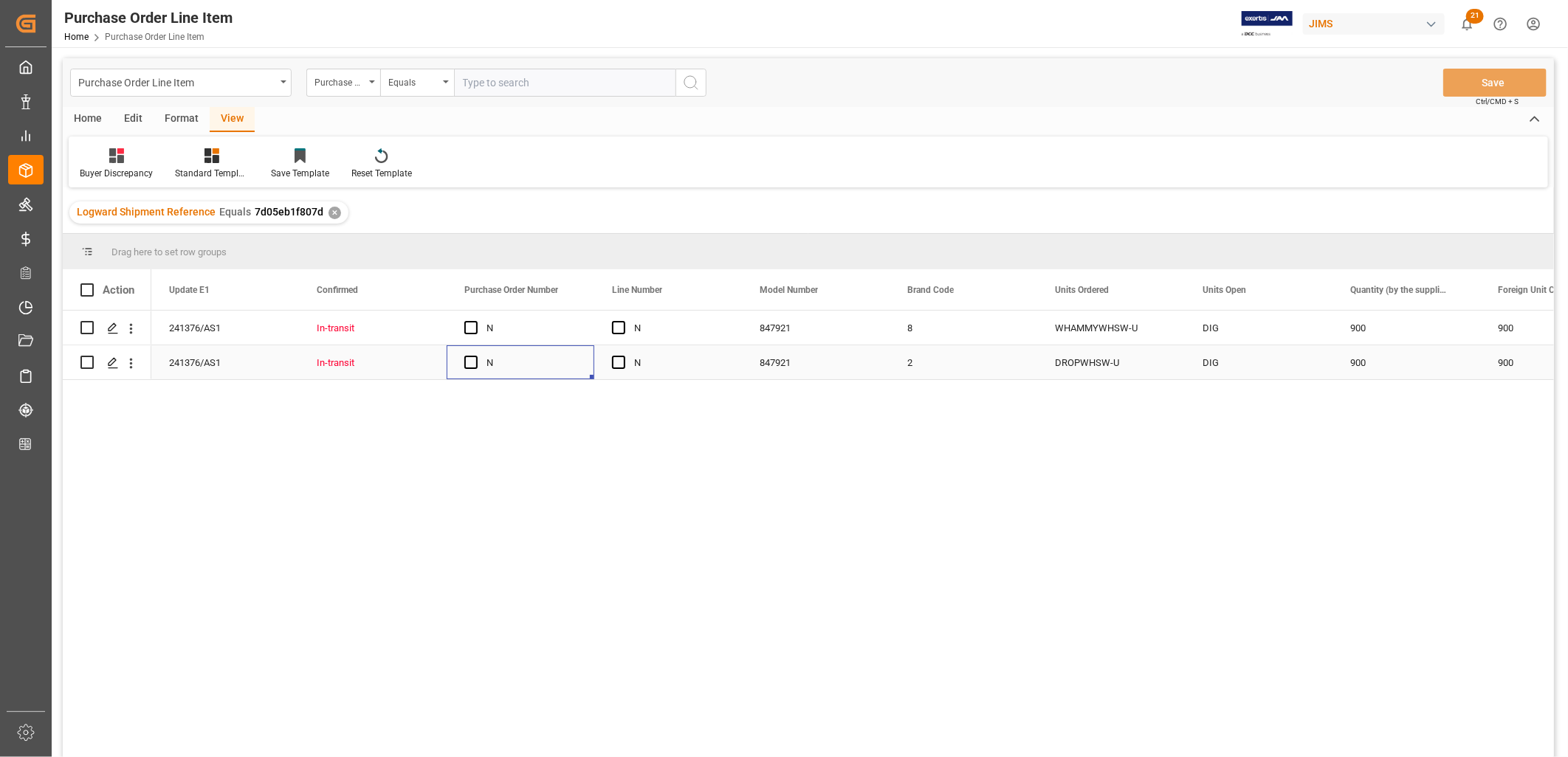
scroll to position [0, 0]
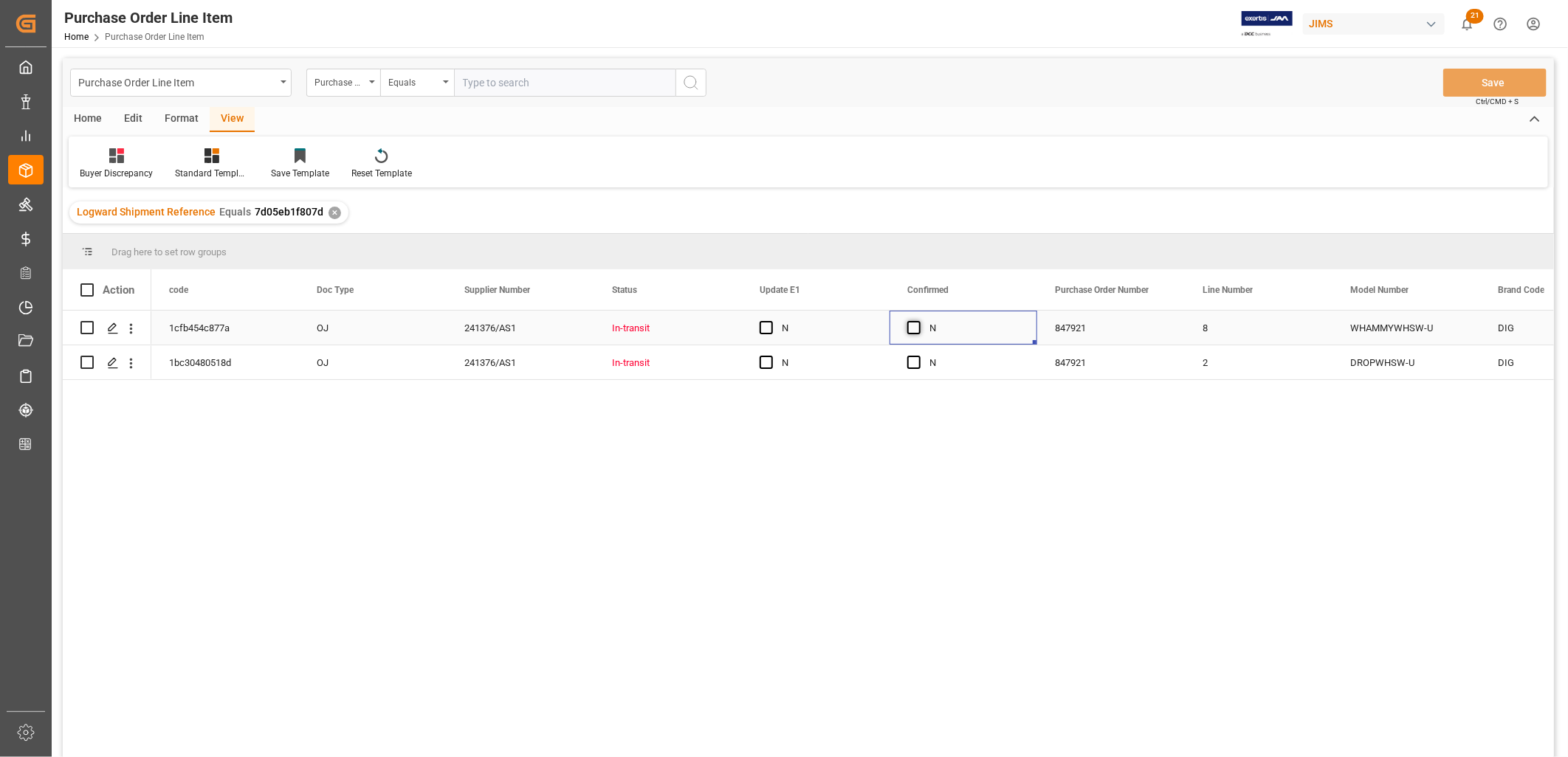
click at [918, 325] on span "Press SPACE to select this row." at bounding box center [914, 327] width 13 height 13
click at [919, 321] on input "Press SPACE to select this row." at bounding box center [919, 321] width 0 height 0
click at [909, 363] on span "Press SPACE to select this row." at bounding box center [914, 362] width 13 height 13
click at [919, 356] on input "Press SPACE to select this row." at bounding box center [919, 356] width 0 height 0
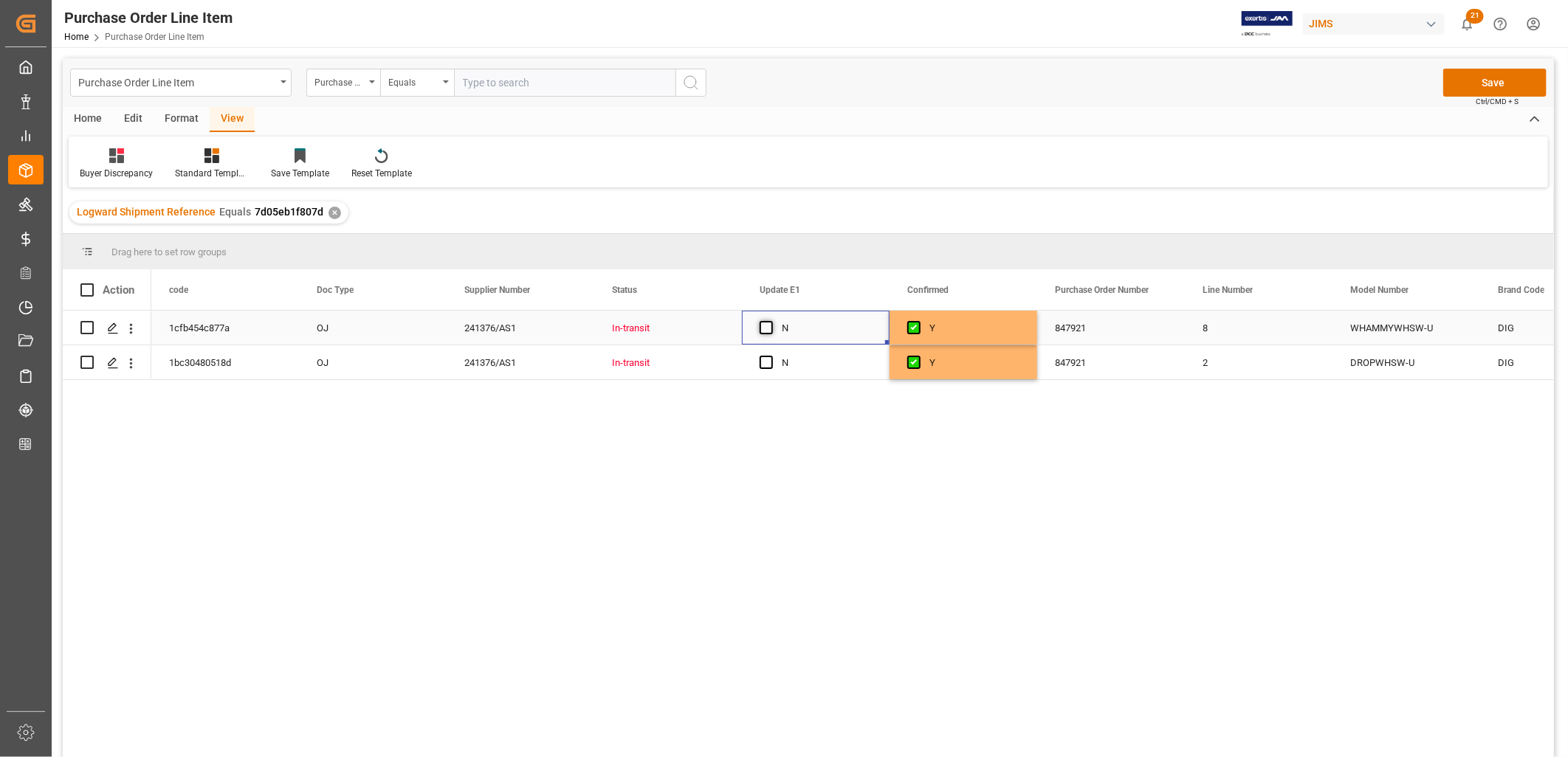
click at [771, 325] on span "Press SPACE to select this row." at bounding box center [766, 327] width 13 height 13
click at [771, 321] on input "Press SPACE to select this row." at bounding box center [771, 321] width 0 height 0
click at [763, 356] on div "Press SPACE to select this row." at bounding box center [771, 363] width 22 height 34
click at [770, 363] on span "Press SPACE to select this row." at bounding box center [766, 362] width 13 height 13
click at [771, 356] on input "Press SPACE to select this row." at bounding box center [771, 356] width 0 height 0
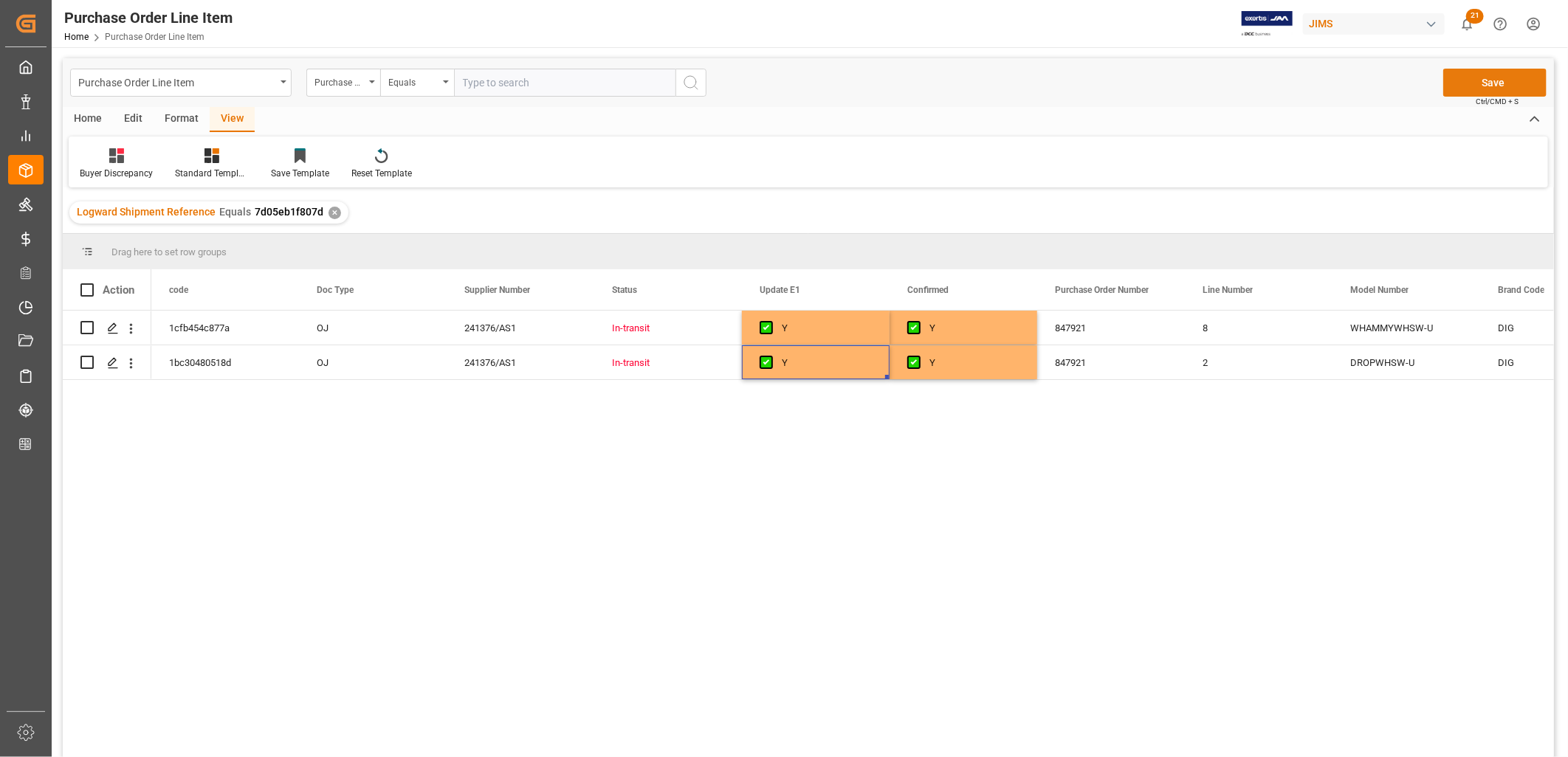
click at [1515, 86] on button "Save" at bounding box center [1494, 82] width 104 height 28
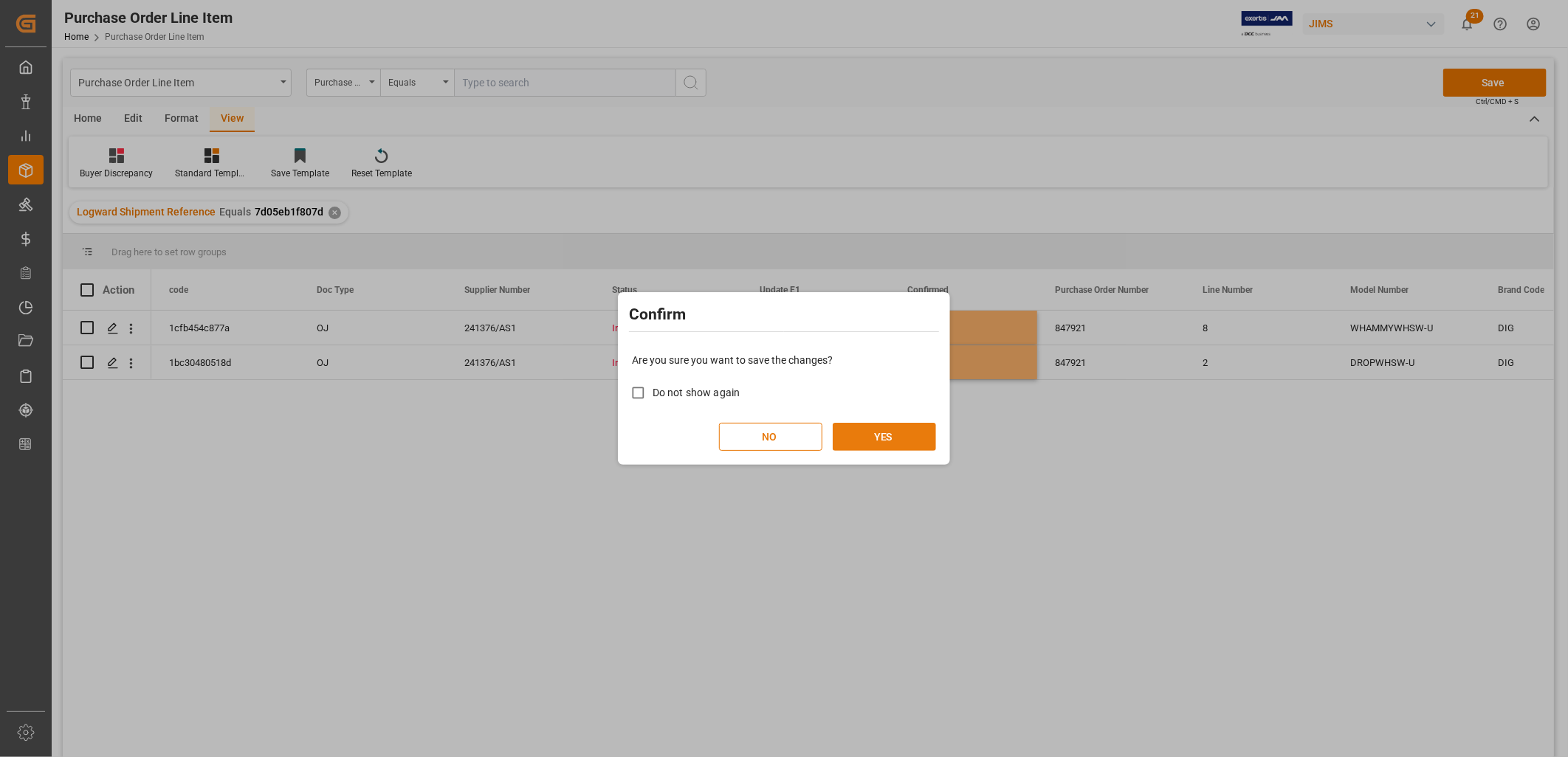
click at [865, 439] on button "YES" at bounding box center [884, 436] width 104 height 28
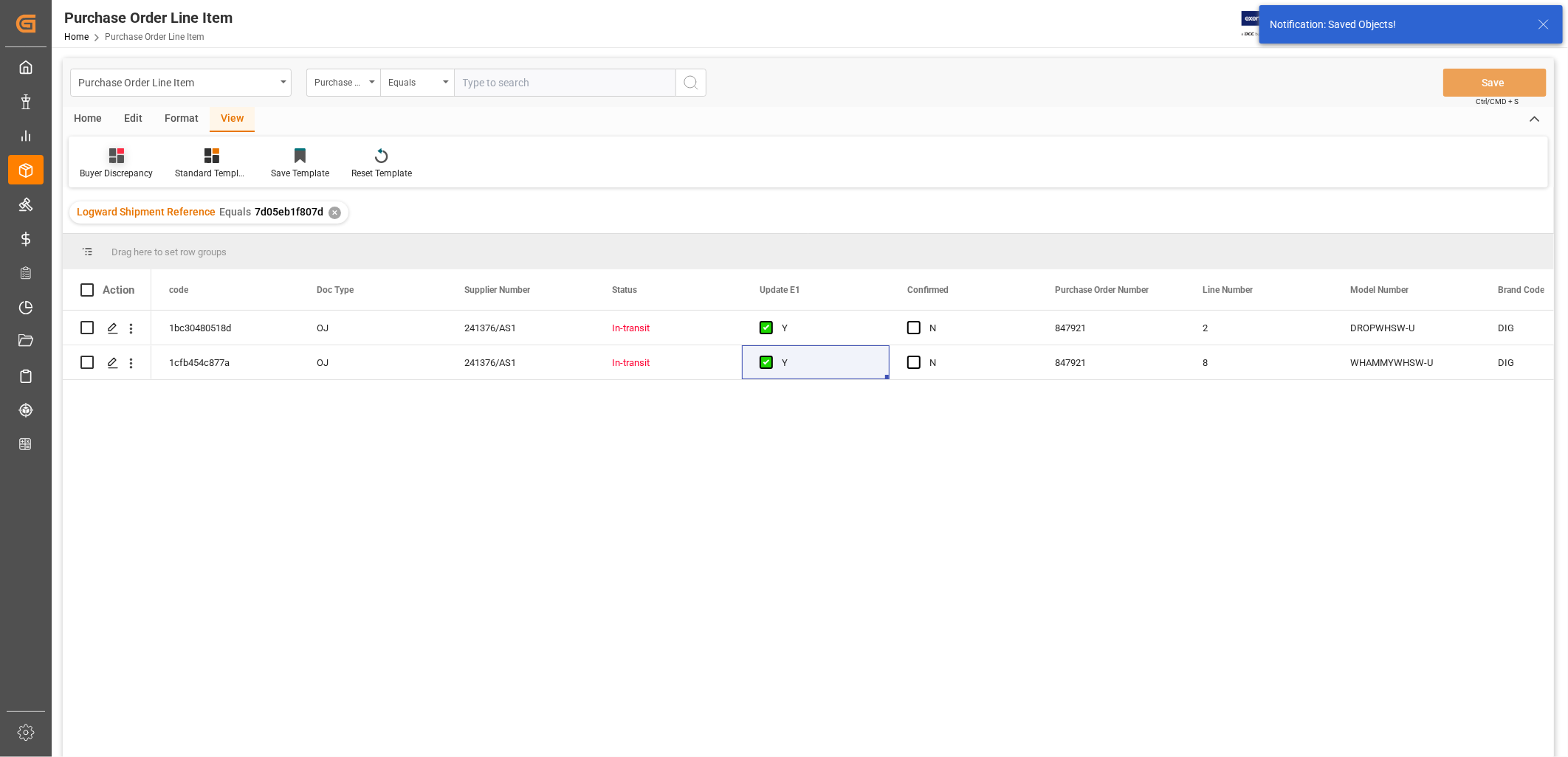
click at [120, 156] on icon at bounding box center [116, 155] width 15 height 15
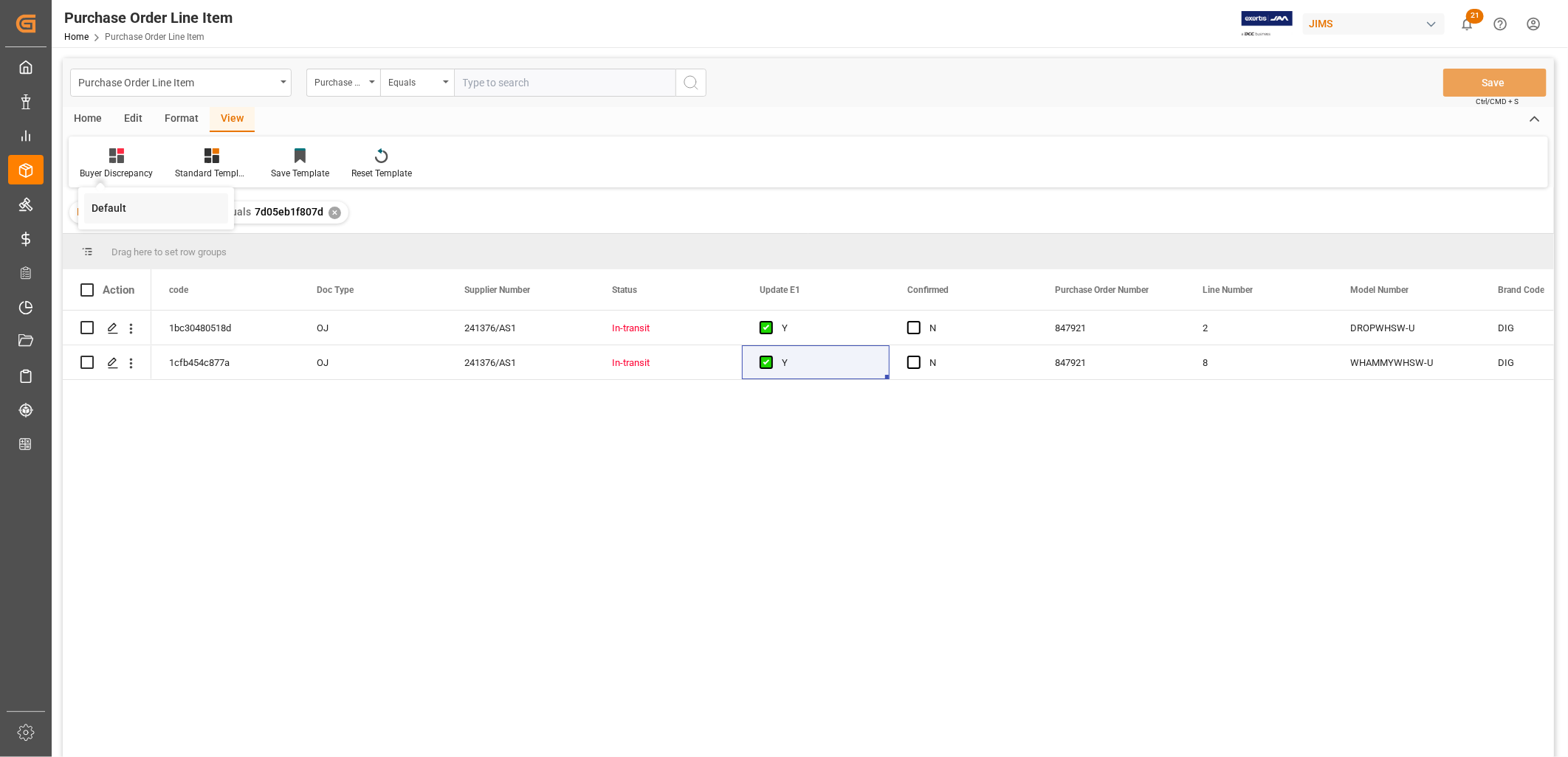
click at [114, 210] on div "Default" at bounding box center [156, 209] width 129 height 16
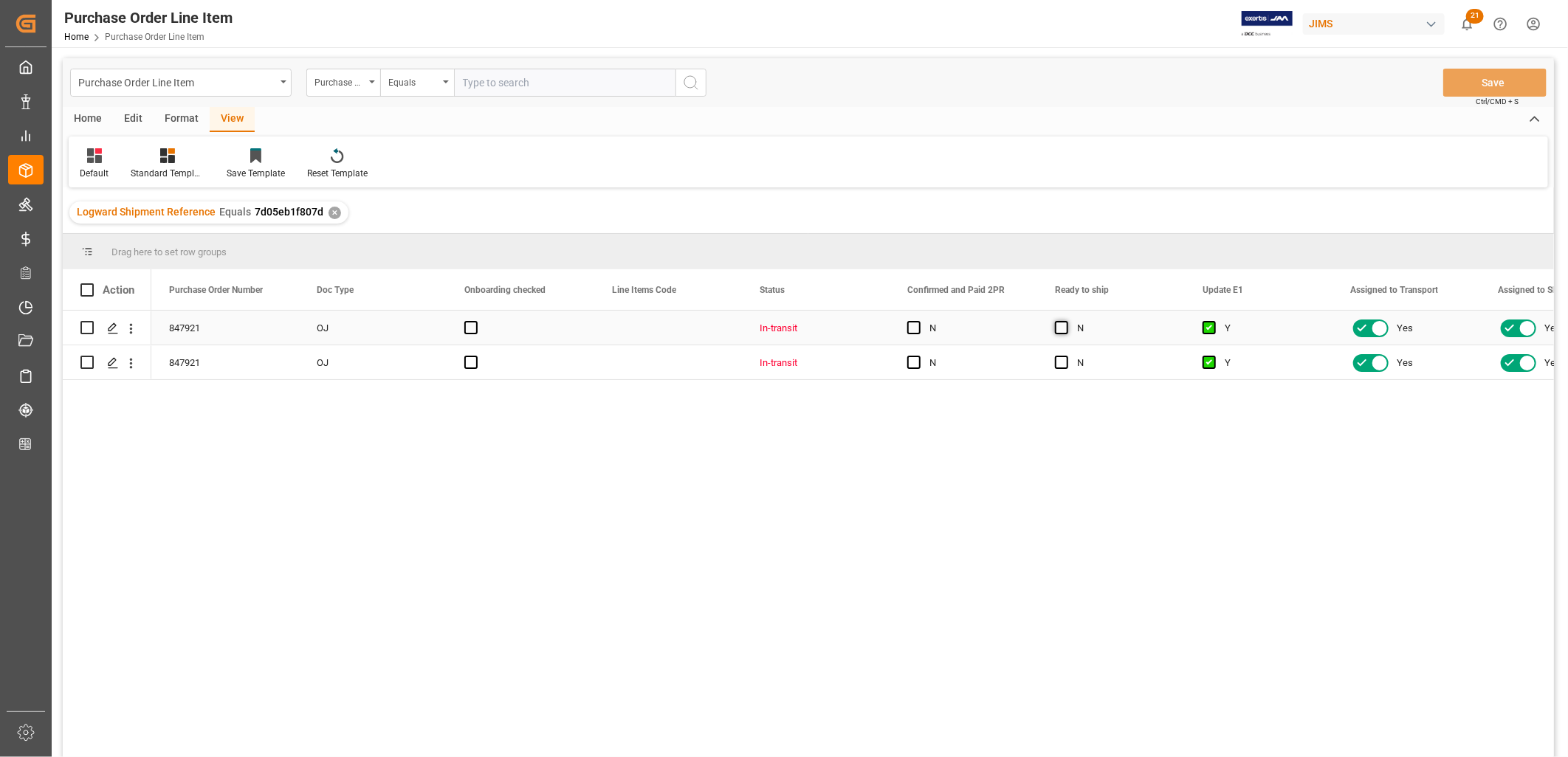
click at [1060, 322] on span "Press SPACE to select this row." at bounding box center [1061, 327] width 13 height 13
click at [1066, 321] on input "Press SPACE to select this row." at bounding box center [1066, 321] width 0 height 0
click at [1058, 359] on span "Press SPACE to select this row." at bounding box center [1061, 362] width 13 height 13
click at [1066, 356] on input "Press SPACE to select this row." at bounding box center [1066, 356] width 0 height 0
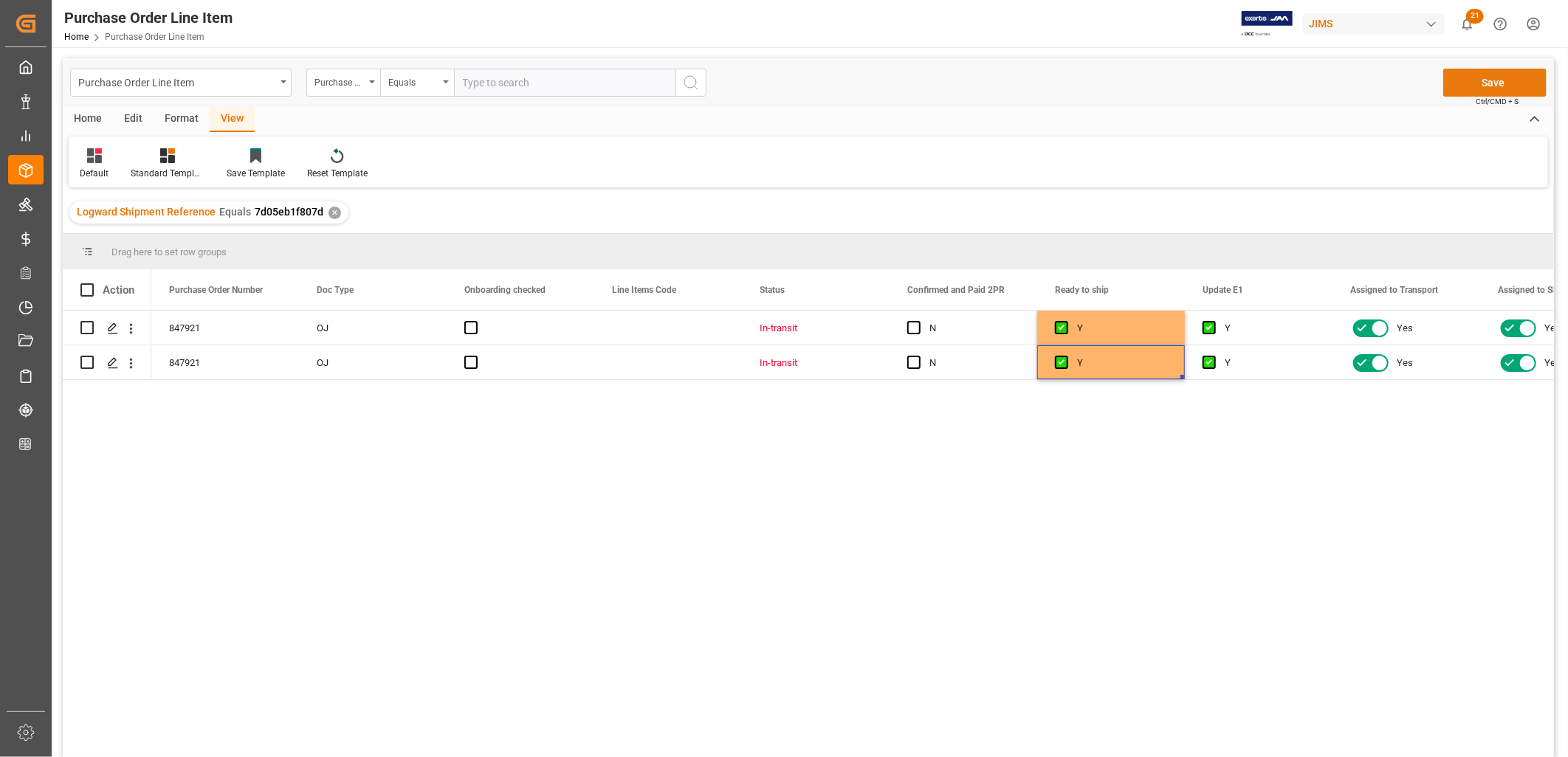
click at [1467, 82] on button "Save" at bounding box center [1494, 82] width 104 height 28
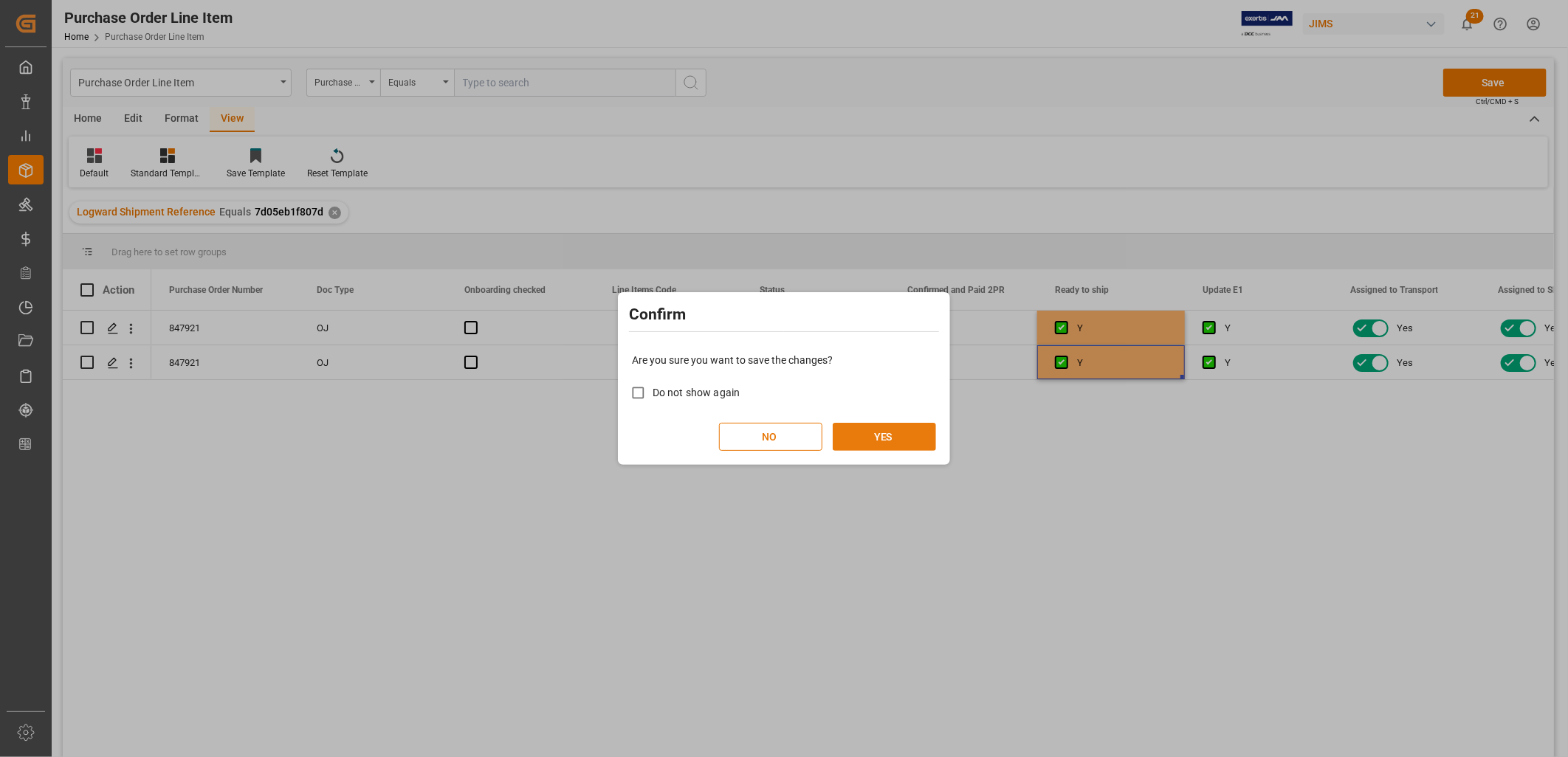
click at [887, 439] on button "YES" at bounding box center [884, 436] width 104 height 28
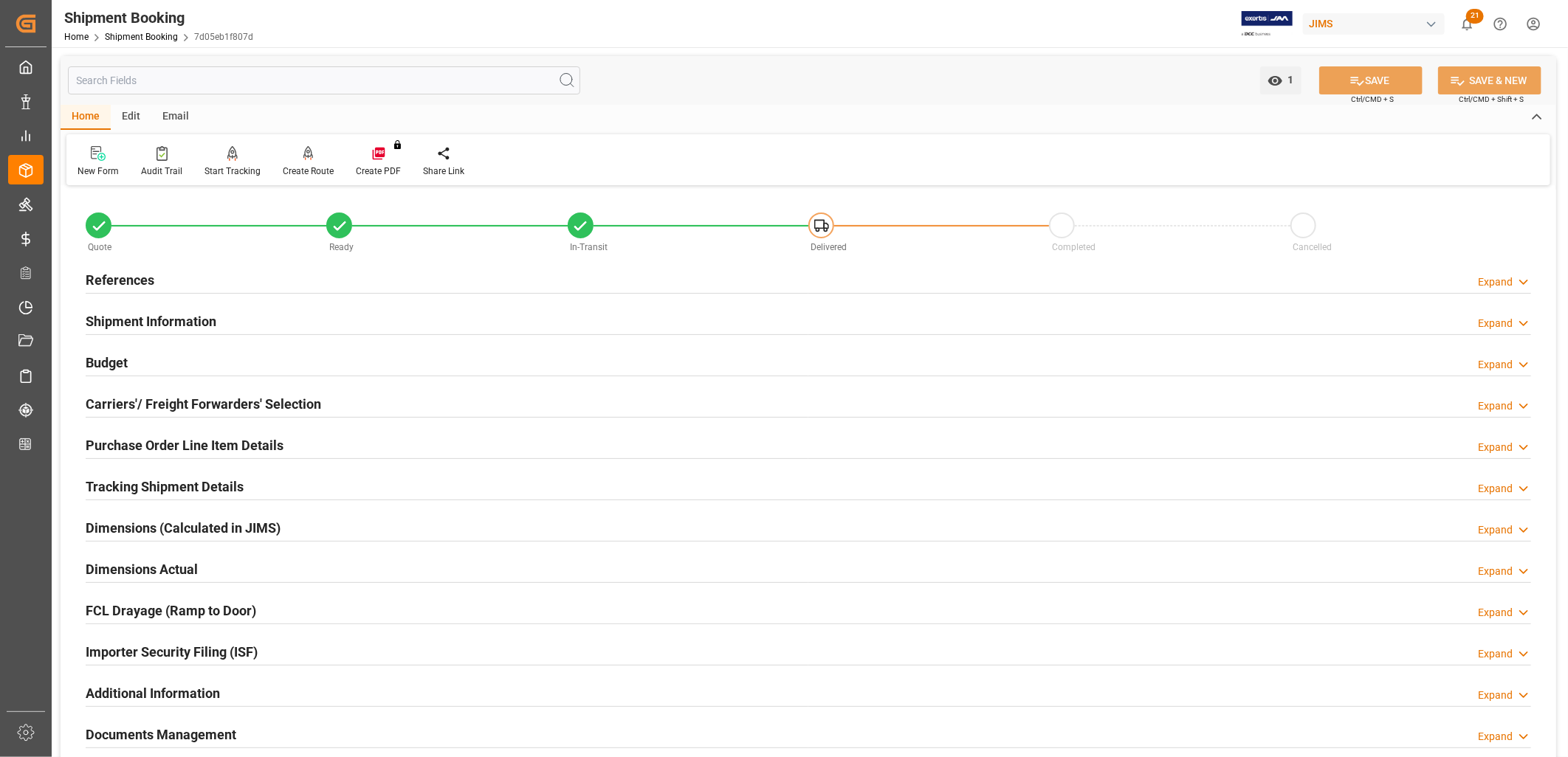
click at [187, 429] on div "Purchase Order Line Item Details Expand" at bounding box center [808, 446] width 1466 height 41
click at [193, 447] on h2 "Purchase Order Line Item Details" at bounding box center [185, 445] width 198 height 20
